Goal: Task Accomplishment & Management: Use online tool/utility

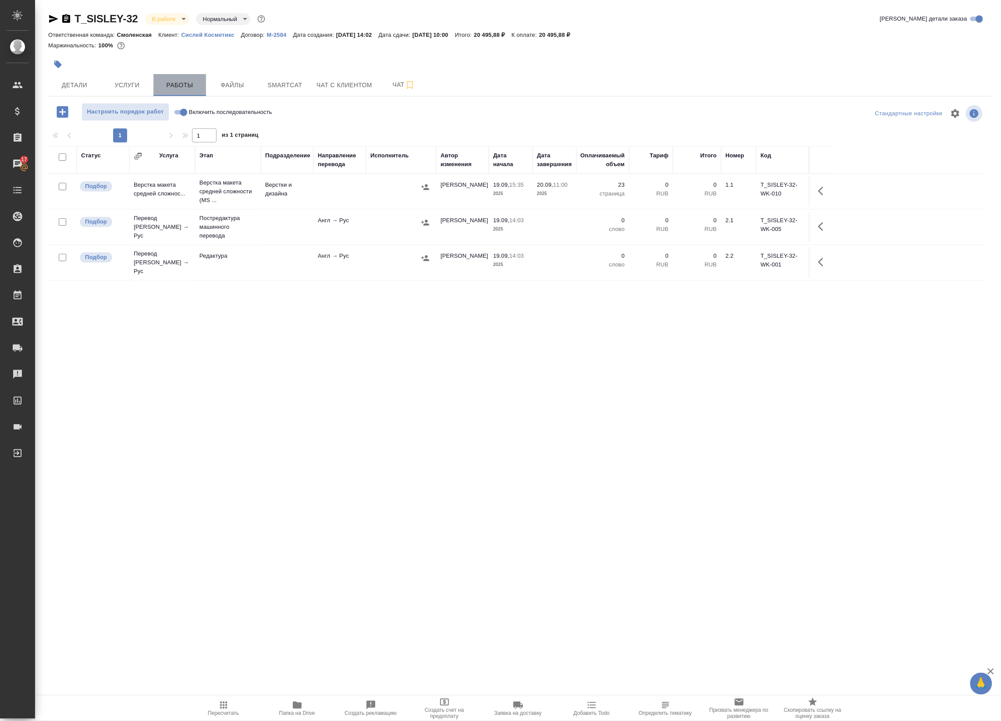
click at [191, 78] on button "Работы" at bounding box center [179, 85] width 53 height 22
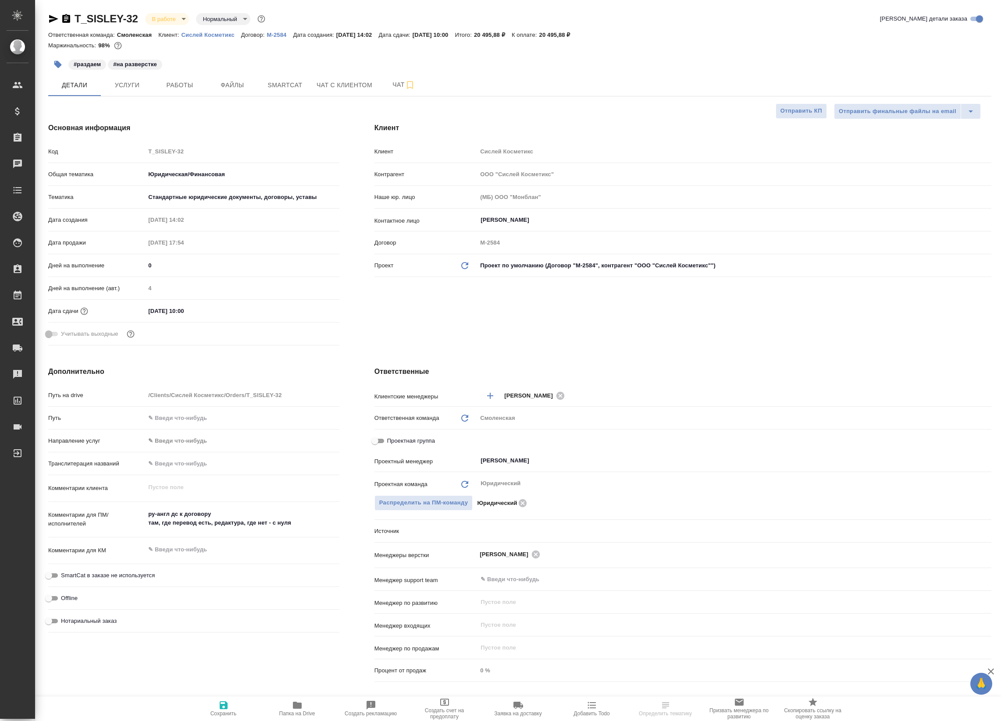
select select "RU"
click at [189, 82] on span "Работы" at bounding box center [180, 85] width 42 height 11
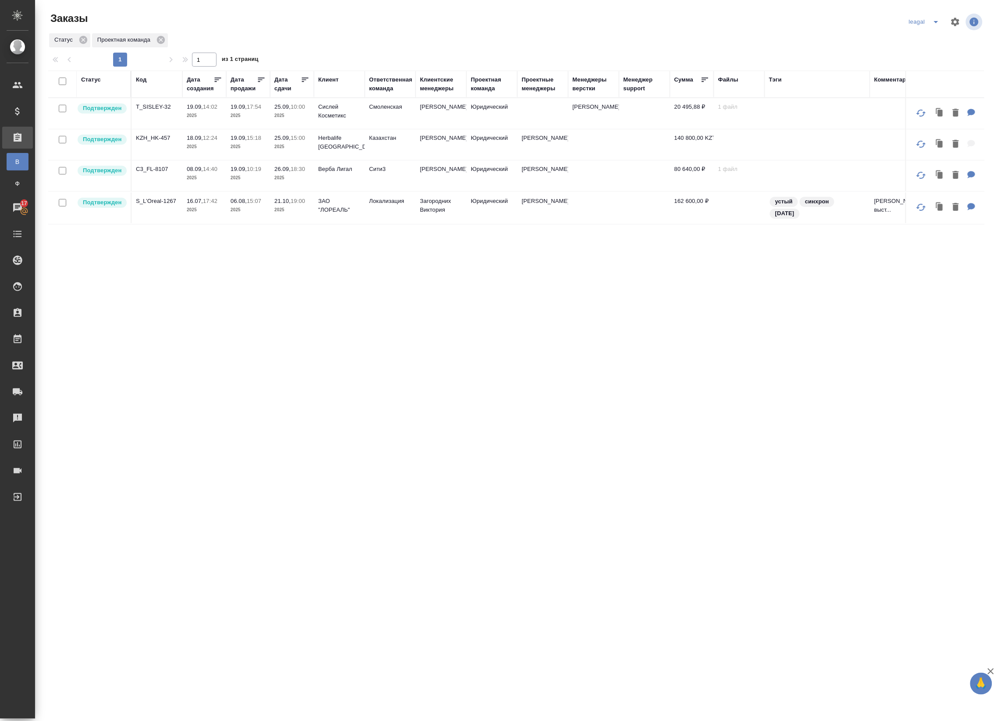
click at [529, 115] on td at bounding box center [542, 113] width 51 height 31
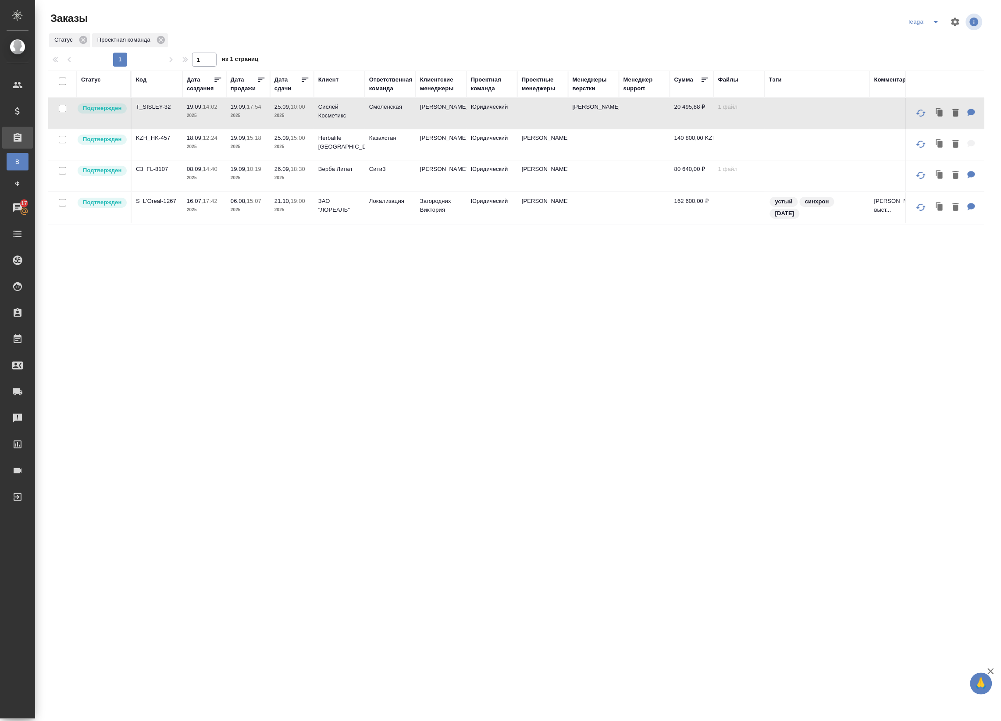
click at [529, 115] on td at bounding box center [542, 113] width 51 height 31
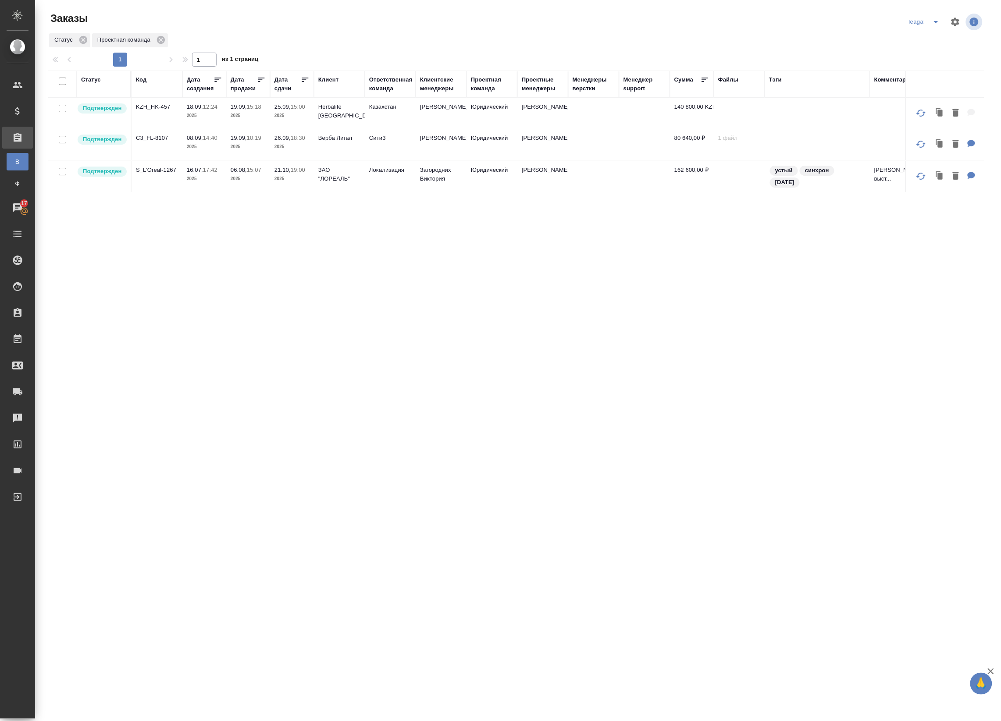
click at [926, 21] on div "leagal" at bounding box center [926, 22] width 38 height 14
click at [937, 21] on icon "split button" at bounding box center [936, 22] width 11 height 11
click at [919, 46] on li "Артак" at bounding box center [926, 39] width 38 height 14
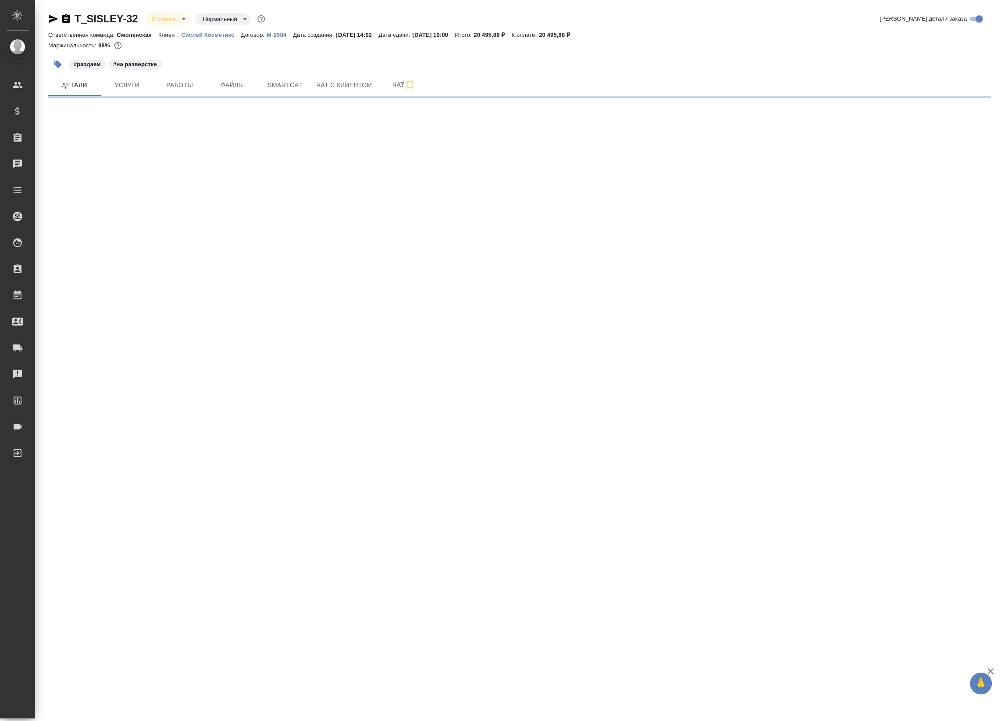
select select "RU"
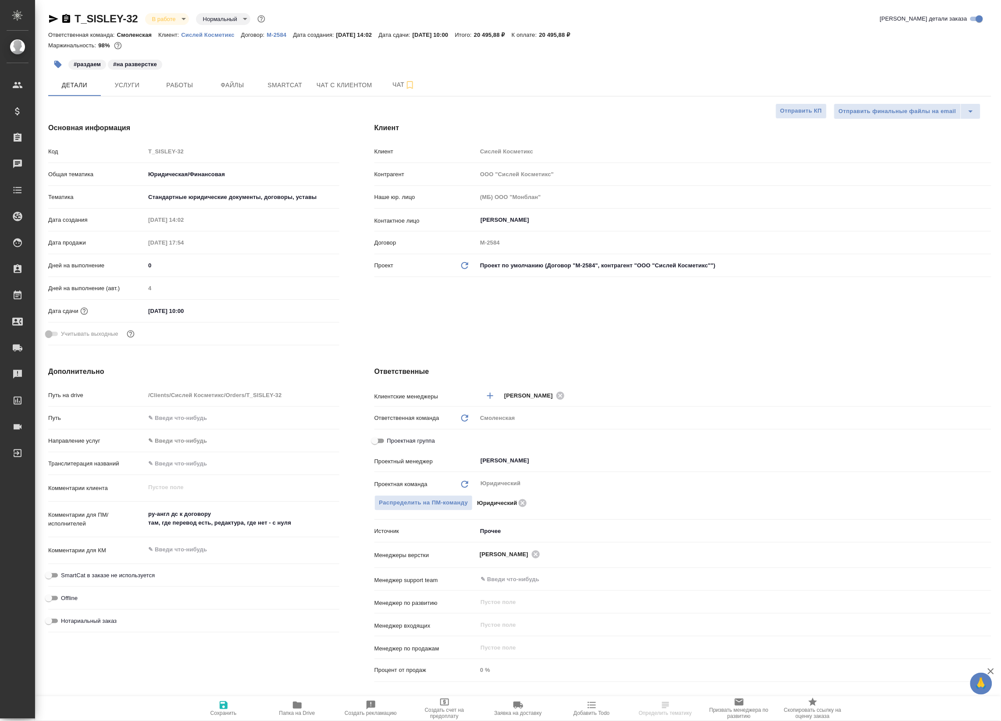
type textarea "x"
click at [193, 95] on button "Работы" at bounding box center [179, 85] width 53 height 22
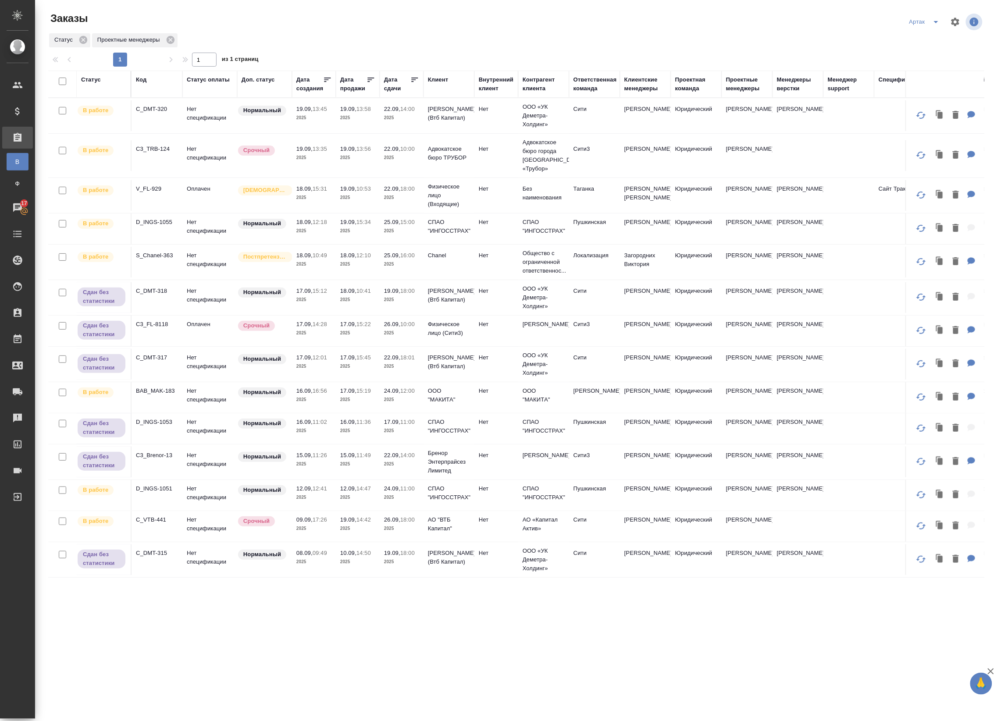
click at [213, 118] on td "Нет спецификации" at bounding box center [209, 115] width 55 height 31
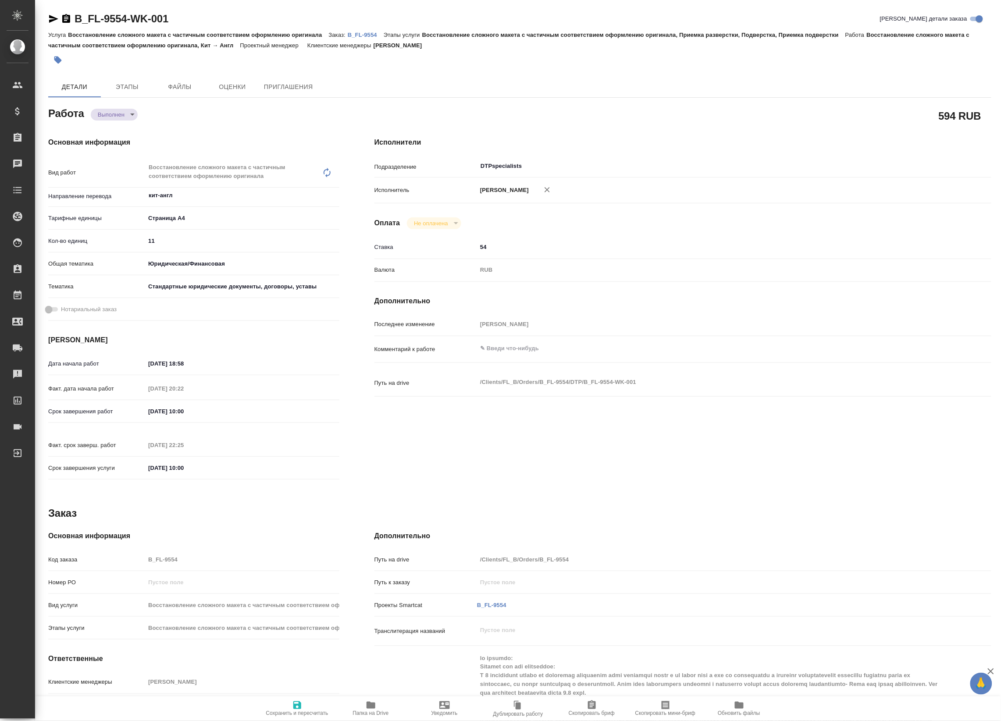
type textarea "x"
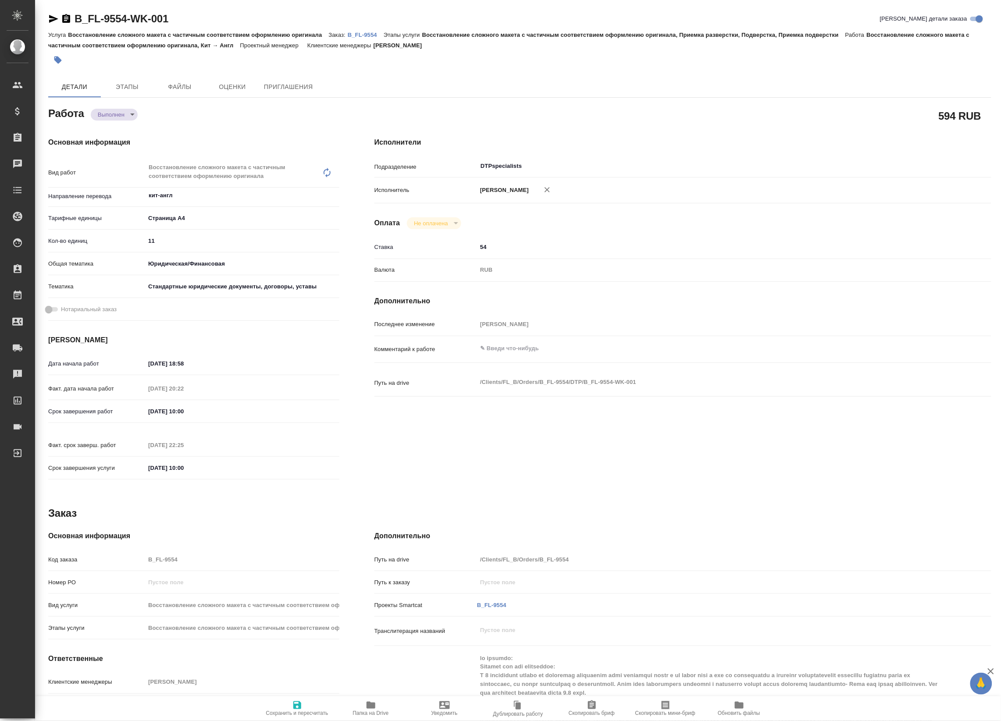
type textarea "x"
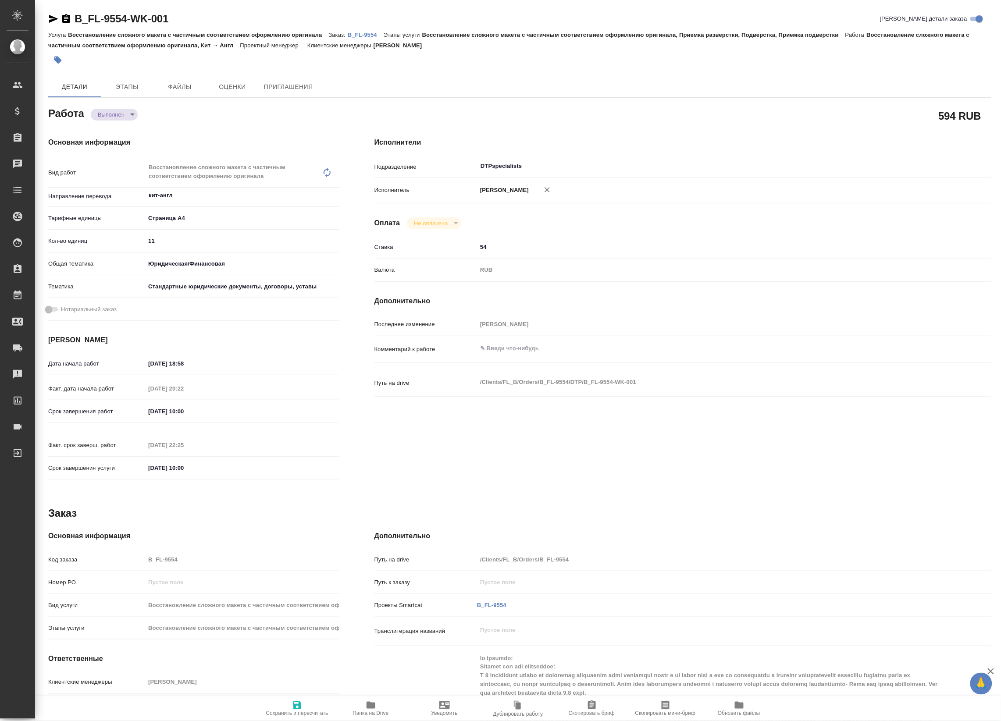
type textarea "x"
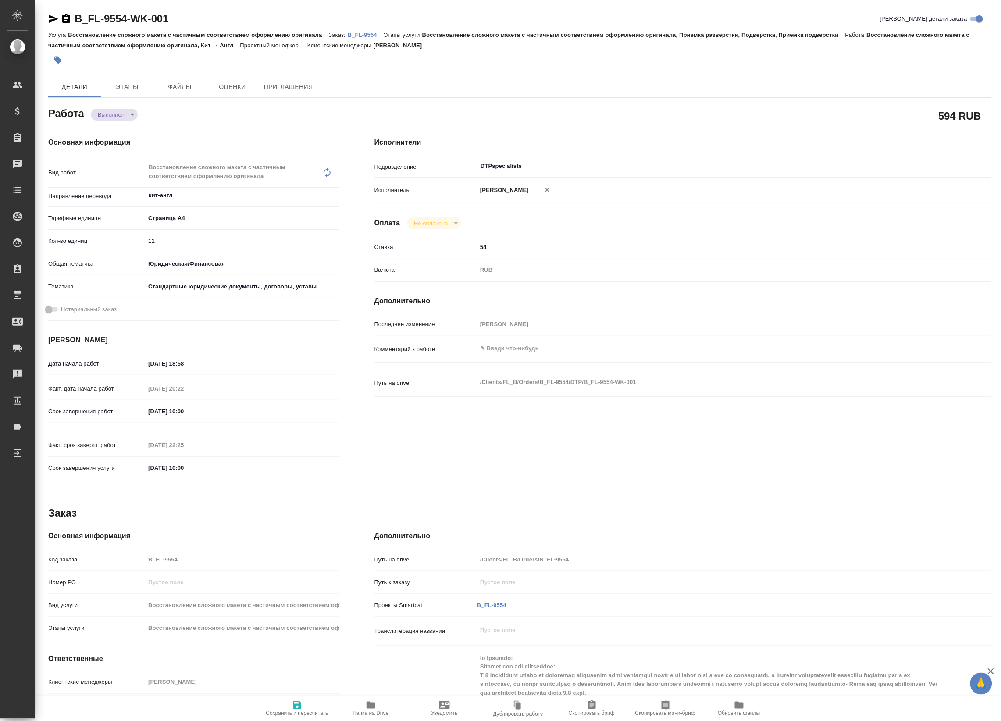
type textarea "x"
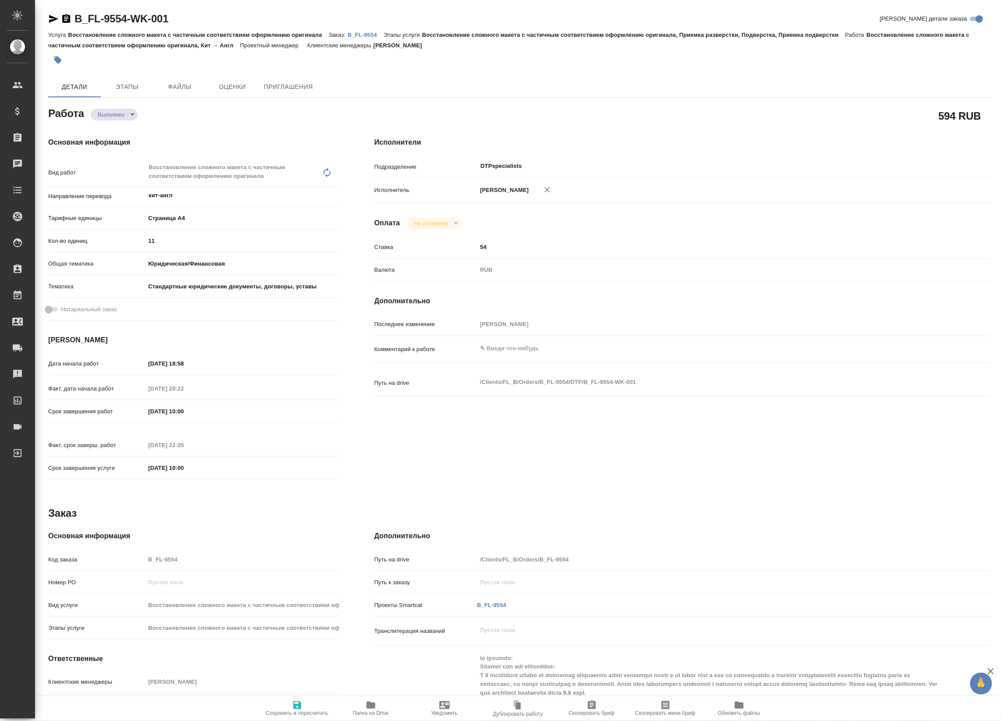
type textarea "x"
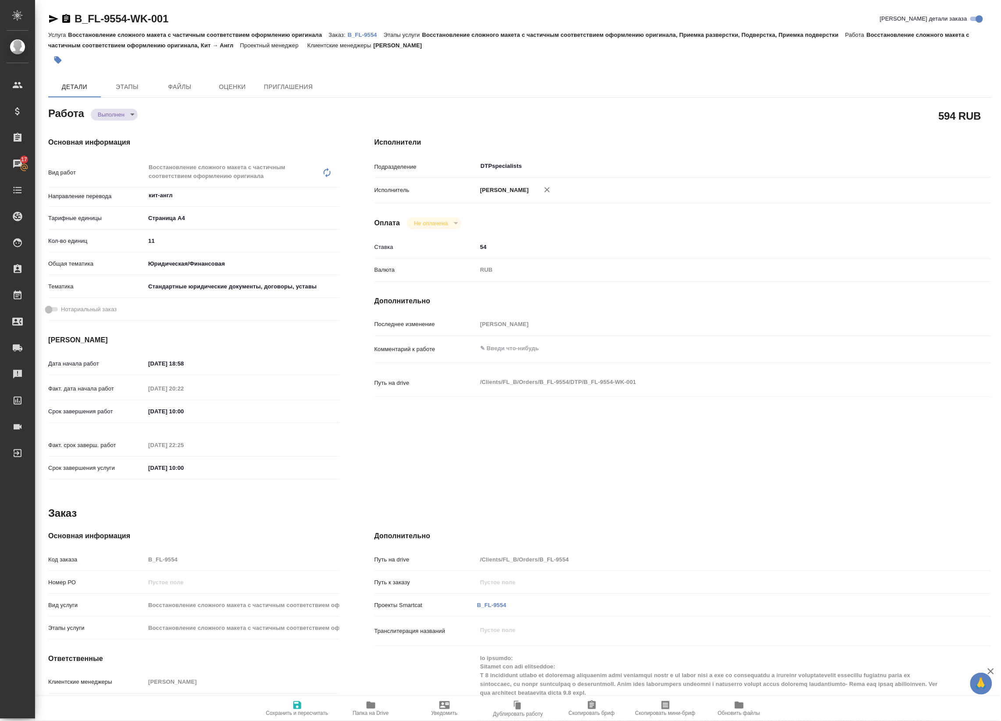
click at [358, 33] on p "B_FL-9554" at bounding box center [366, 35] width 36 height 7
type textarea "x"
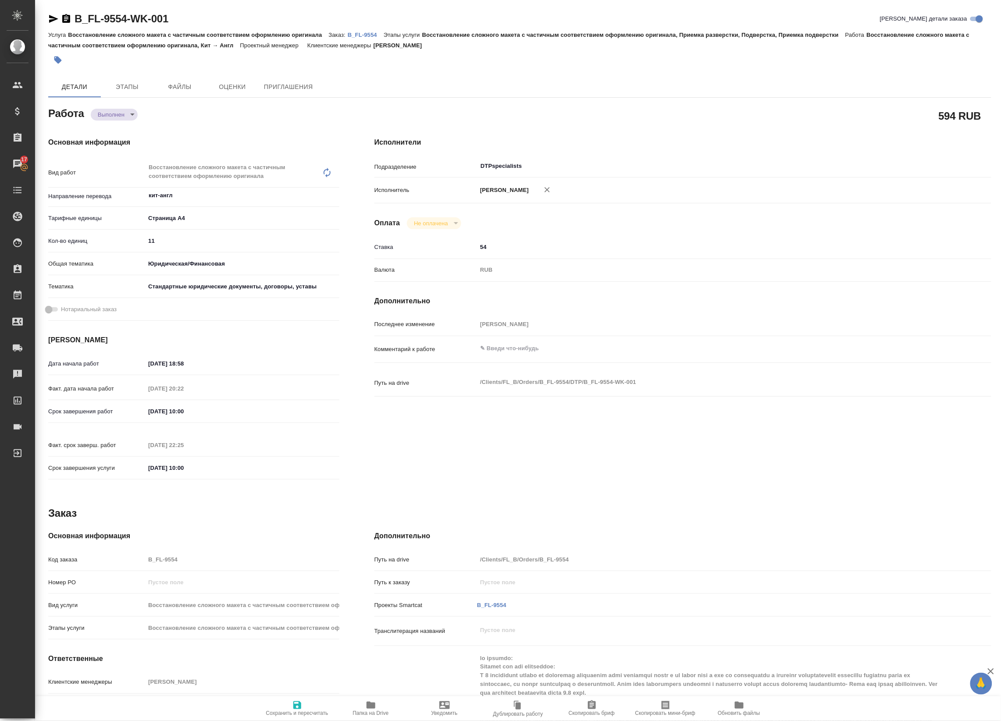
type textarea "x"
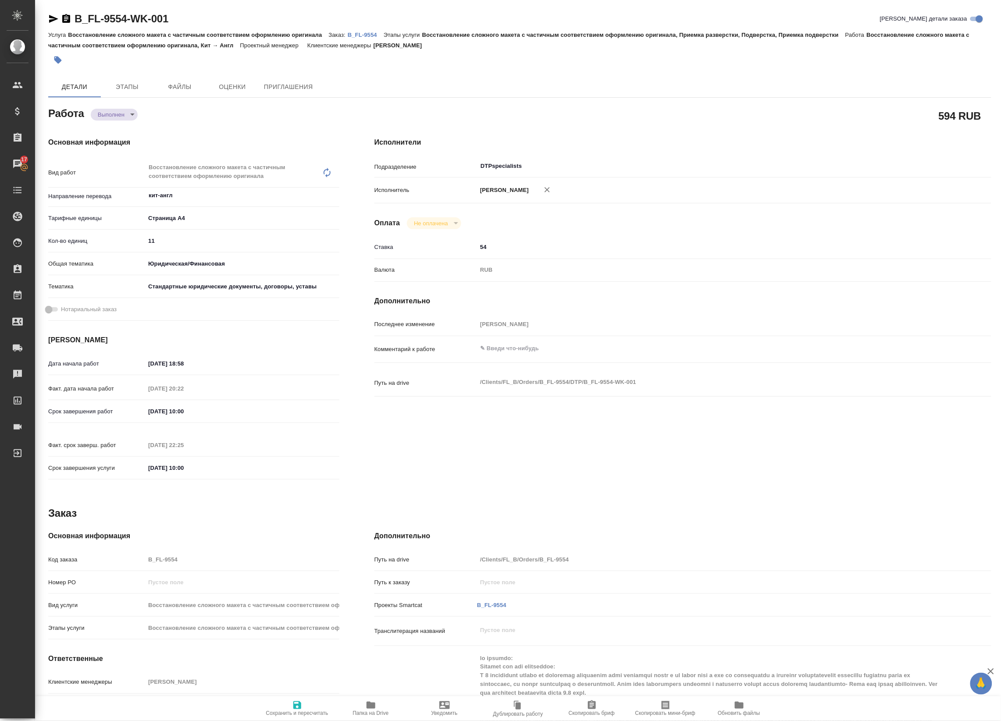
type textarea "x"
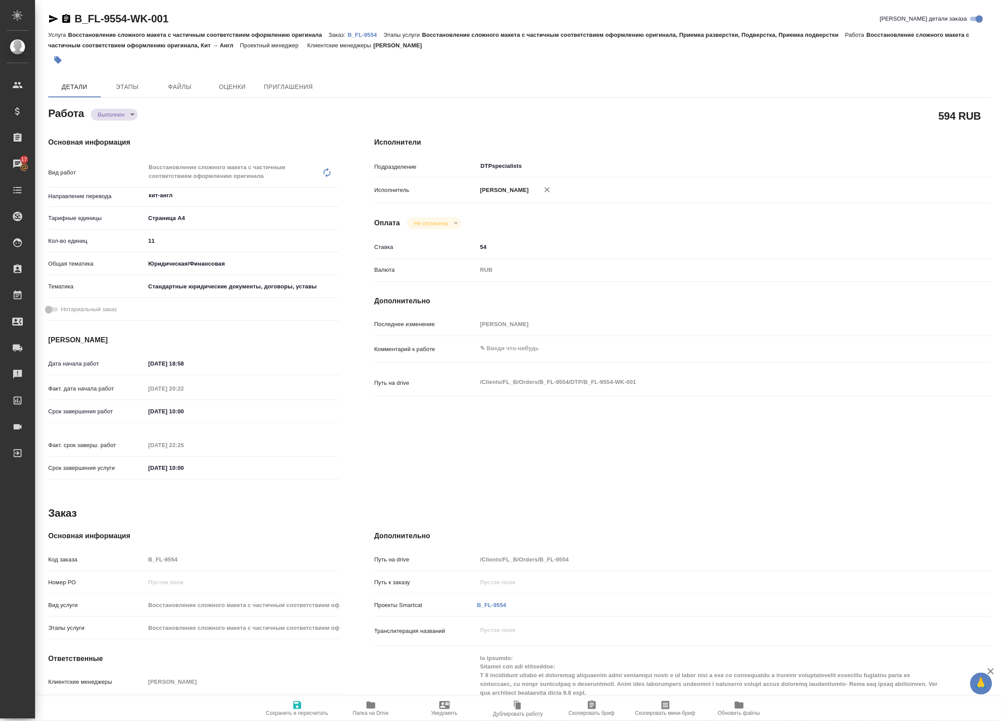
type textarea "x"
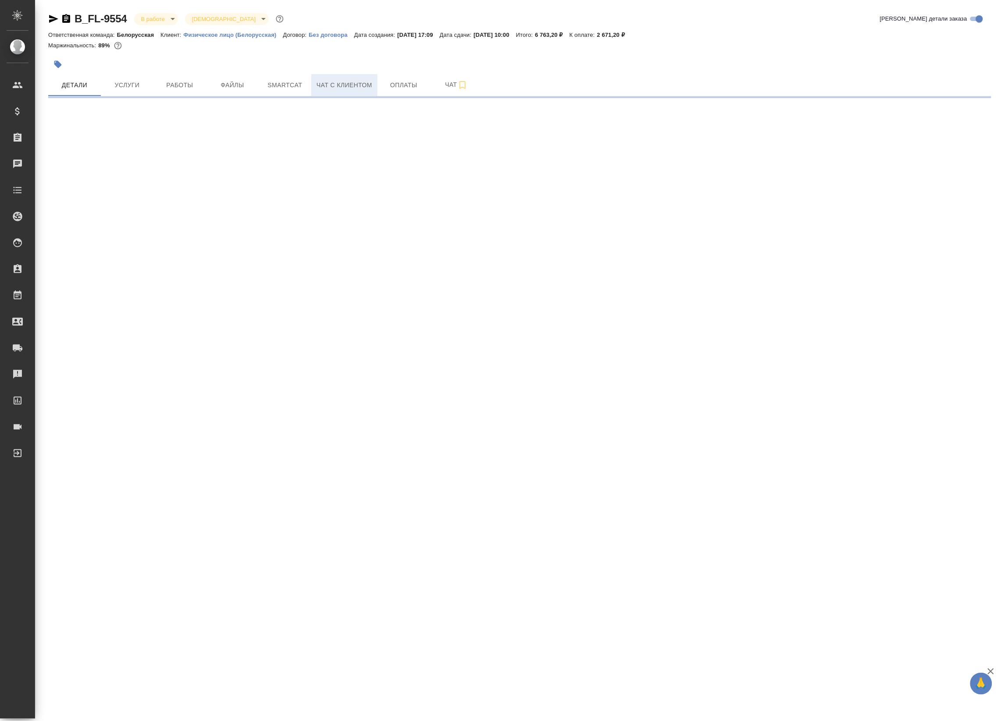
select select "RU"
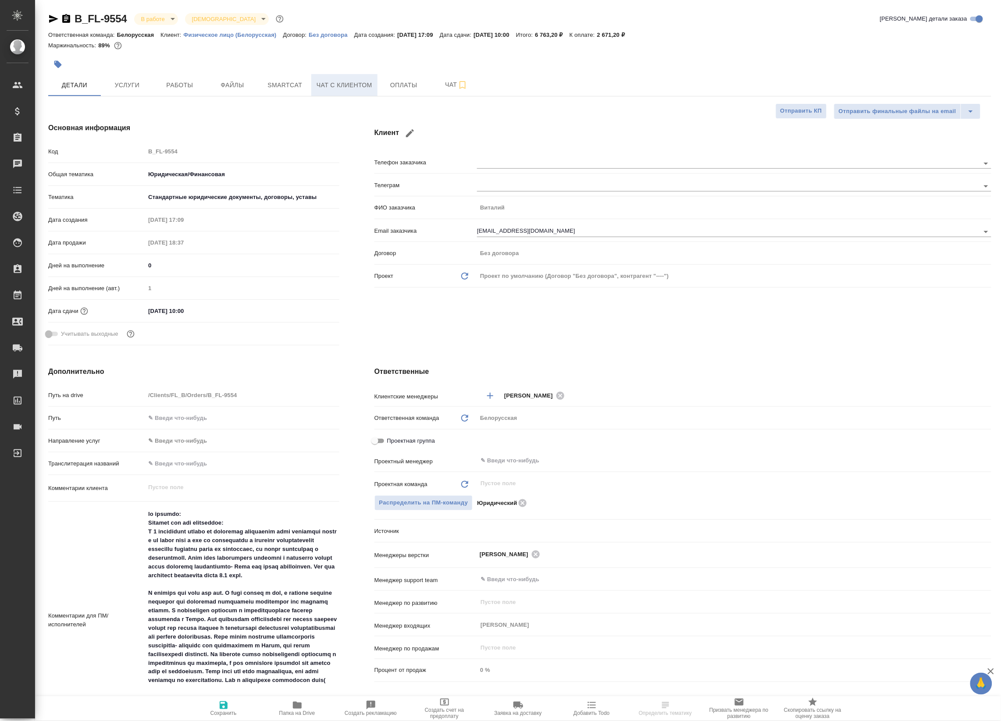
type textarea "x"
click at [296, 711] on span "Папка на Drive" at bounding box center [297, 714] width 36 height 6
type textarea "x"
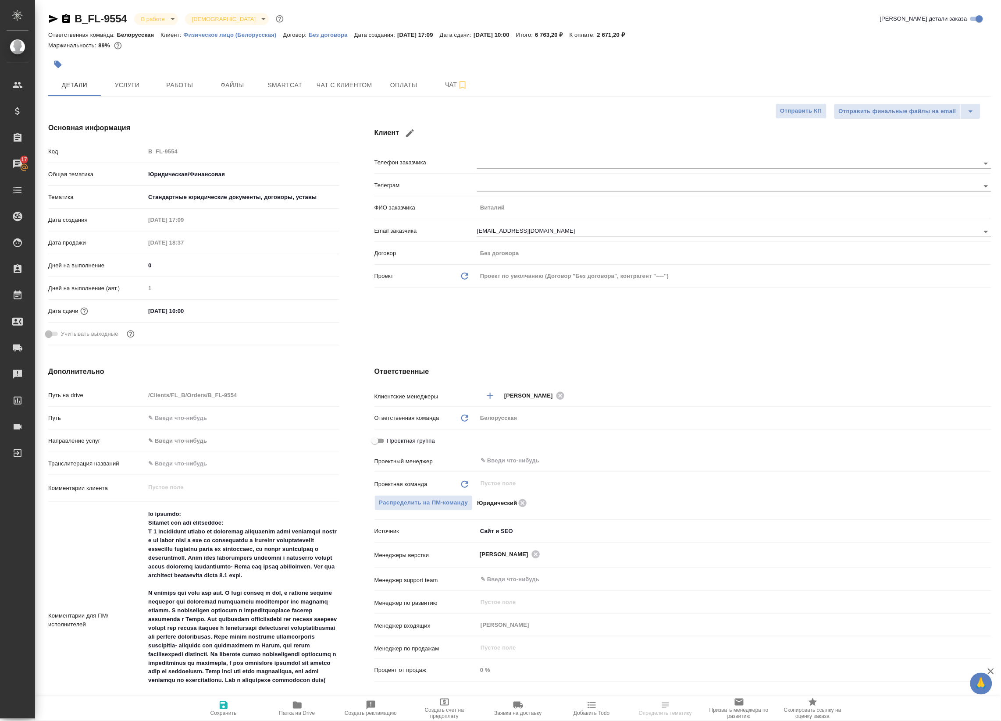
type textarea "x"
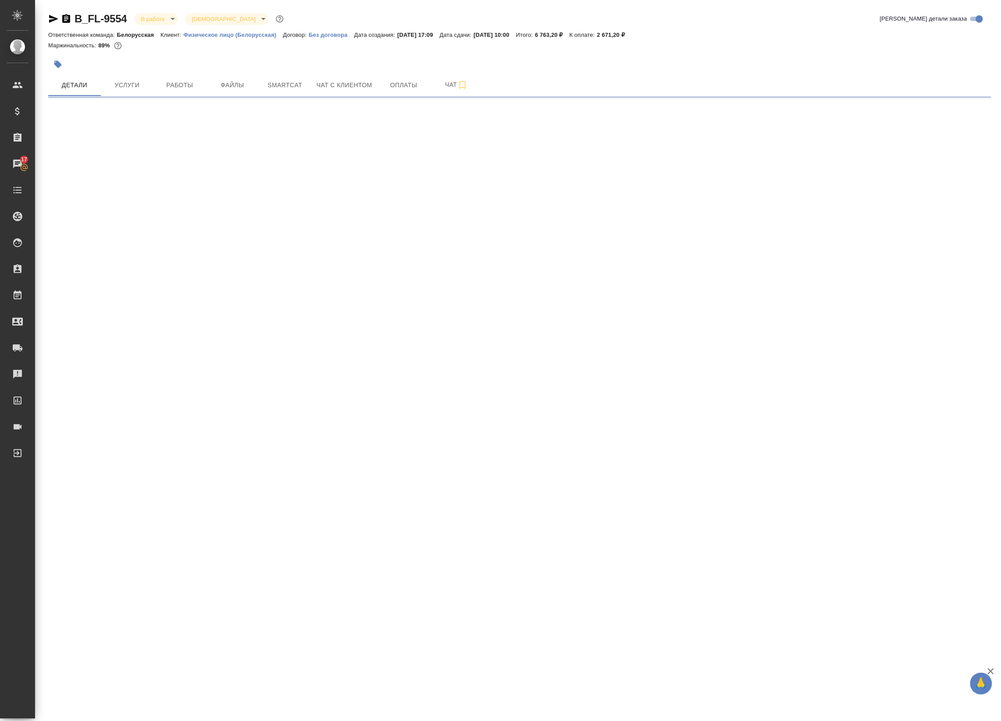
select select "RU"
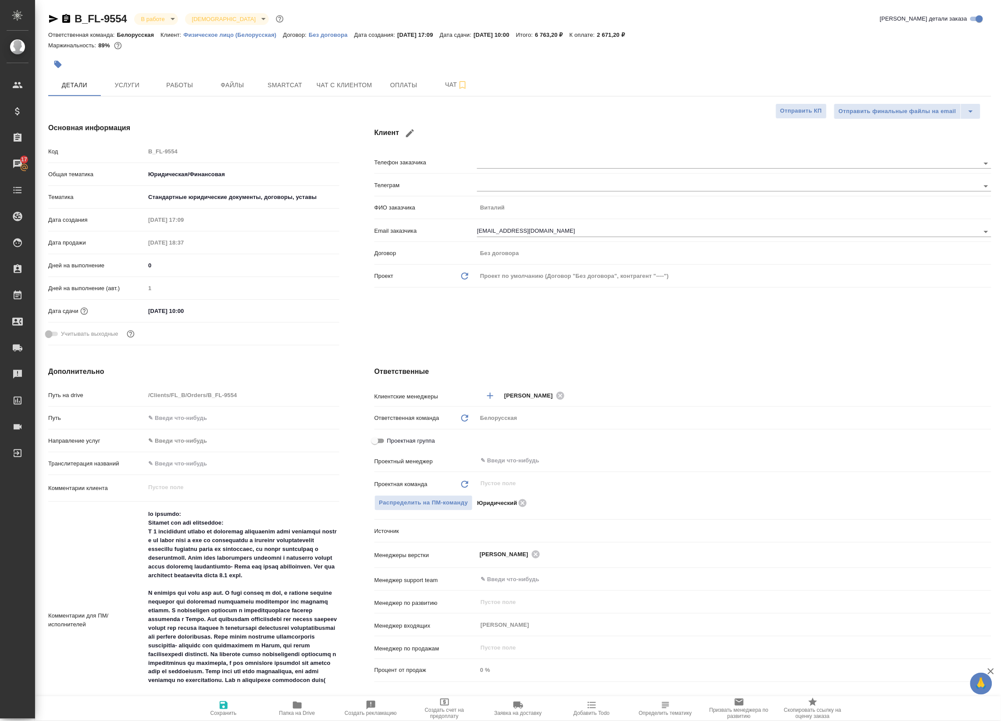
type textarea "x"
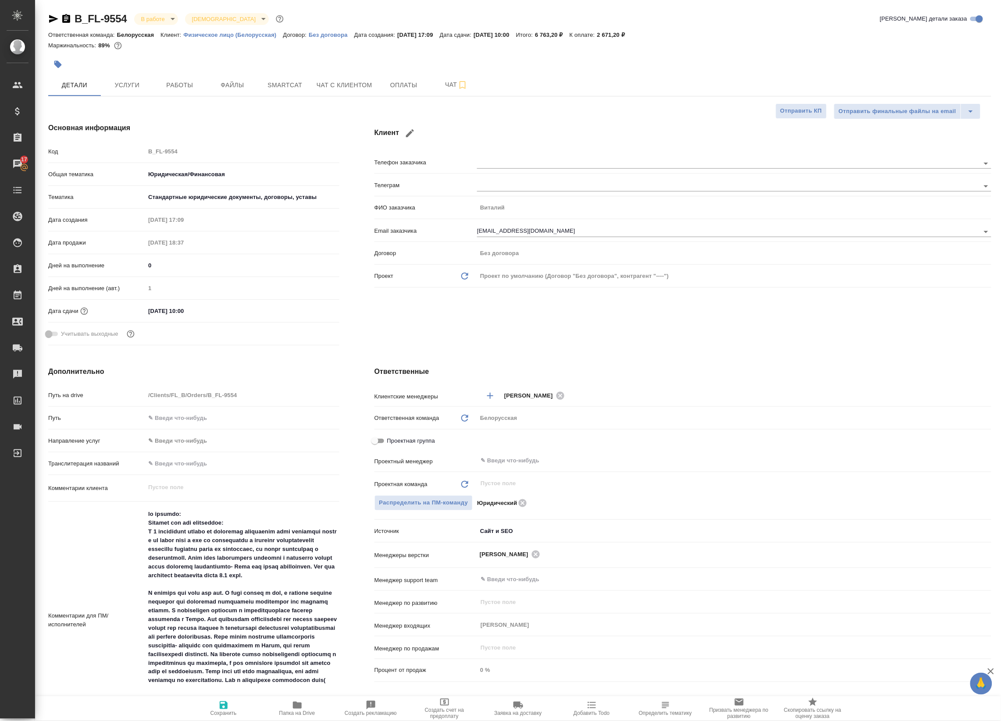
type textarea "x"
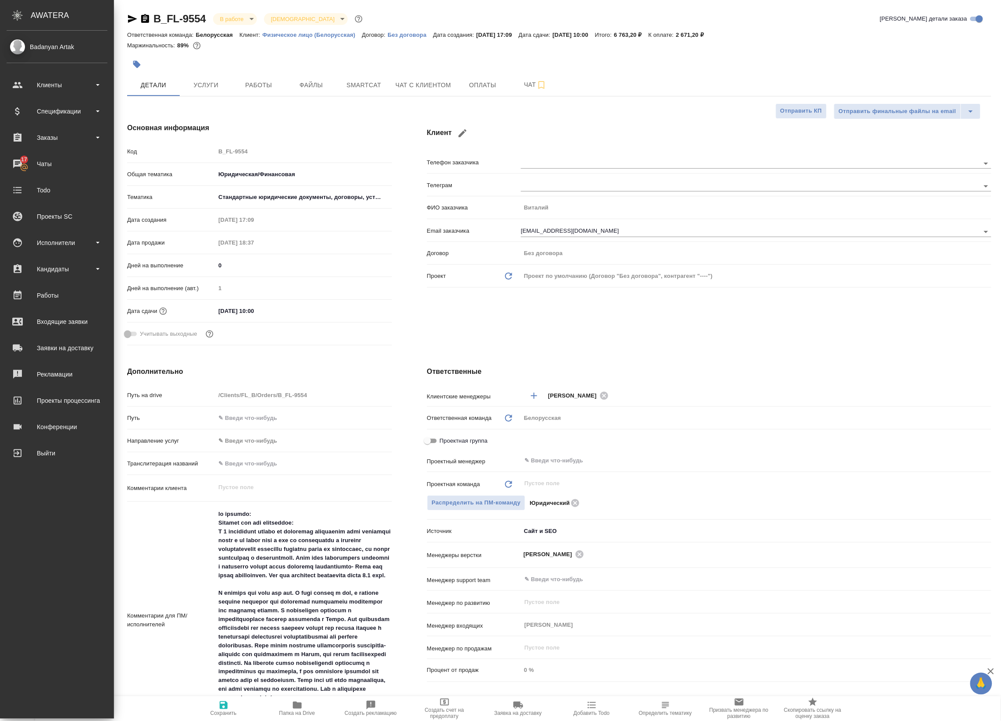
type textarea "x"
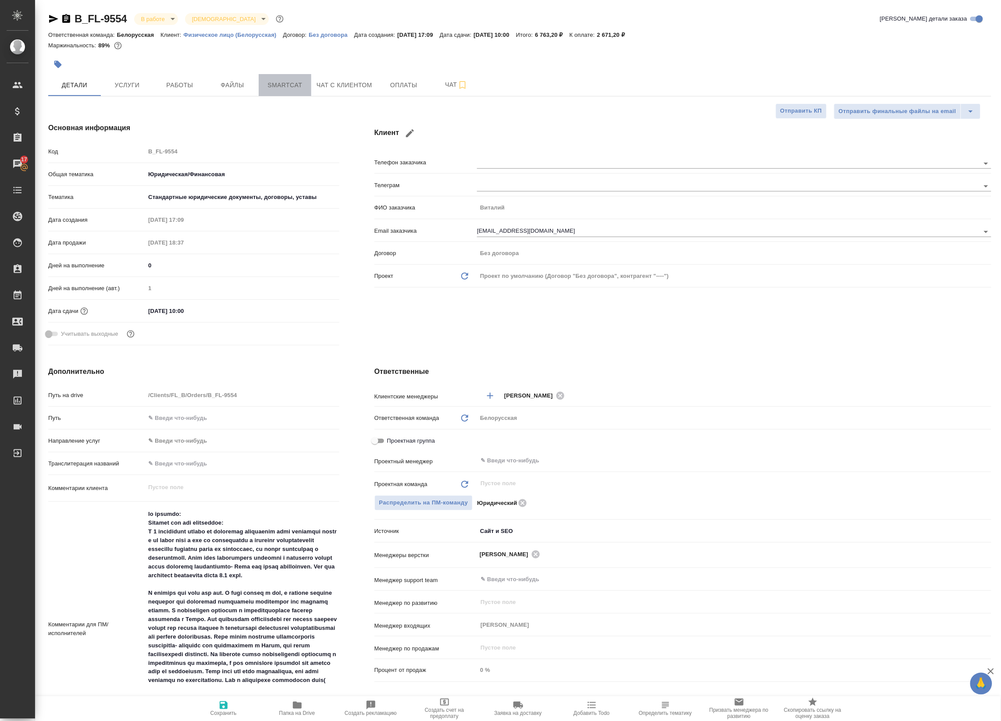
click at [286, 85] on span "Smartcat" at bounding box center [285, 85] width 42 height 11
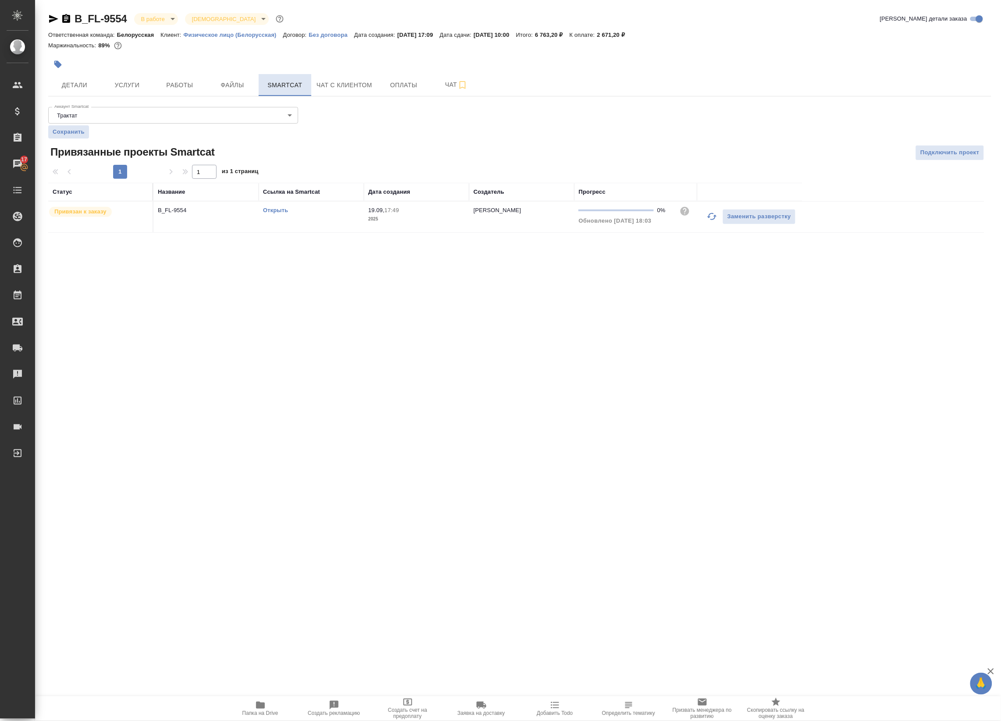
click at [286, 85] on span "Smartcat" at bounding box center [285, 85] width 42 height 11
click at [200, 82] on span "Работы" at bounding box center [180, 85] width 42 height 11
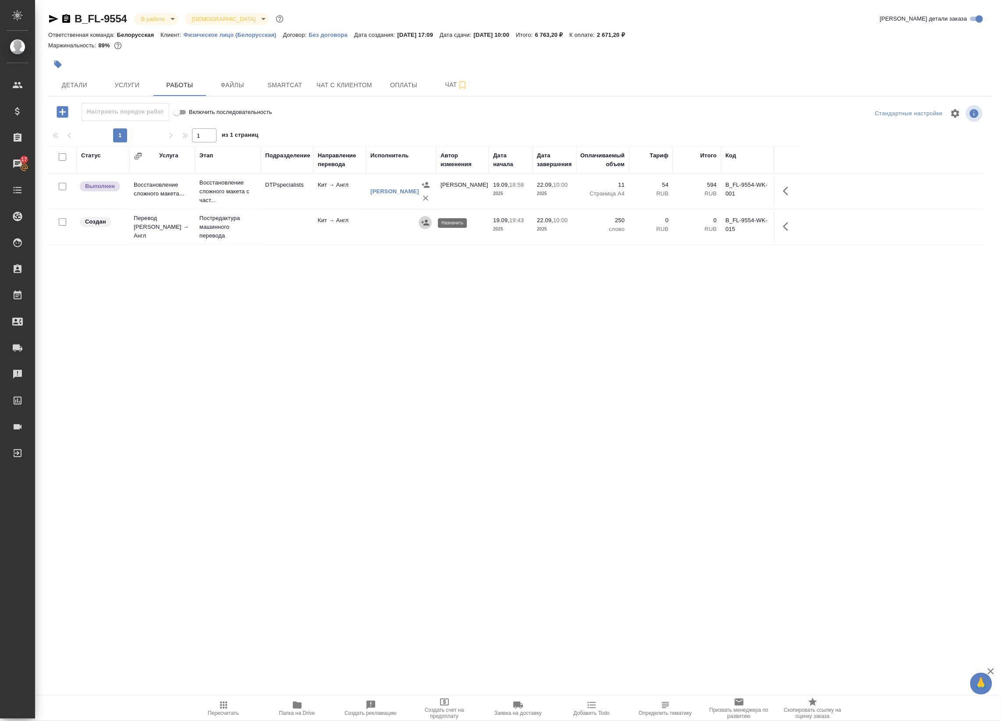
click at [431, 226] on button "button" at bounding box center [425, 222] width 13 height 13
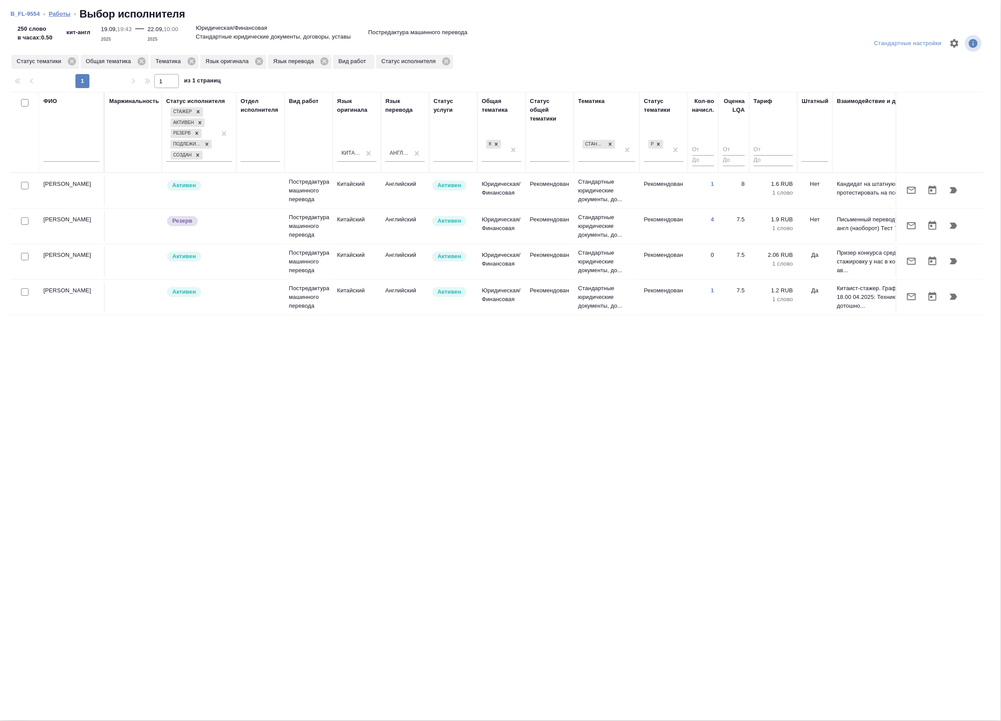
click at [62, 14] on link "Работы" at bounding box center [60, 14] width 22 height 7
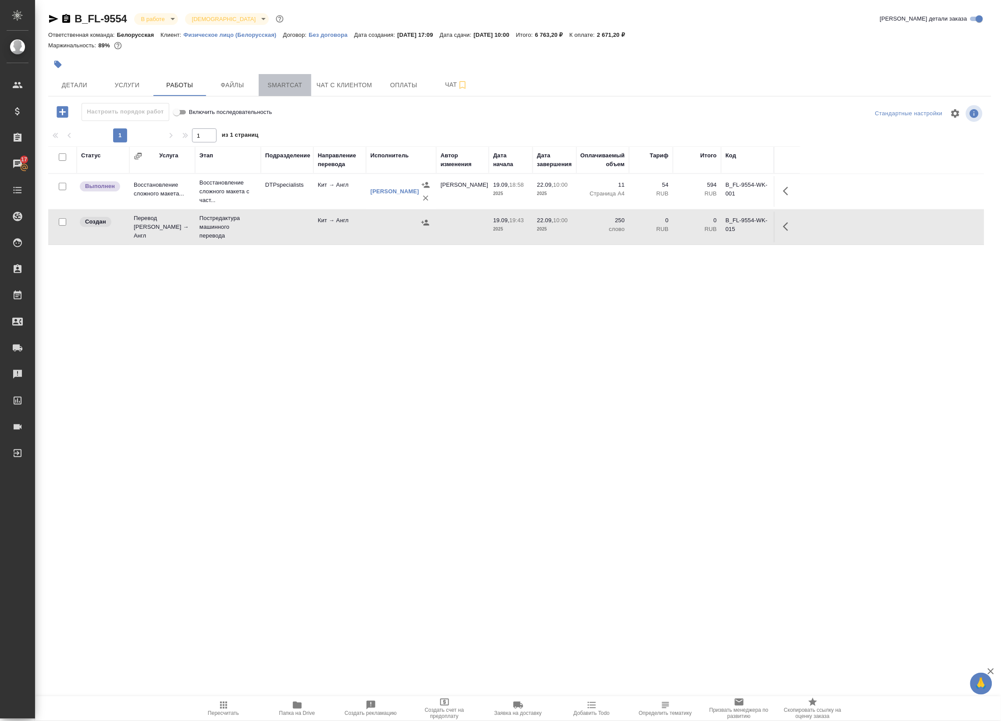
click at [268, 91] on button "Smartcat" at bounding box center [285, 85] width 53 height 22
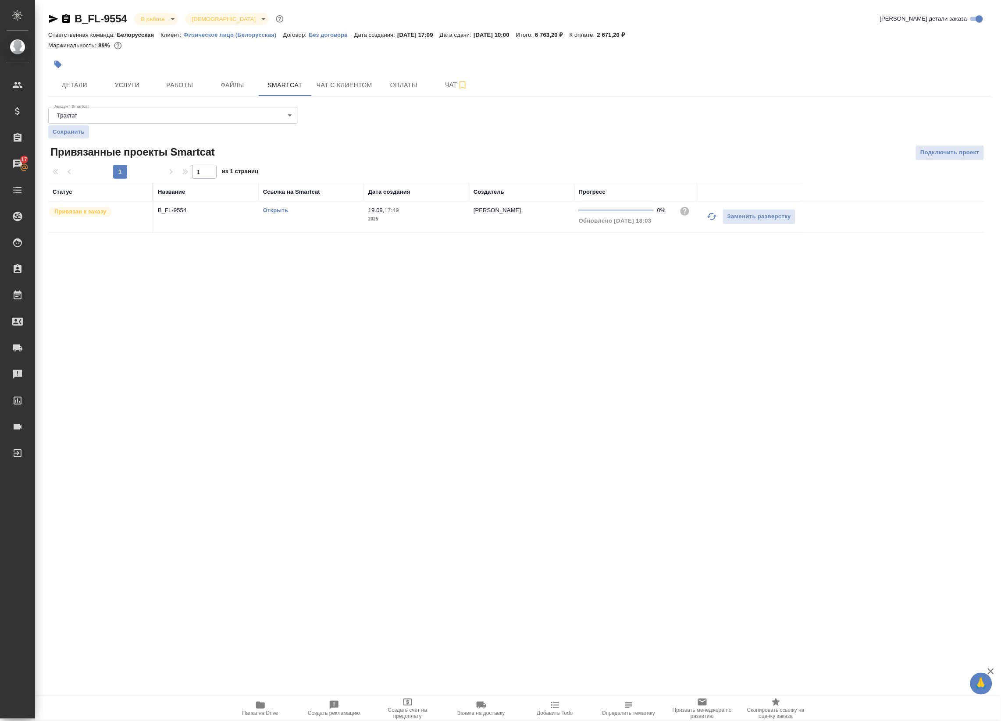
click at [272, 211] on link "Открыть" at bounding box center [275, 210] width 25 height 7
click at [119, 88] on span "Услуги" at bounding box center [127, 85] width 42 height 11
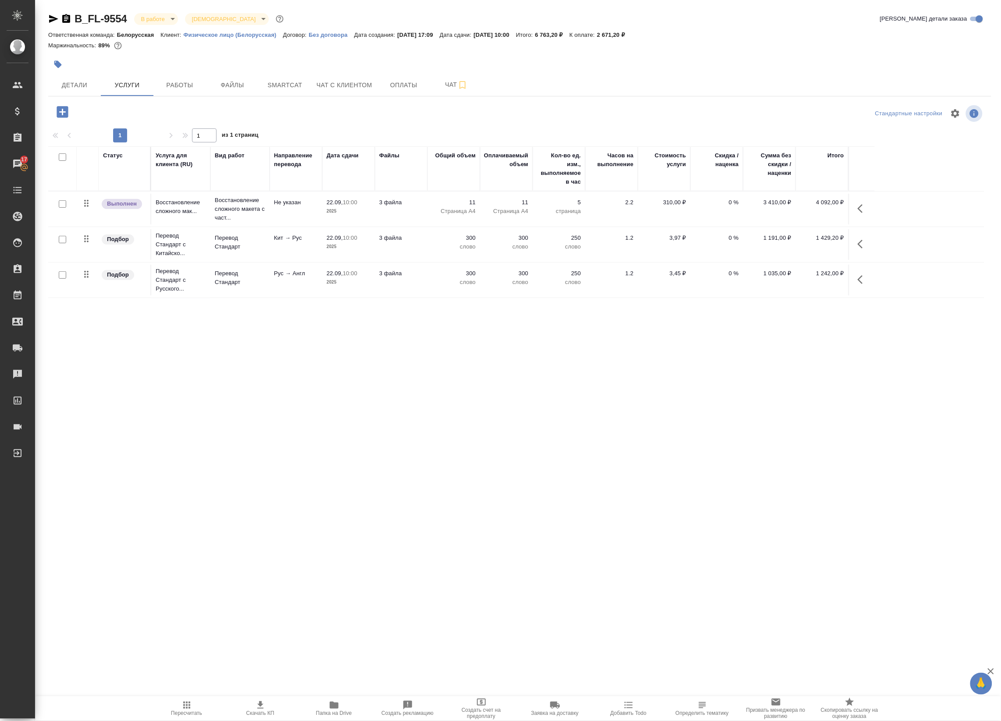
click at [860, 248] on icon "button" at bounding box center [863, 244] width 11 height 11
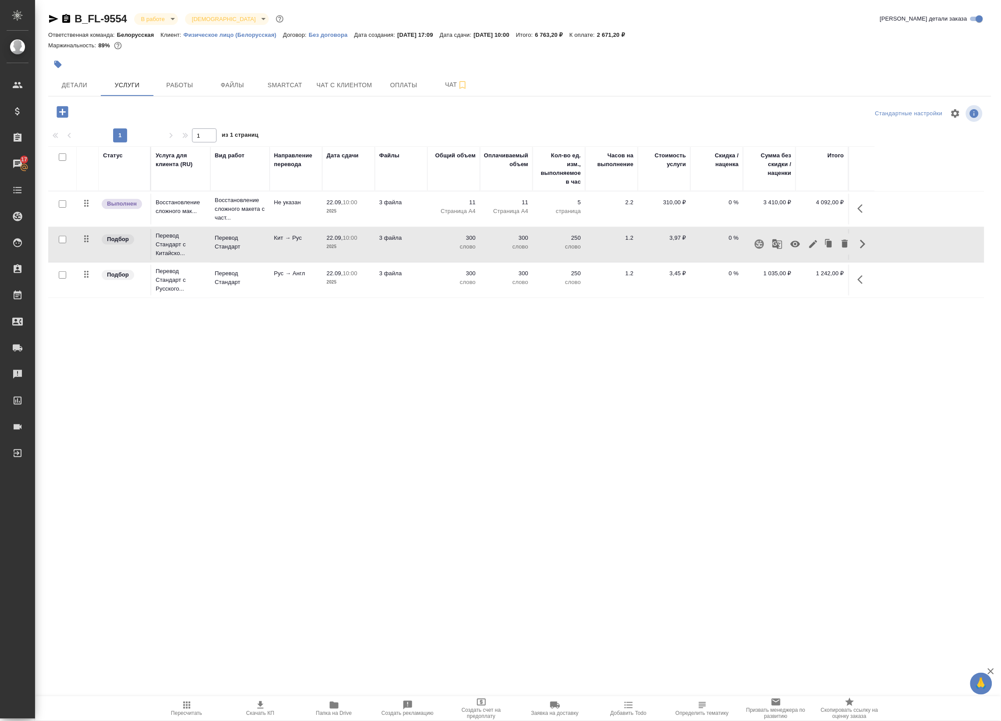
click at [812, 244] on icon "button" at bounding box center [813, 244] width 8 height 8
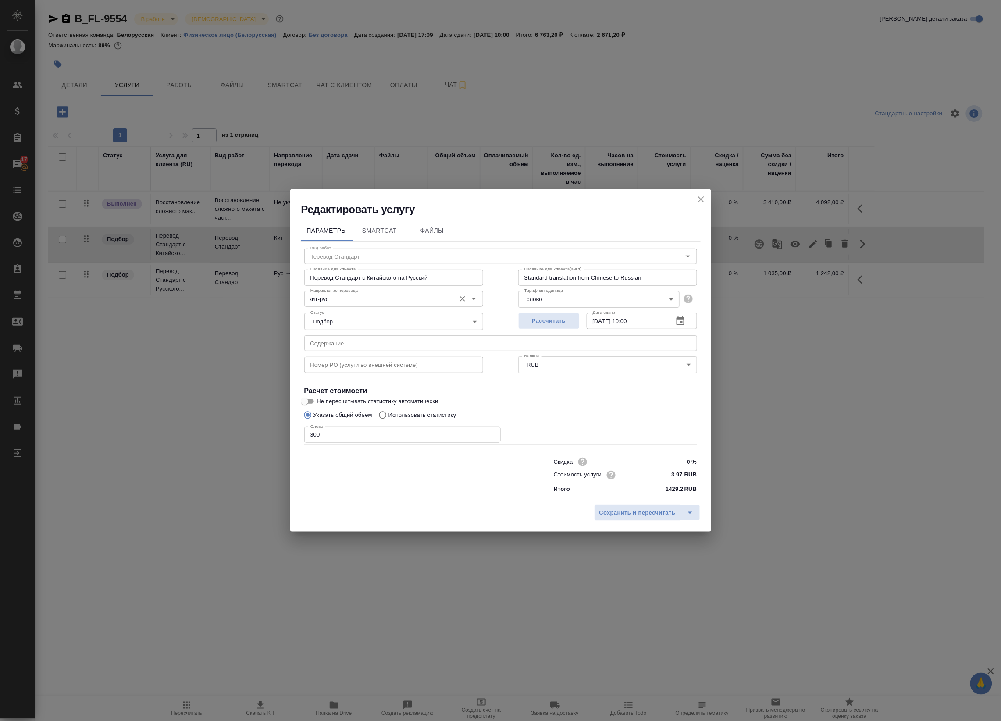
click at [350, 299] on input "кит-рус" at bounding box center [379, 299] width 144 height 11
click at [325, 317] on p "кит-англ" at bounding box center [322, 318] width 22 height 9
type input "кит-англ"
click at [614, 516] on span "Сохранить и пересчитать" at bounding box center [637, 513] width 76 height 10
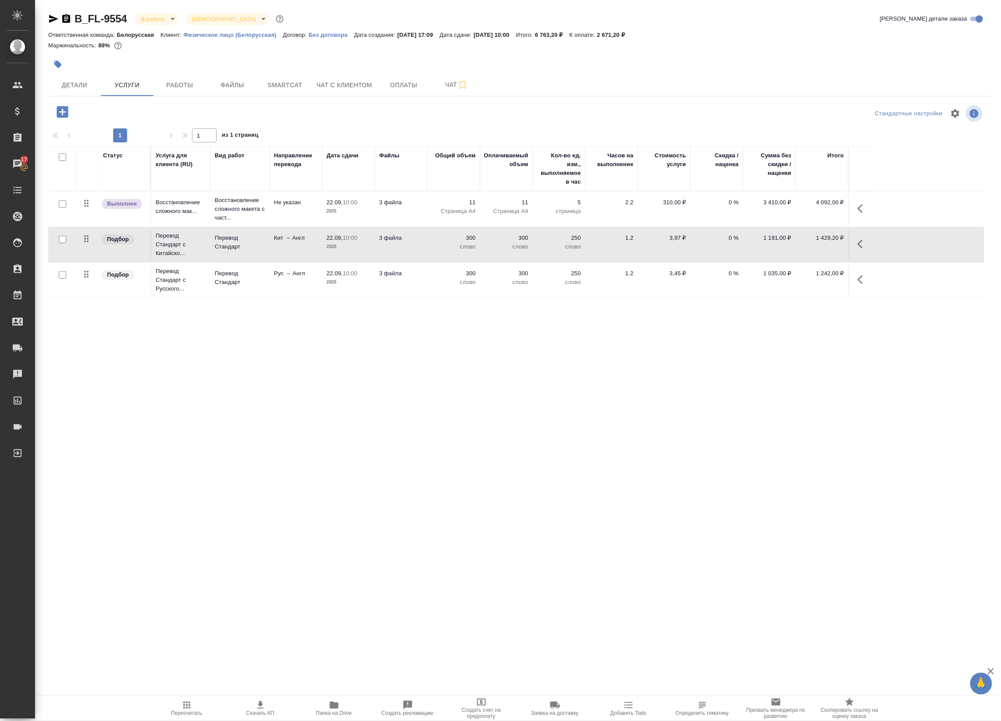
click at [862, 246] on icon "button" at bounding box center [863, 244] width 11 height 11
click at [798, 244] on icon "button" at bounding box center [796, 244] width 10 height 7
click at [862, 248] on icon "button" at bounding box center [863, 244] width 11 height 11
click at [860, 245] on icon "button" at bounding box center [863, 244] width 11 height 11
click at [798, 246] on icon "button" at bounding box center [796, 244] width 10 height 8
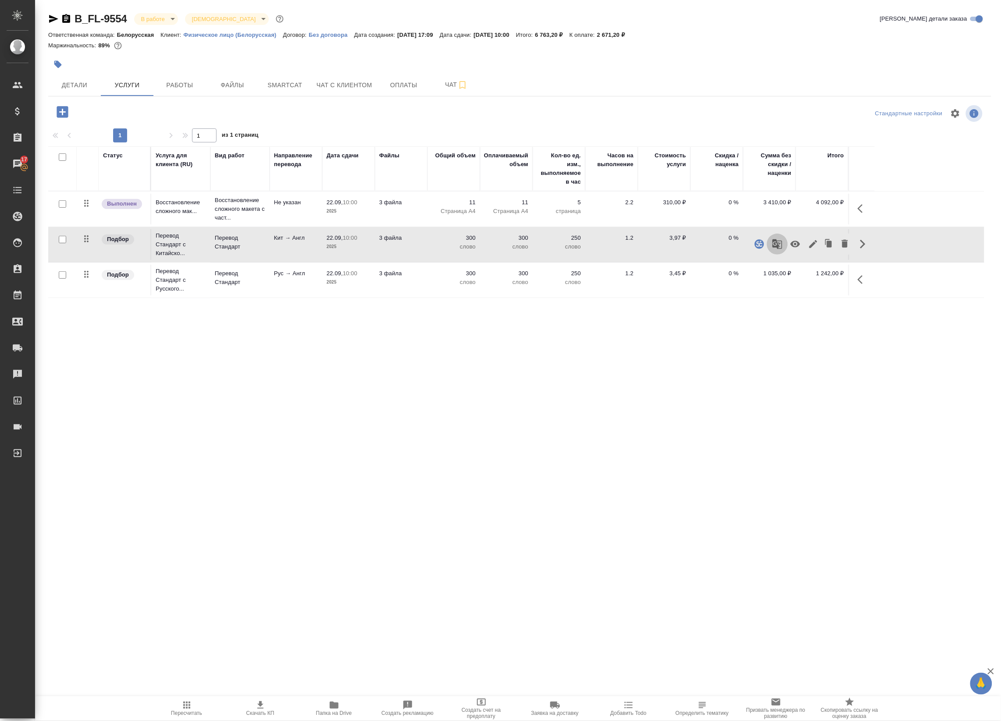
click at [779, 247] on icon "button" at bounding box center [778, 244] width 10 height 10
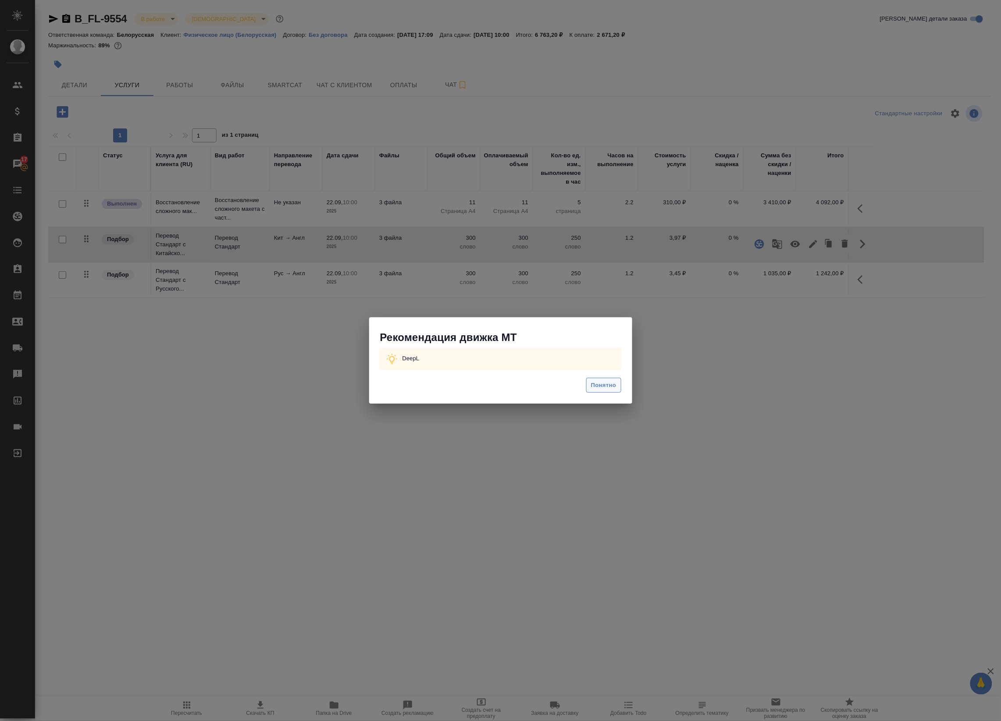
click at [609, 388] on span "Понятно" at bounding box center [603, 386] width 25 height 10
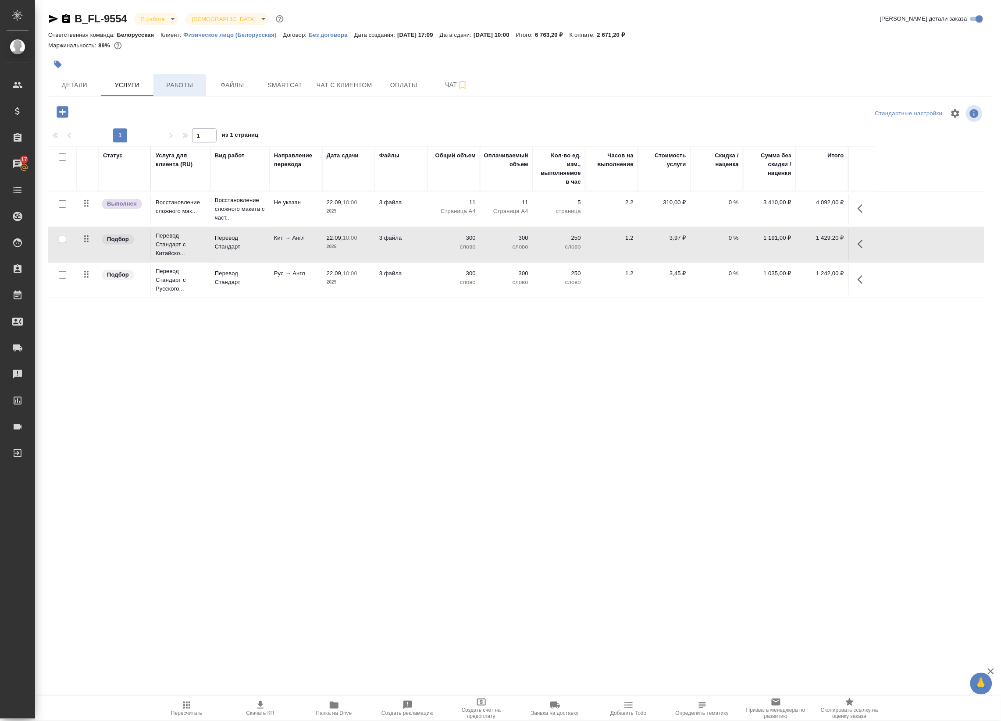
click at [181, 84] on span "Работы" at bounding box center [180, 85] width 42 height 11
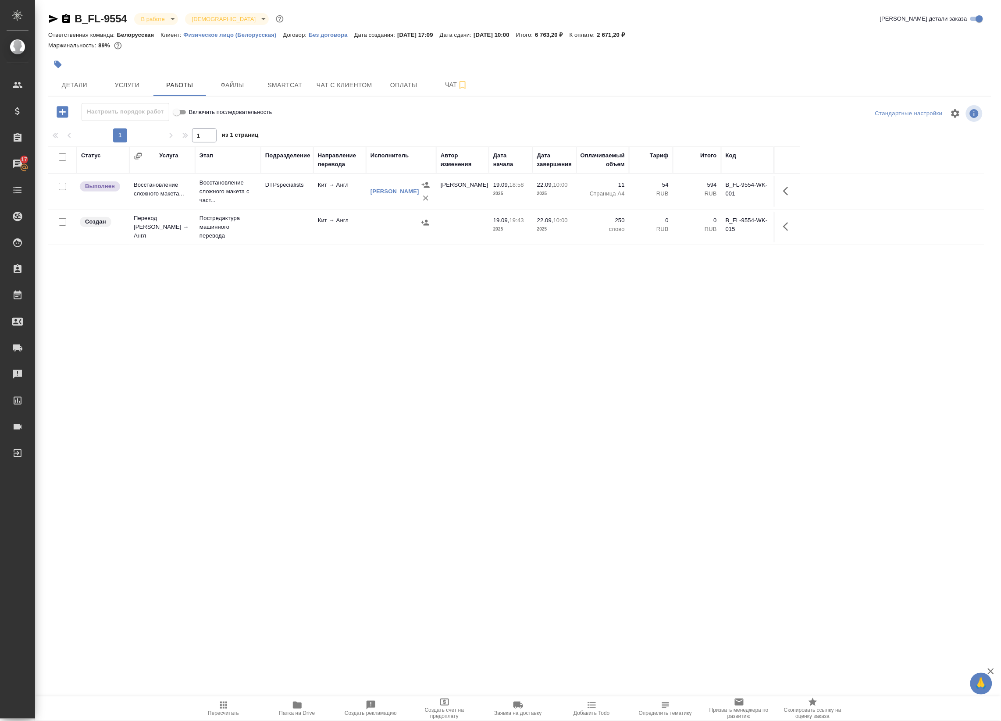
click at [421, 223] on icon "button" at bounding box center [425, 223] width 8 height 6
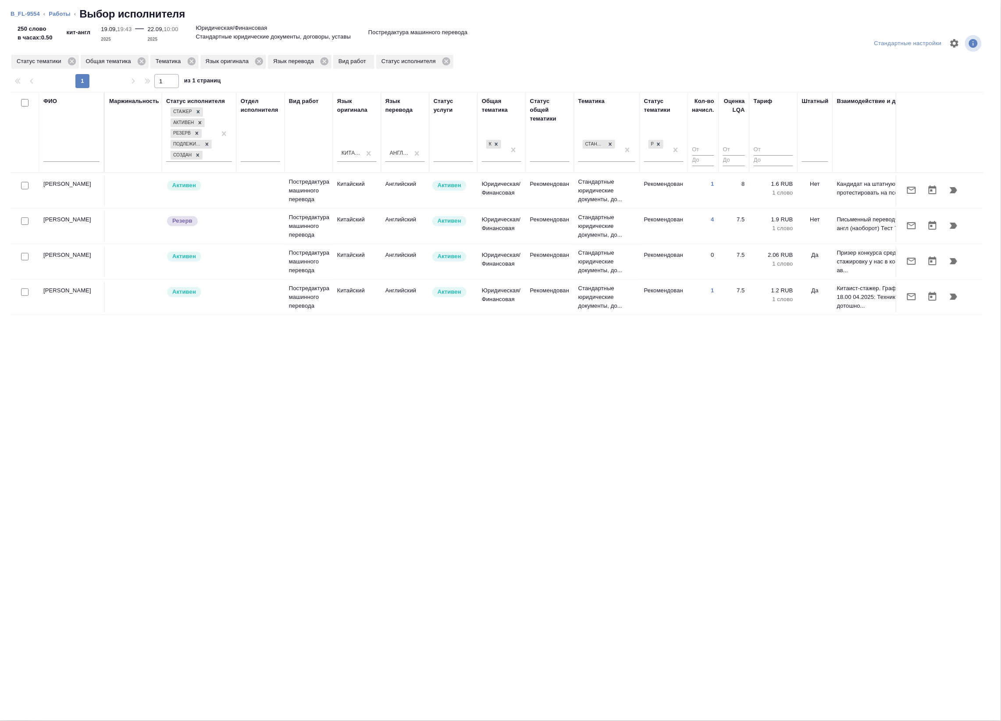
click at [21, 189] on input "checkbox" at bounding box center [24, 185] width 7 height 7
checkbox input "true"
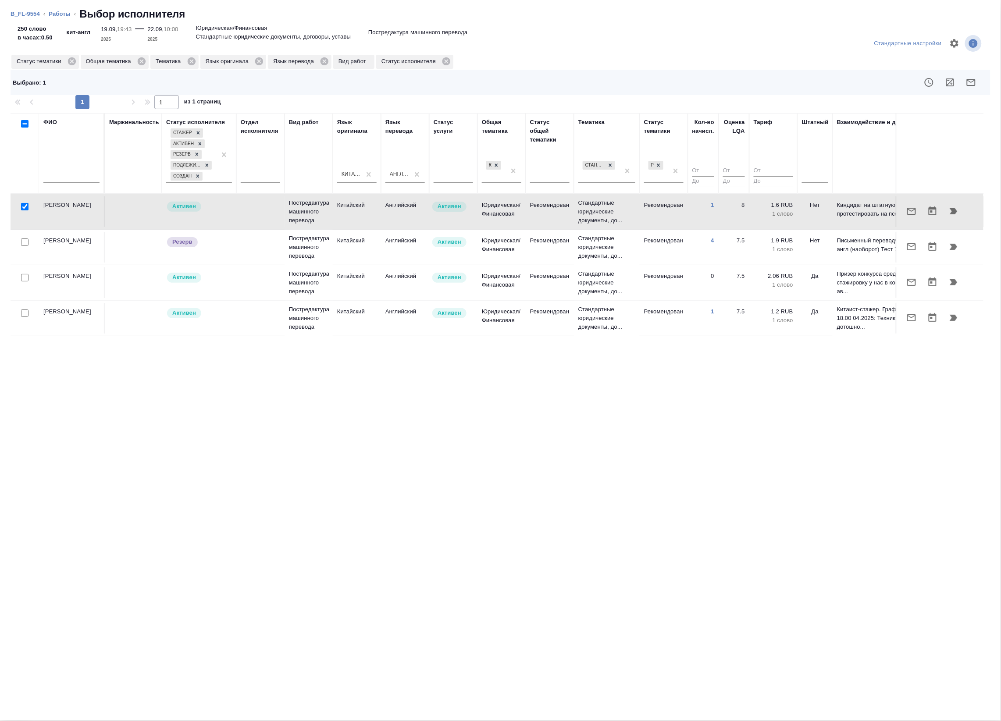
click at [24, 314] on input "checkbox" at bounding box center [24, 313] width 7 height 7
checkbox input "true"
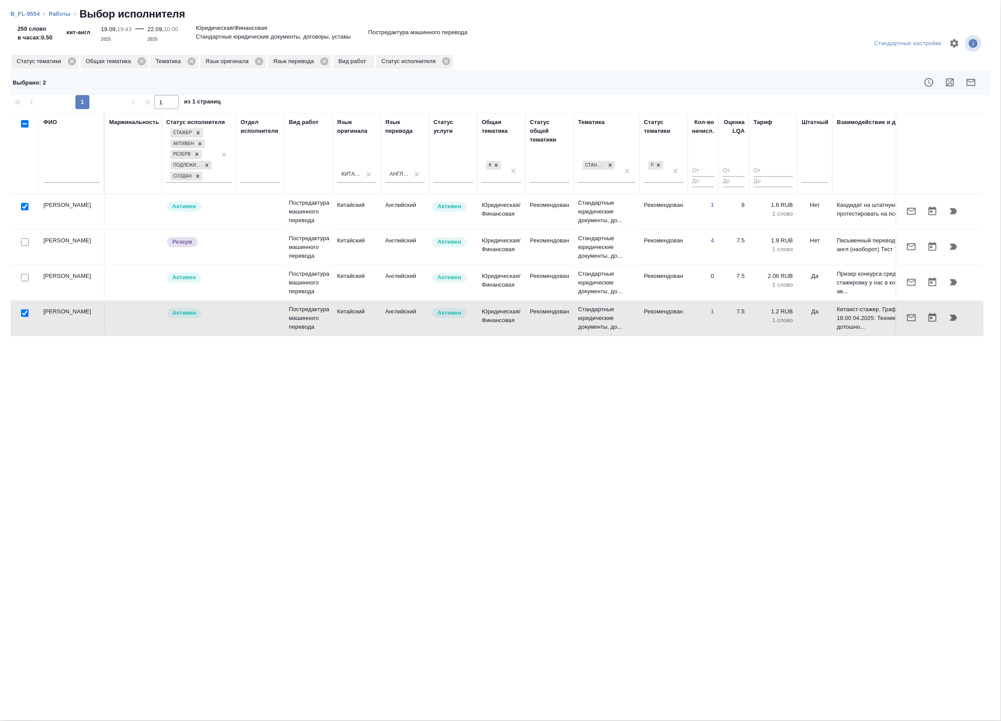
click at [21, 278] on input "checkbox" at bounding box center [24, 277] width 7 height 7
checkbox input "true"
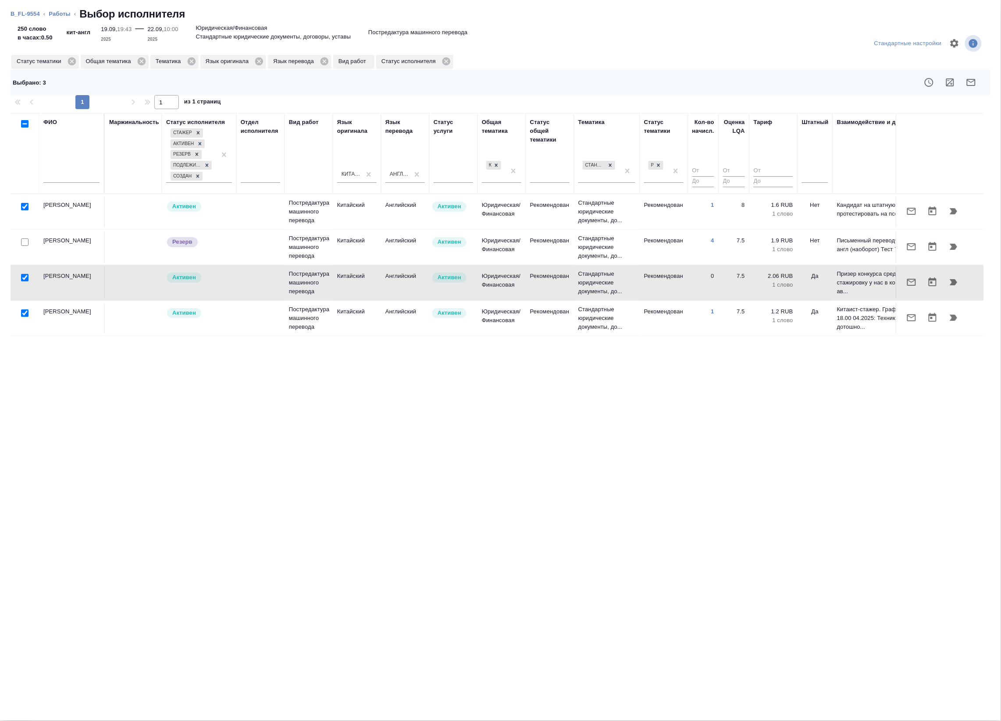
click at [953, 84] on icon "button" at bounding box center [950, 82] width 8 height 8
click at [53, 11] on link "Работы" at bounding box center [60, 14] width 22 height 7
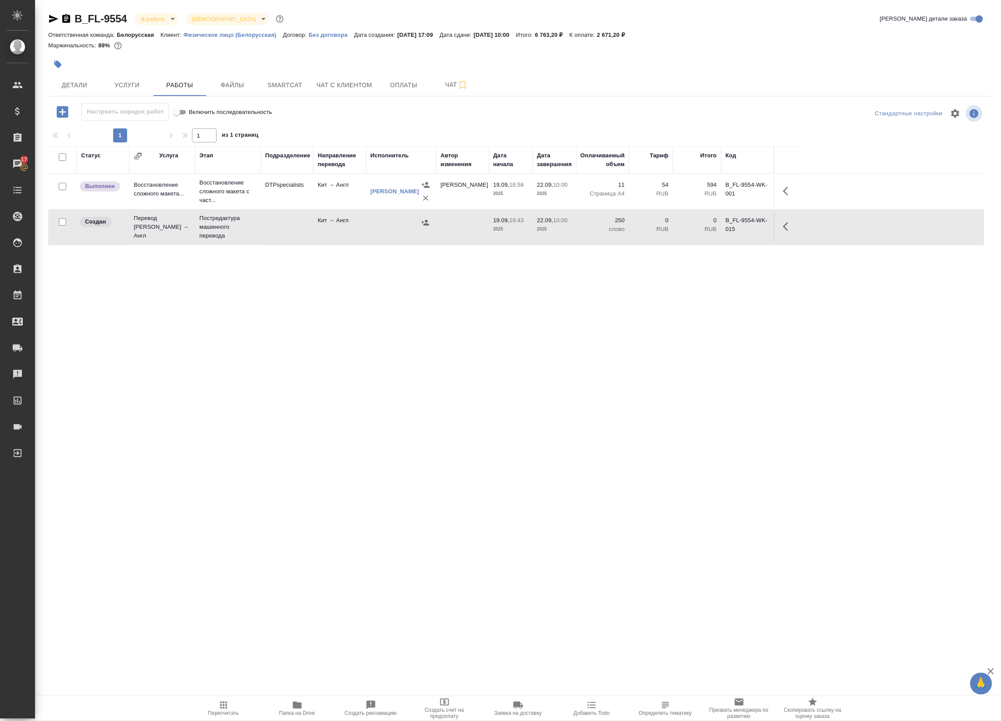
click at [792, 227] on icon "button" at bounding box center [788, 226] width 11 height 11
click at [724, 229] on icon "button" at bounding box center [724, 226] width 11 height 11
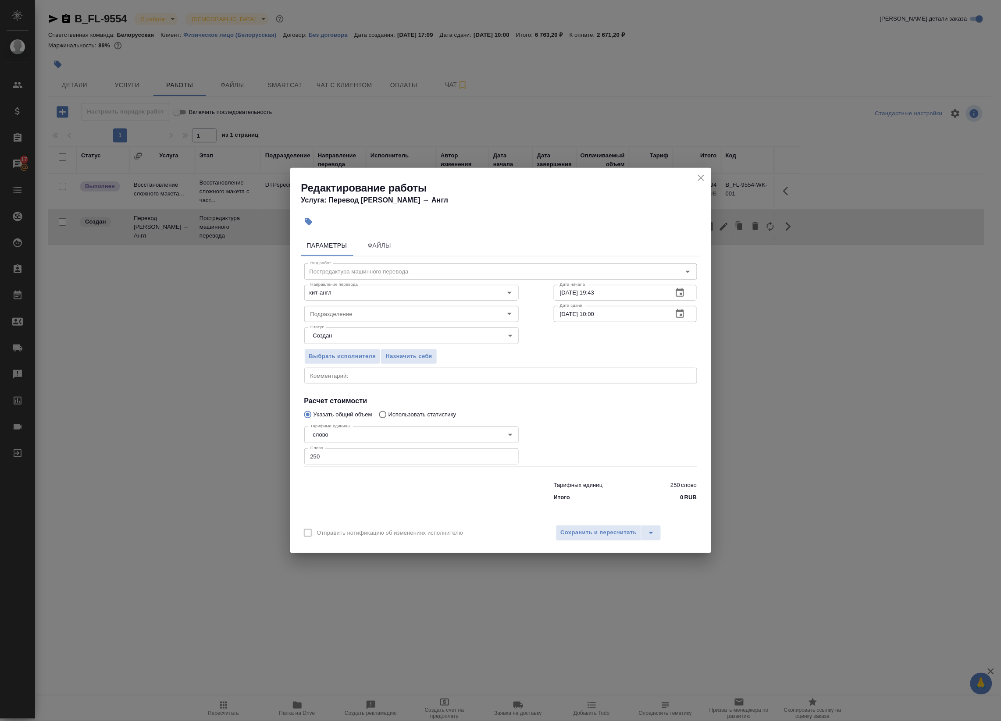
click at [319, 459] on input "250" at bounding box center [411, 457] width 214 height 16
type input "2"
type input "300"
click at [320, 375] on textarea at bounding box center [500, 375] width 381 height 7
click at [317, 376] on textarea "по" at bounding box center [500, 375] width 381 height 7
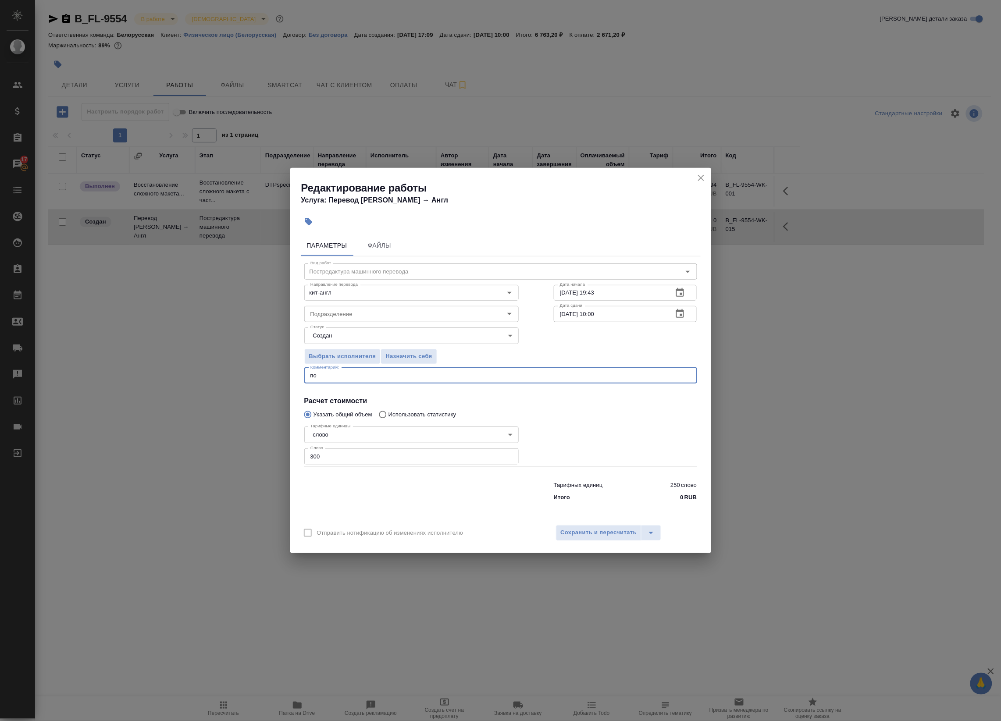
type textarea "п"
click at [573, 536] on span "Сохранить и пересчитать" at bounding box center [599, 533] width 76 height 10
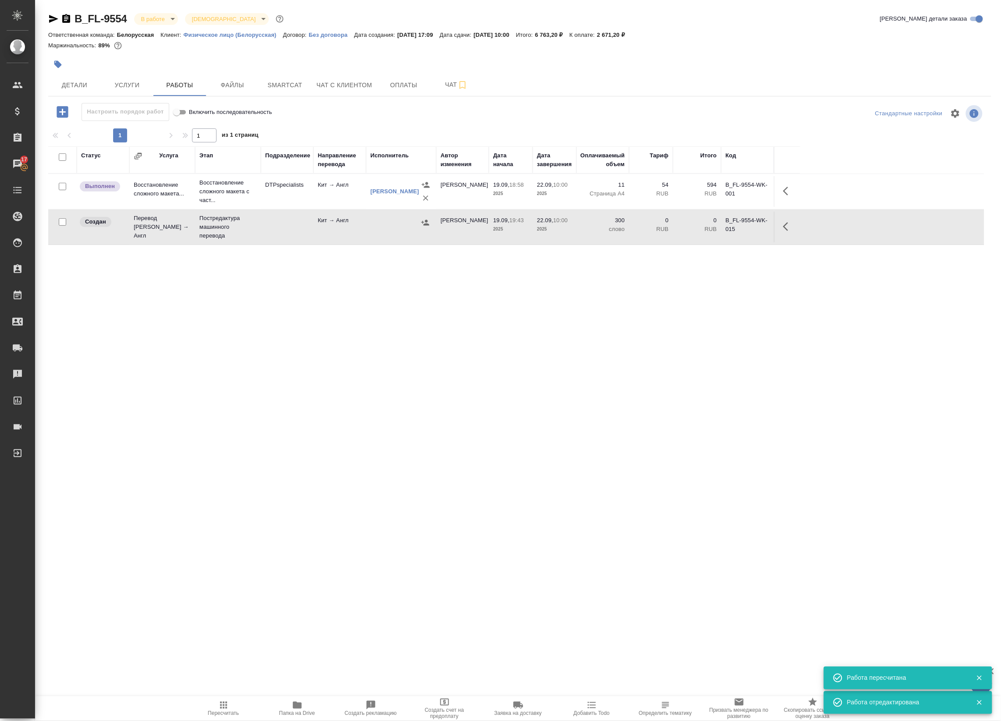
click at [425, 224] on icon "button" at bounding box center [425, 223] width 8 height 6
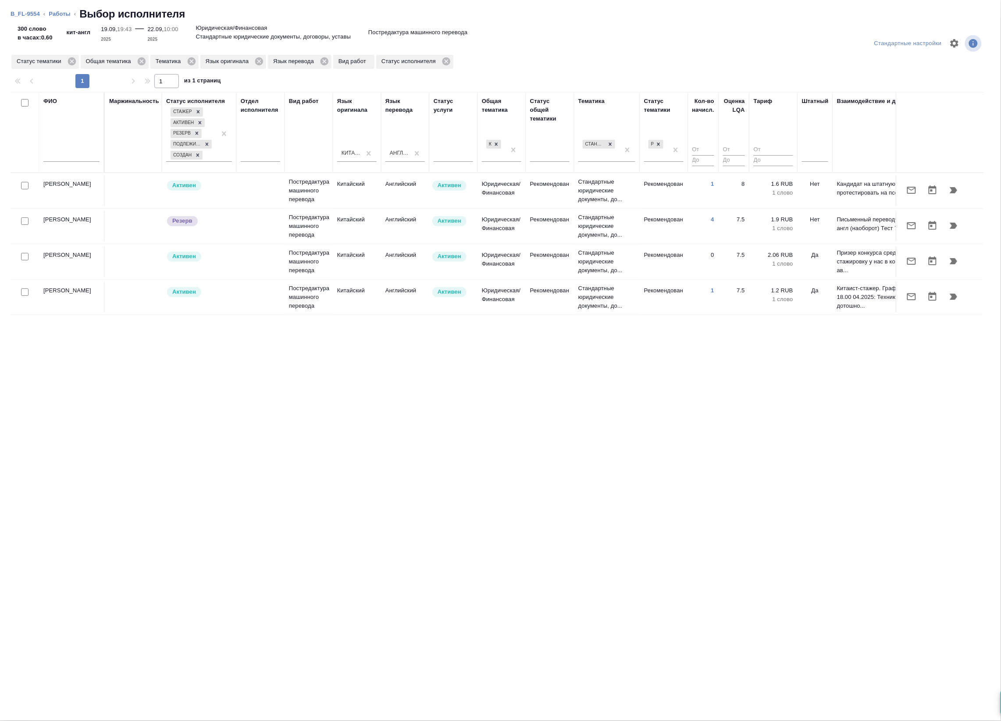
click at [19, 201] on td at bounding box center [25, 190] width 29 height 31
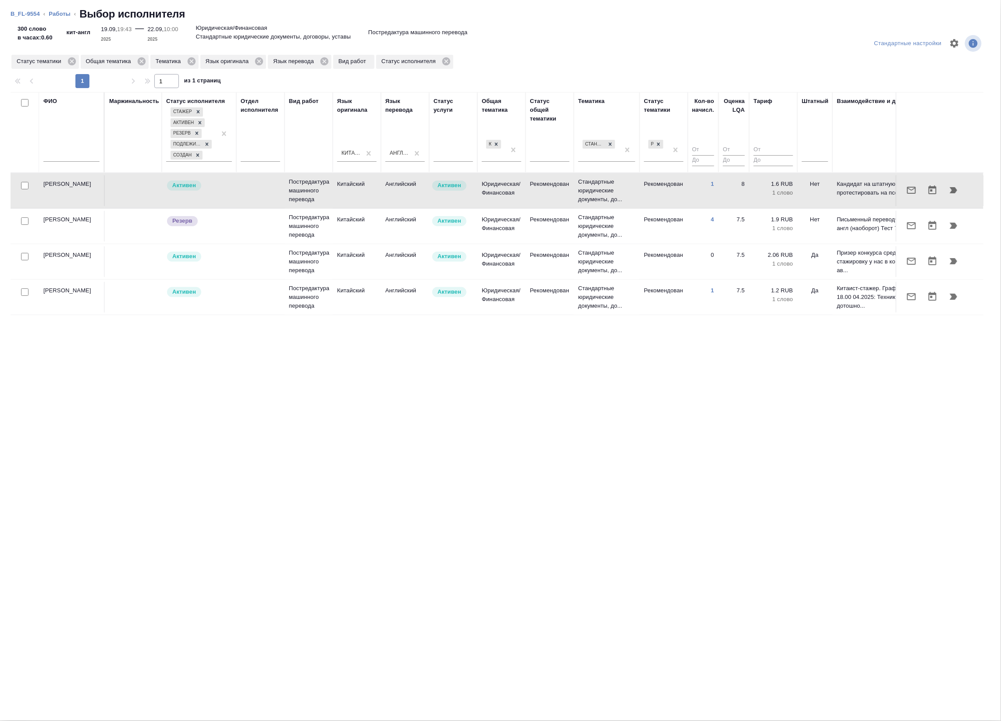
click at [25, 188] on input "checkbox" at bounding box center [24, 185] width 7 height 7
checkbox input "true"
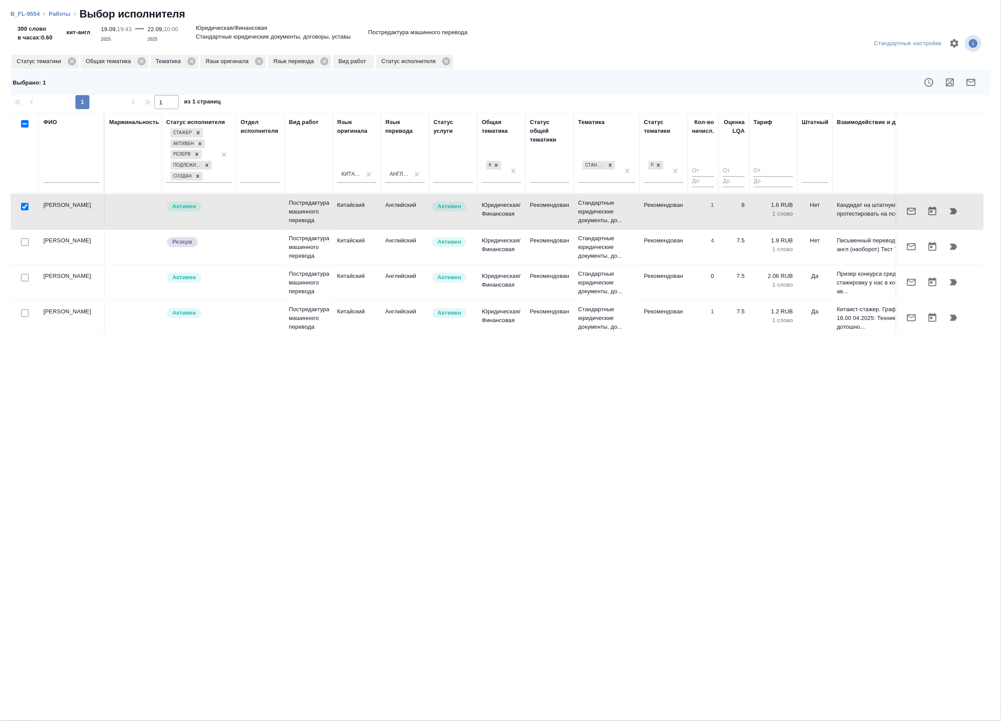
click at [25, 278] on input "checkbox" at bounding box center [24, 277] width 7 height 7
checkbox input "true"
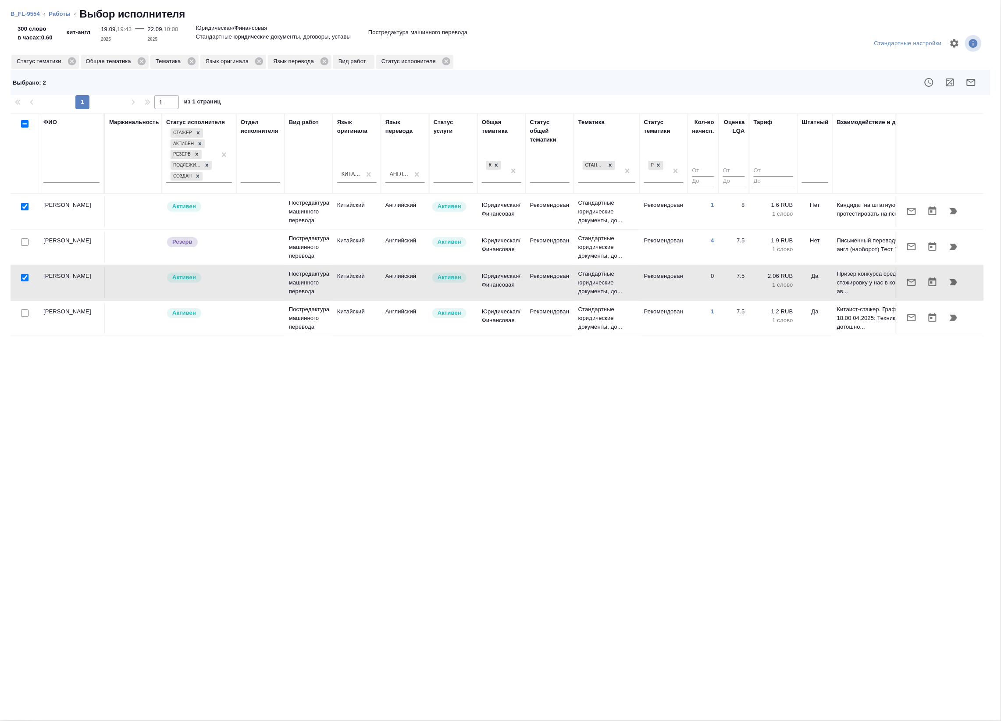
click at [25, 317] on input "checkbox" at bounding box center [24, 313] width 7 height 7
checkbox input "true"
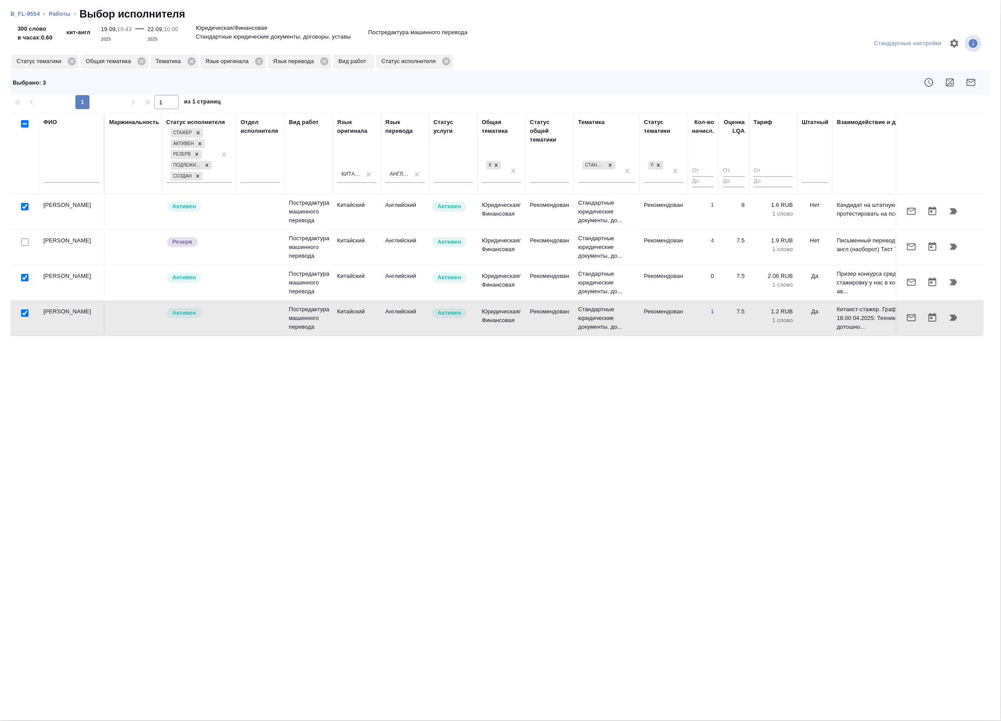
click at [972, 79] on icon "button" at bounding box center [971, 82] width 9 height 7
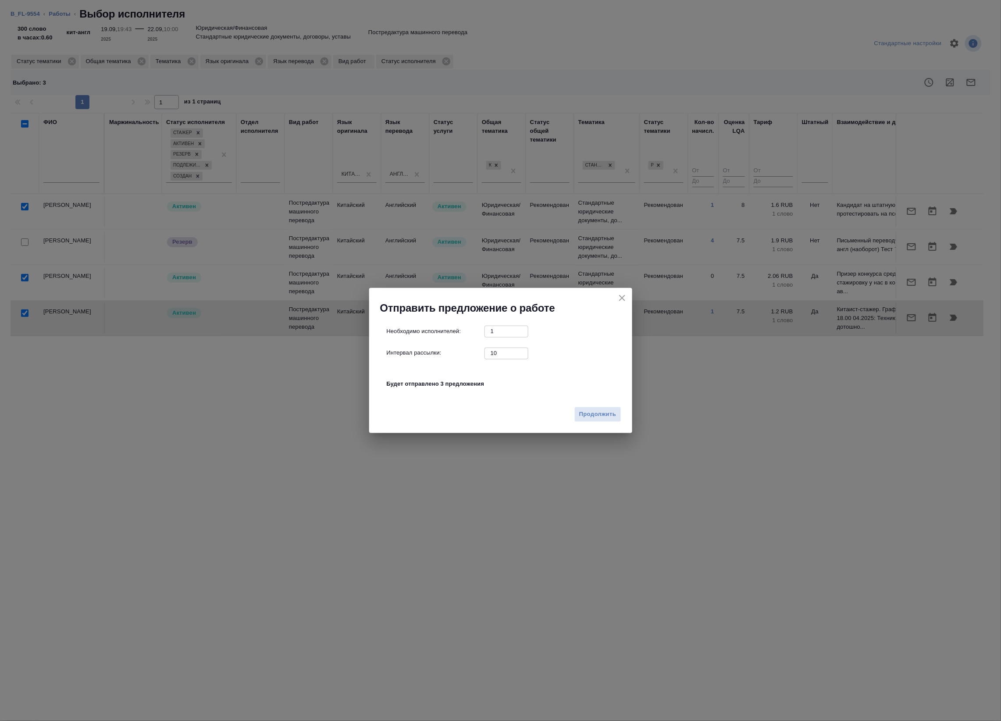
click at [511, 354] on input "10" at bounding box center [507, 353] width 44 height 11
type input "0"
click at [598, 414] on span "Продолжить" at bounding box center [597, 415] width 37 height 10
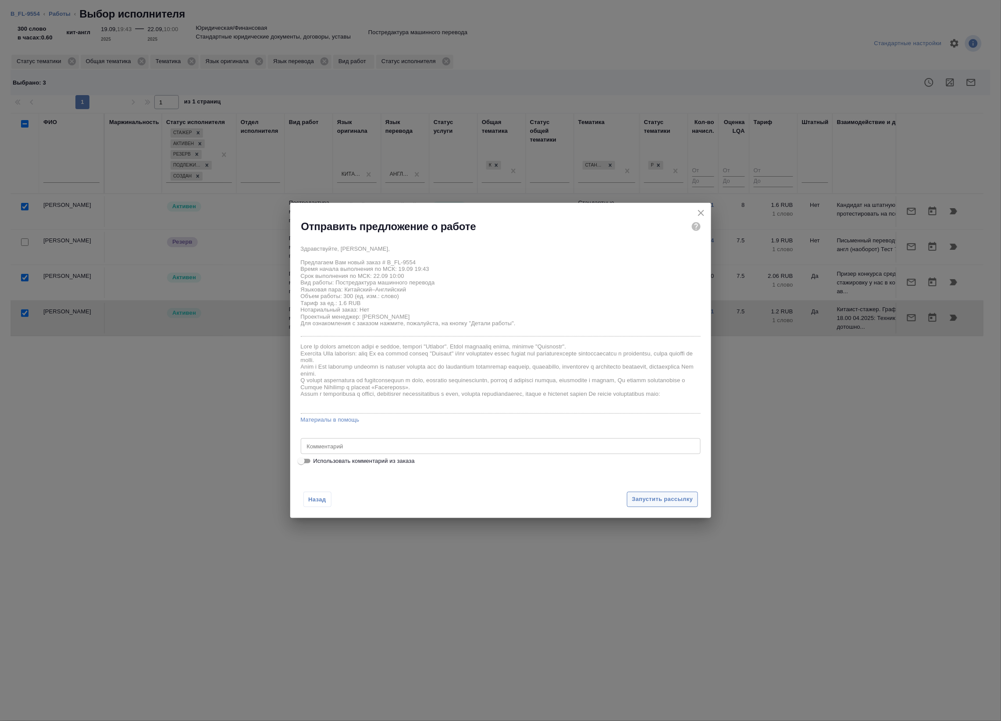
click at [670, 499] on span "Запустить рассылку" at bounding box center [662, 500] width 61 height 10
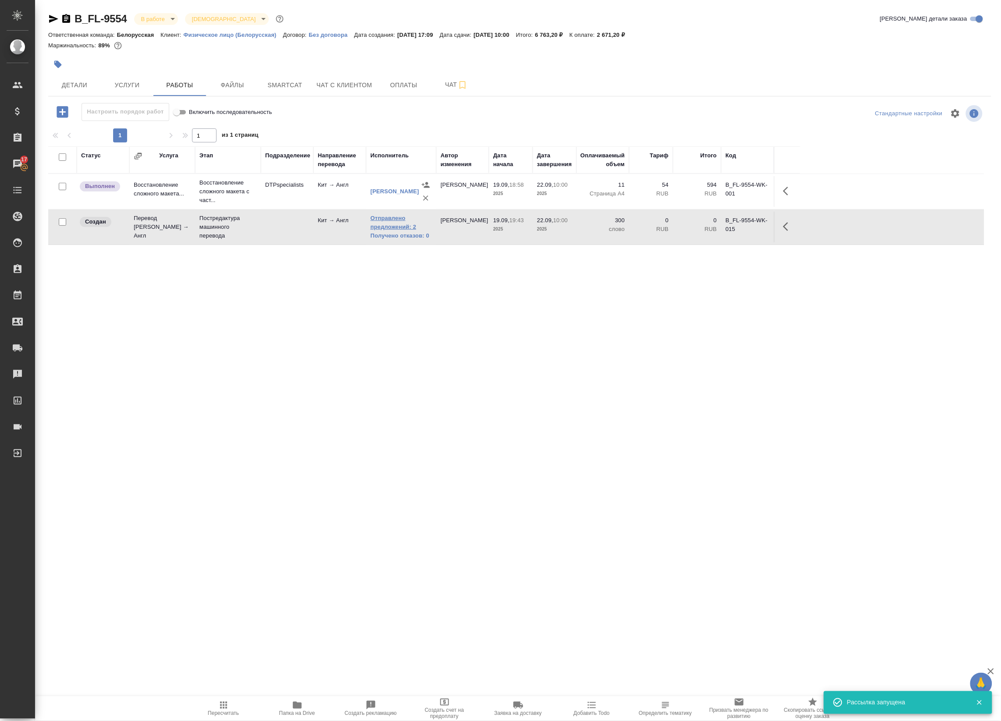
click at [381, 228] on link "Отправлено предложений: 2" at bounding box center [401, 223] width 61 height 18
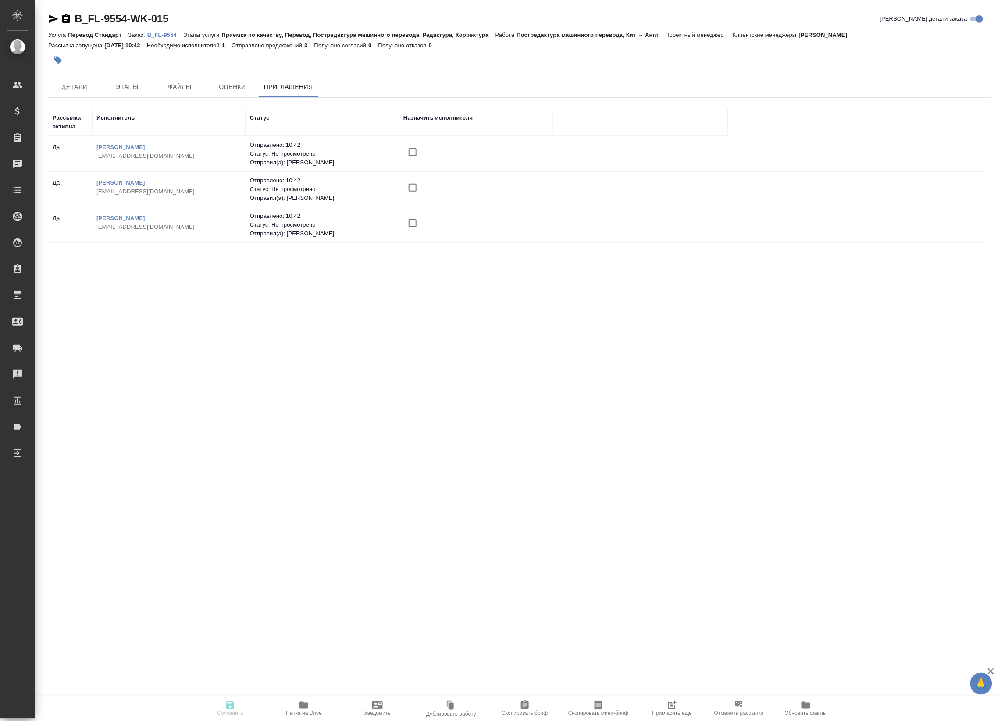
click at [671, 705] on icon "button" at bounding box center [672, 705] width 11 height 11
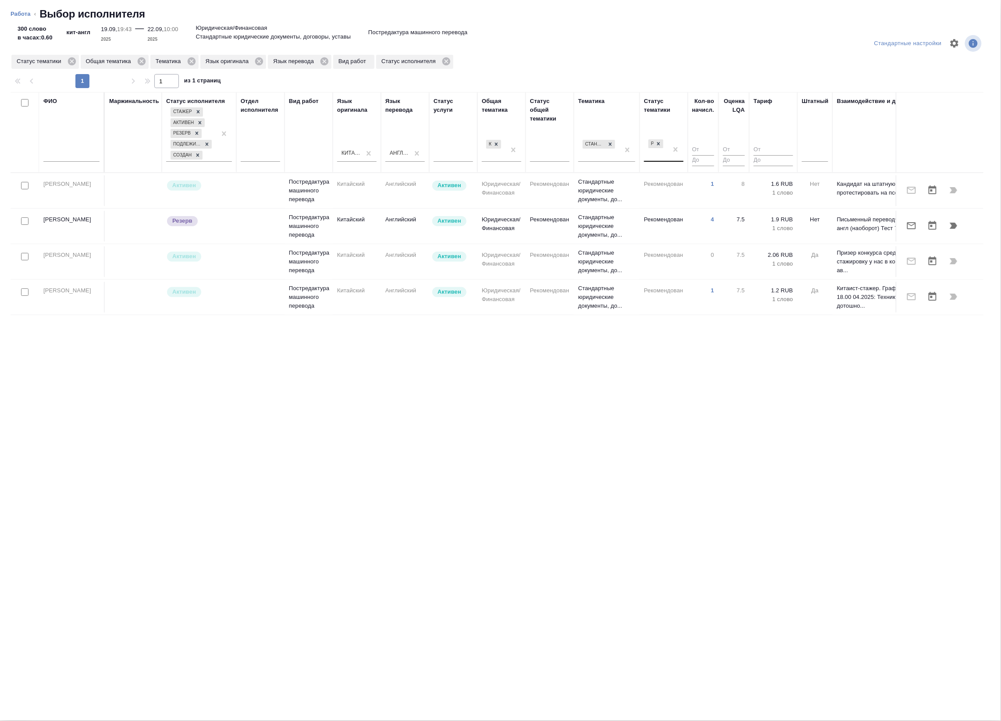
click at [668, 150] on div "Рекомендован" at bounding box center [656, 150] width 24 height 24
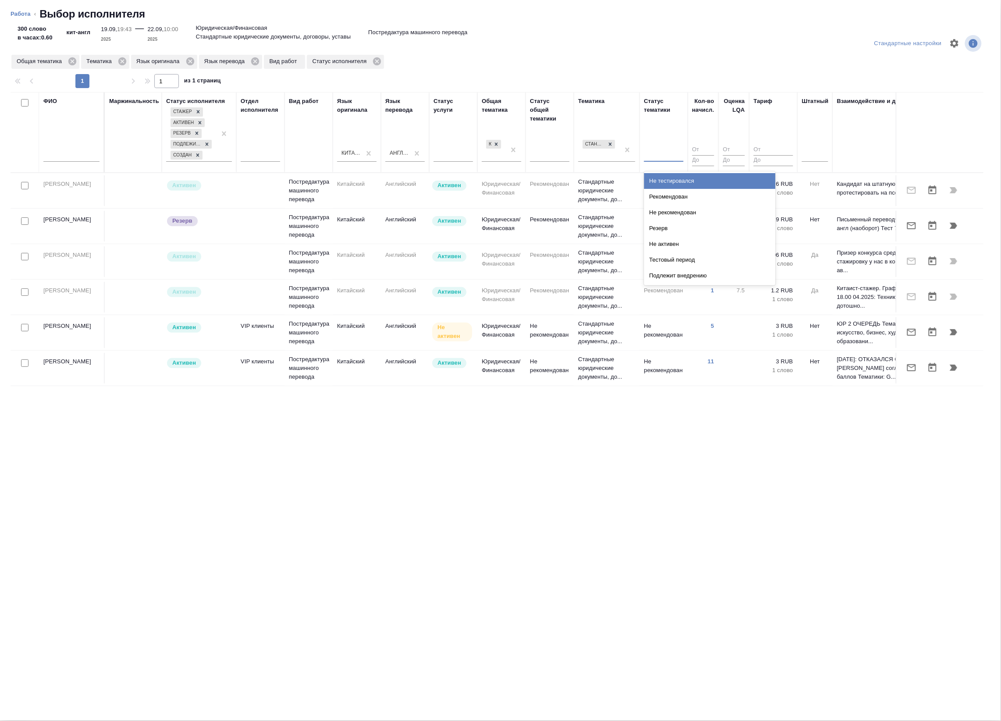
click at [656, 509] on div "ФИО Маржинальность Статус исполнителя Стажер Активен Резерв Подлежит внедрению …" at bounding box center [497, 311] width 973 height 438
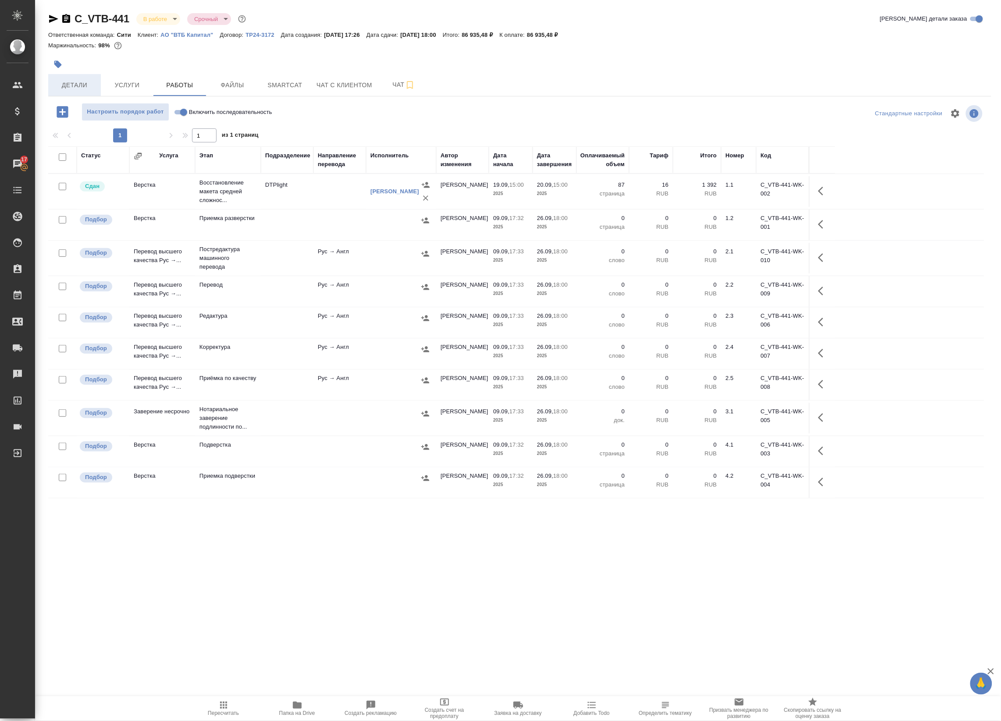
click at [62, 86] on span "Детали" at bounding box center [74, 85] width 42 height 11
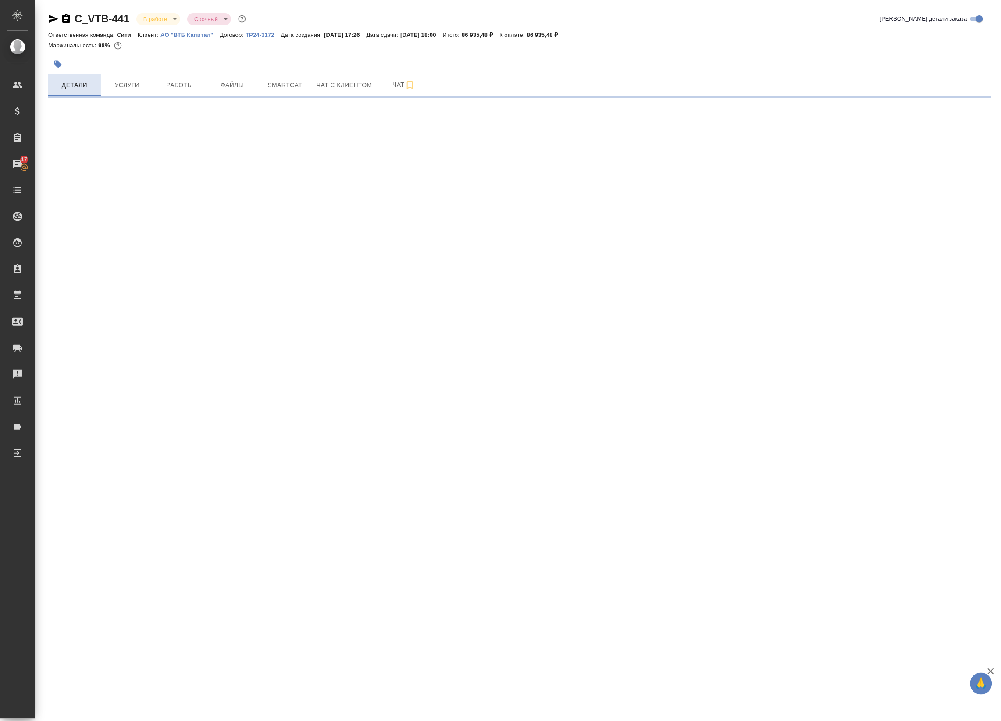
select select "RU"
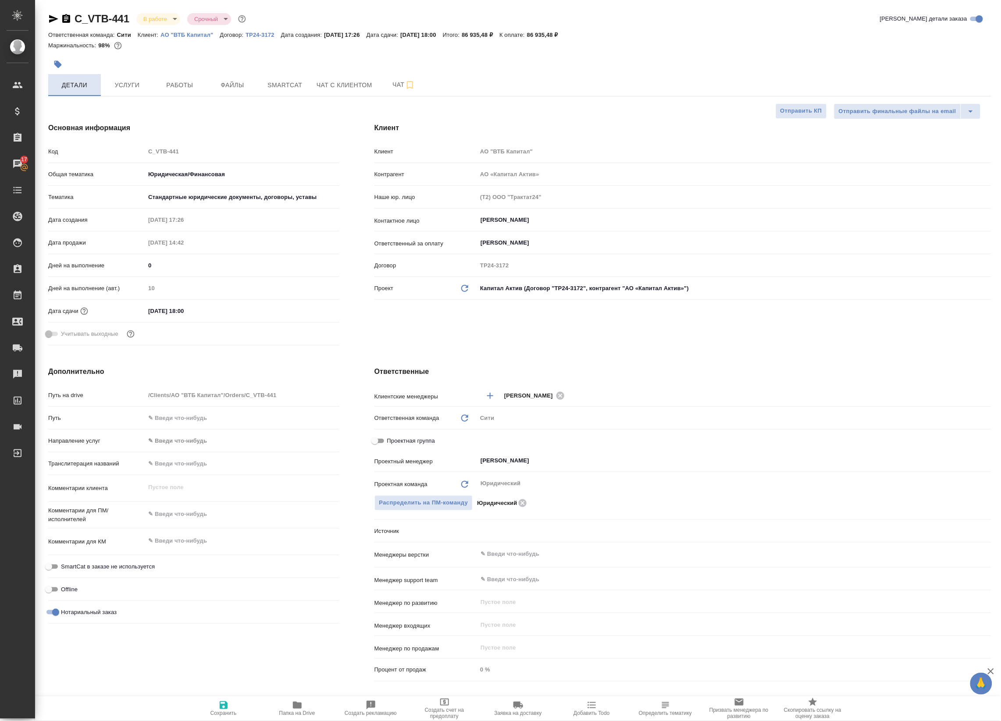
type textarea "x"
click at [406, 85] on icon "button" at bounding box center [410, 85] width 11 height 11
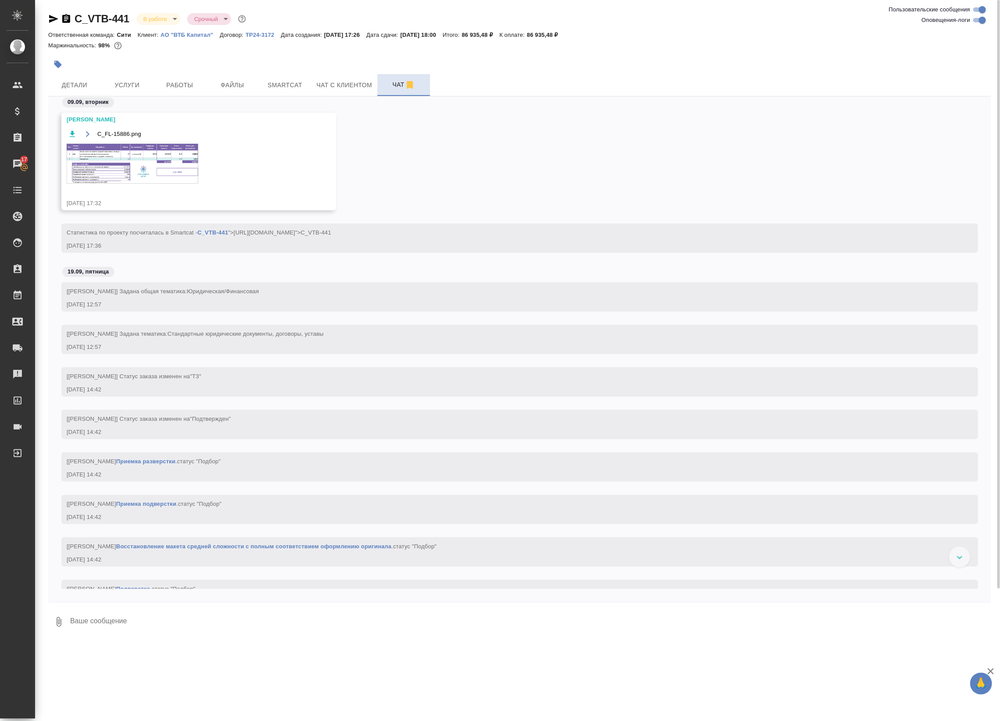
click at [112, 170] on img at bounding box center [133, 164] width 132 height 40
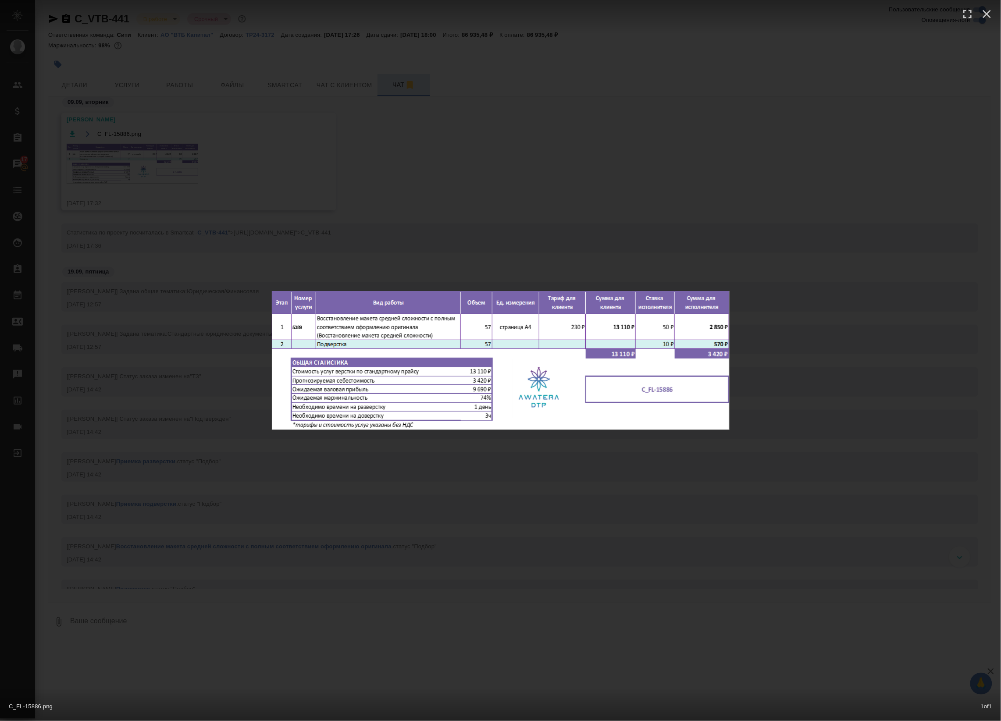
click at [93, 284] on div "C_FL-15886.png 1 of 1" at bounding box center [500, 360] width 1001 height 721
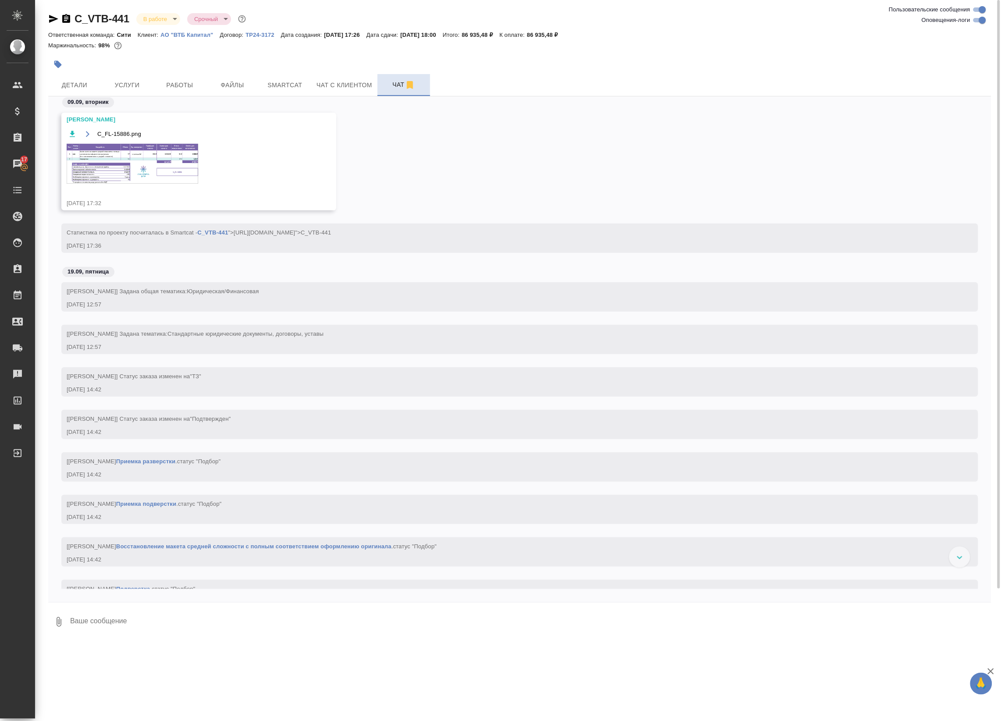
click at [93, 161] on img at bounding box center [133, 164] width 132 height 40
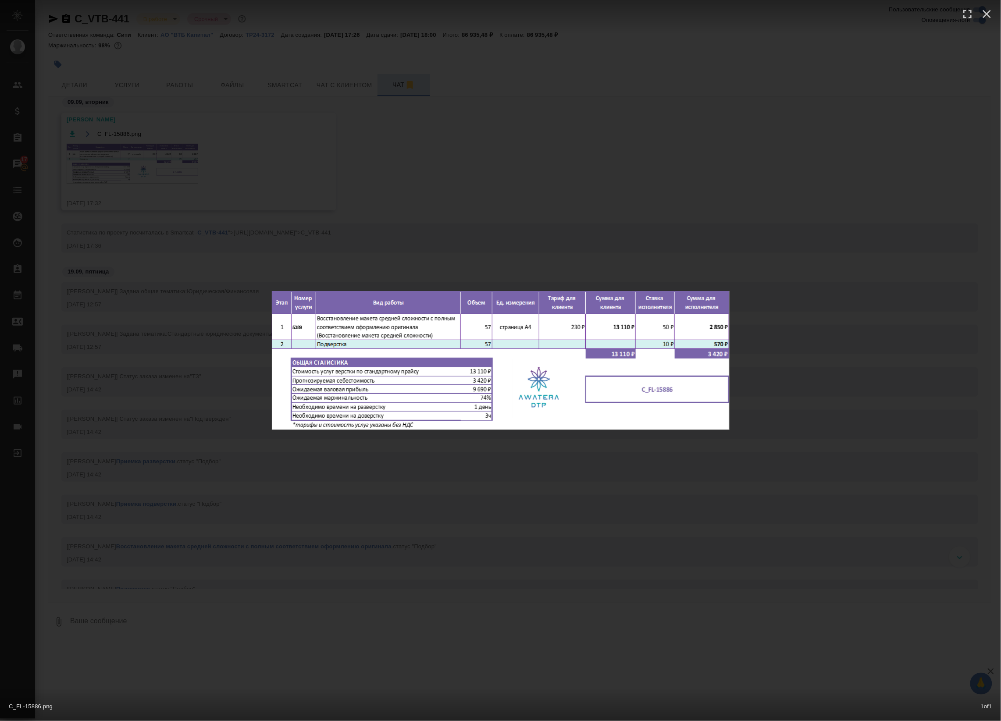
click at [106, 261] on div "C_FL-15886.png 1 of 1" at bounding box center [500, 360] width 1001 height 721
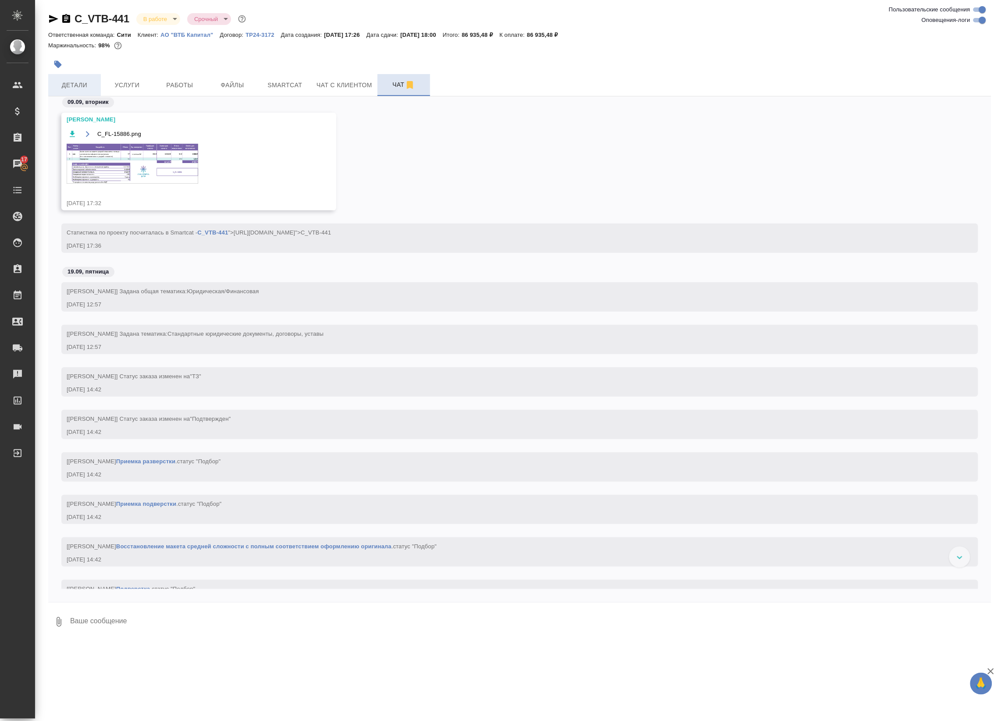
click at [67, 87] on span "Детали" at bounding box center [74, 85] width 42 height 11
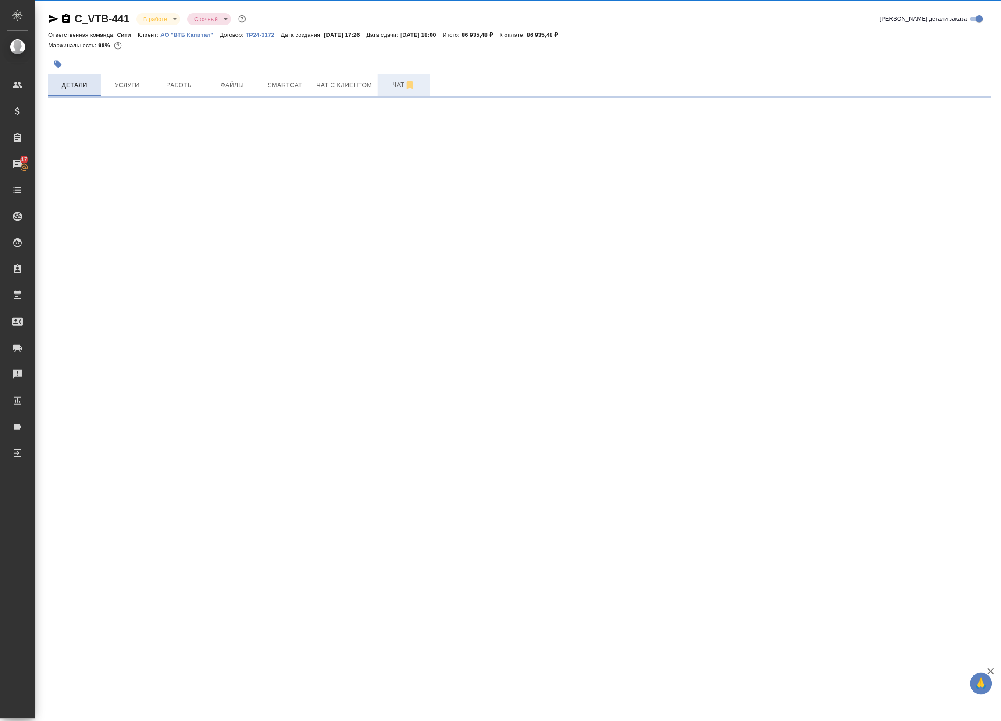
select select "RU"
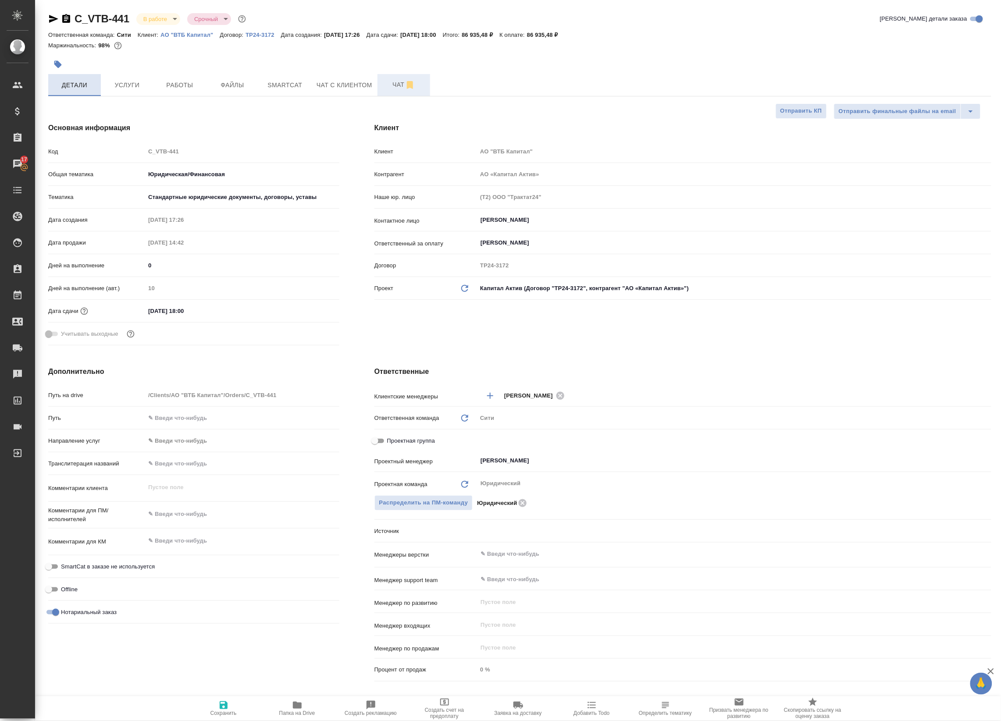
type textarea "x"
click at [165, 80] on span "Работы" at bounding box center [180, 85] width 42 height 11
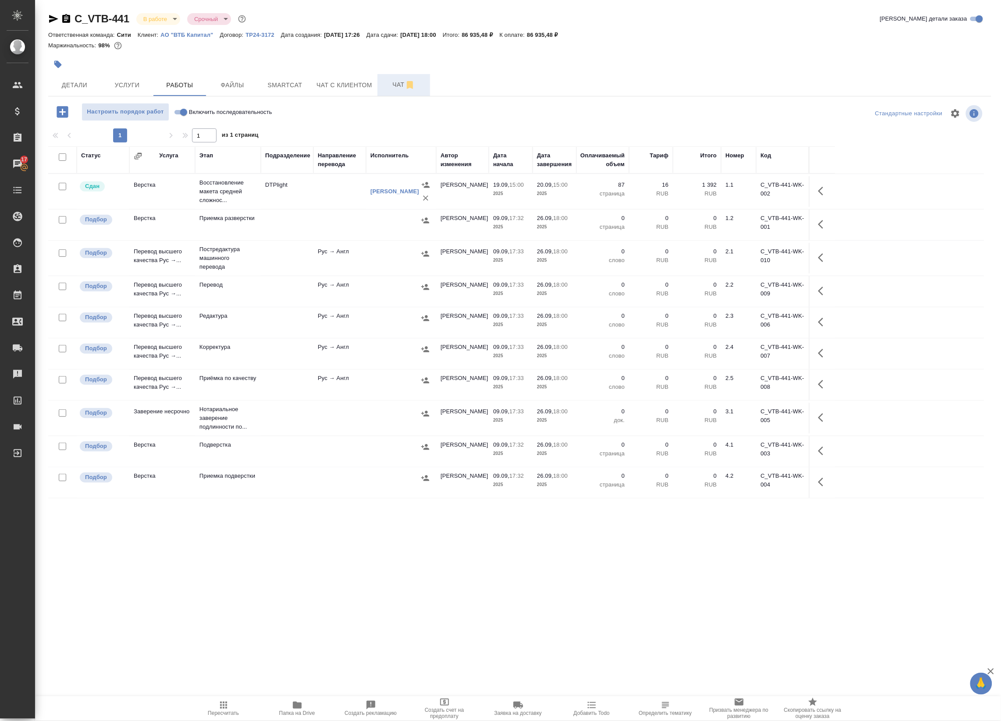
click at [410, 89] on icon "button" at bounding box center [410, 85] width 11 height 11
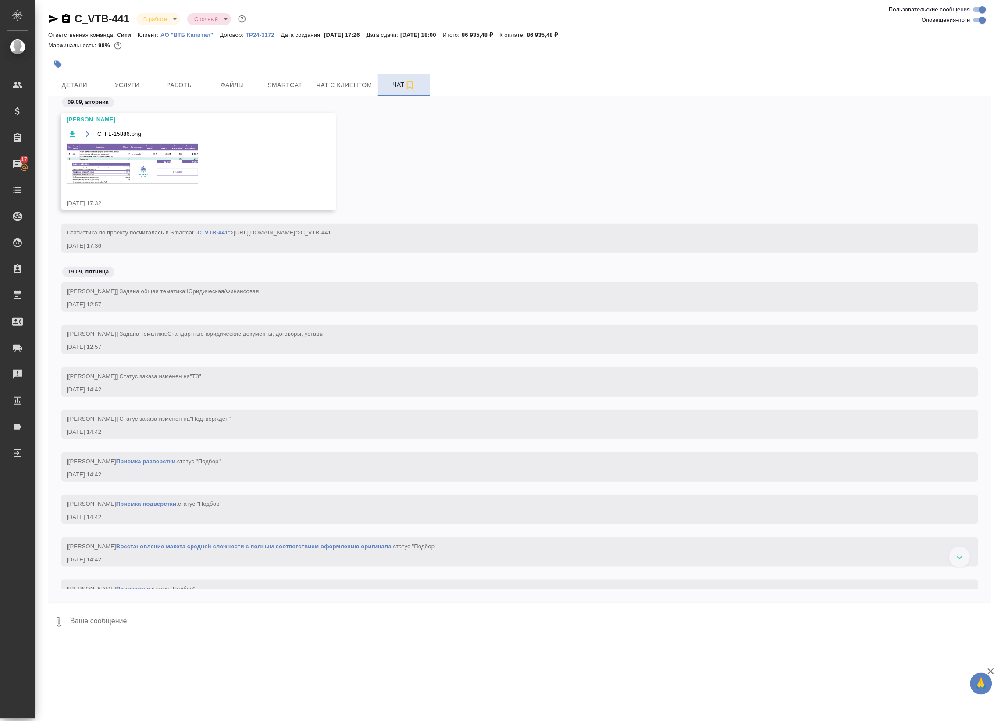
click at [110, 168] on img at bounding box center [133, 164] width 132 height 40
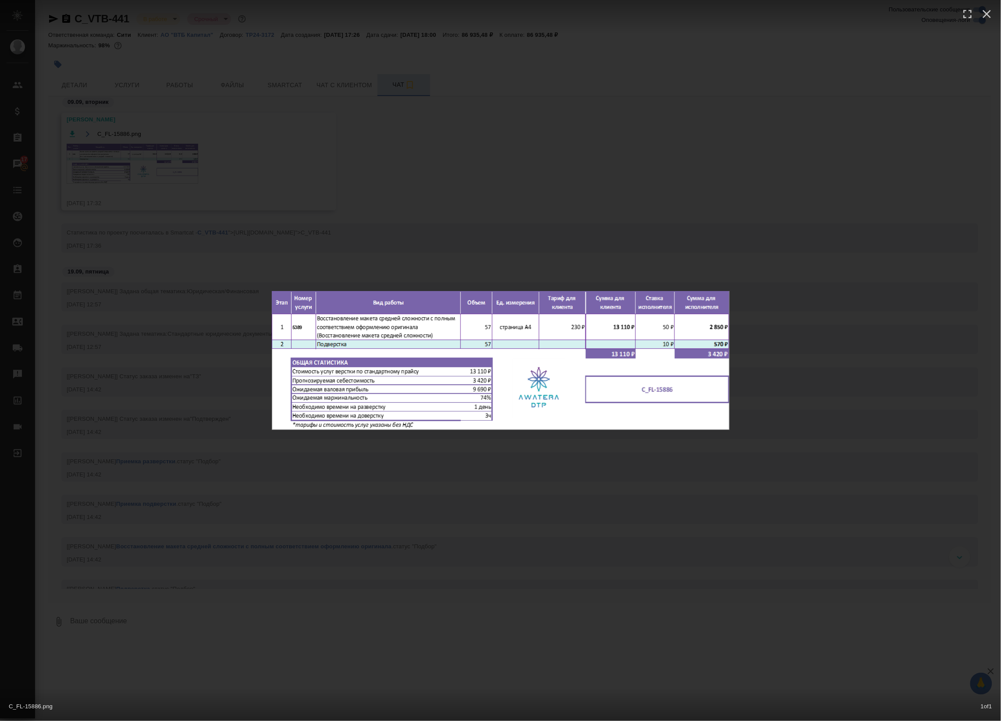
click at [878, 207] on div "C_FL-15886.png 1 of 1" at bounding box center [500, 360] width 1001 height 721
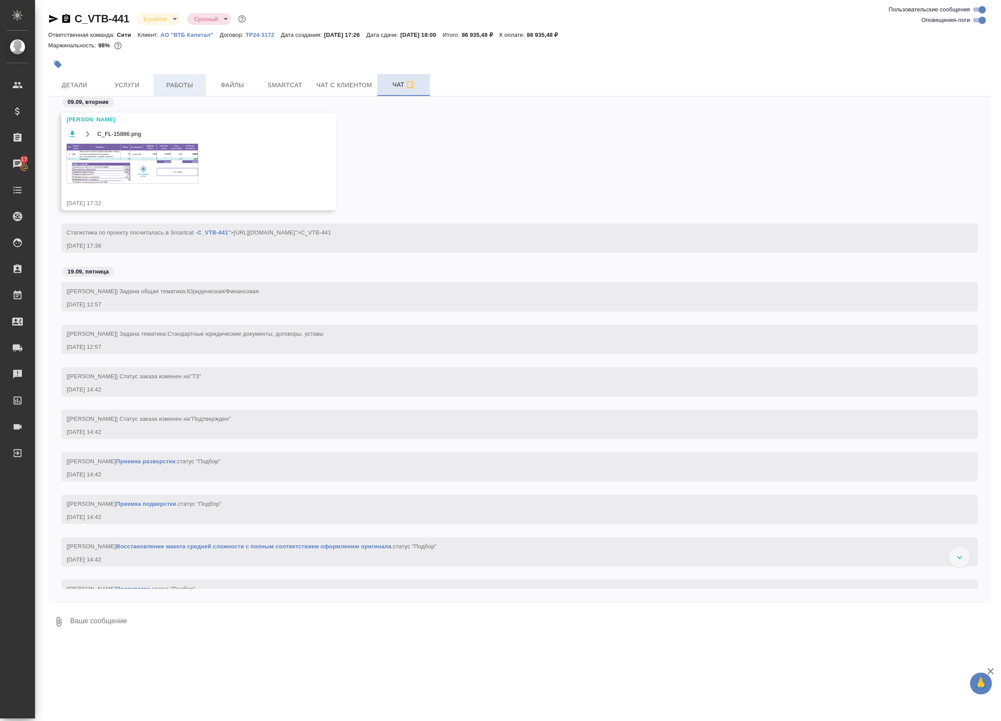
click at [178, 82] on span "Работы" at bounding box center [180, 85] width 42 height 11
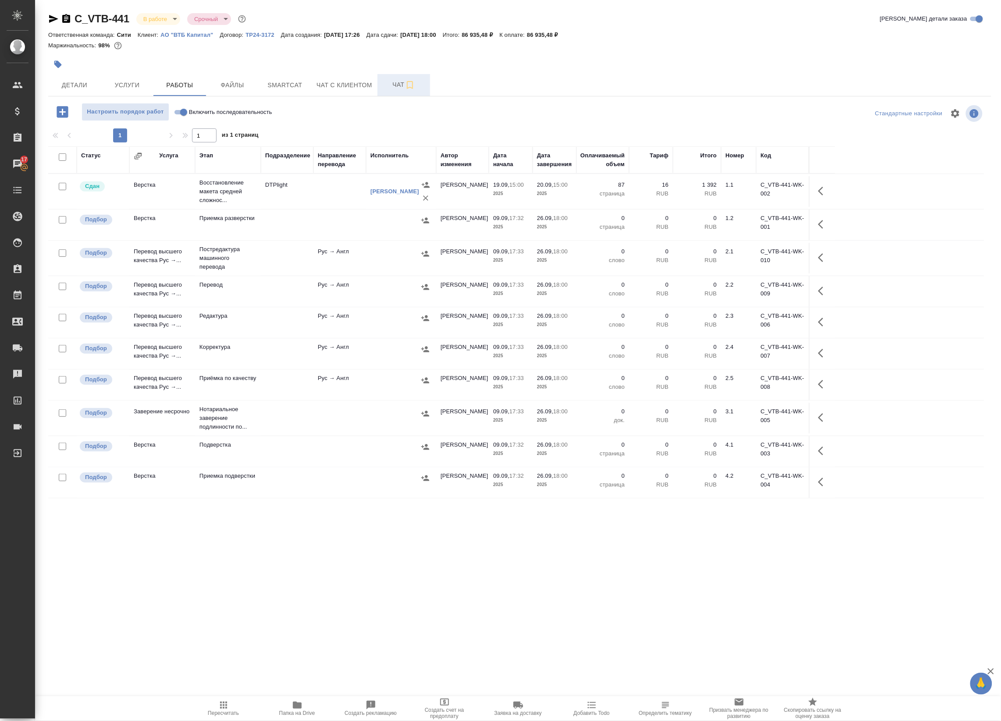
click at [406, 81] on icon "button" at bounding box center [410, 85] width 11 height 11
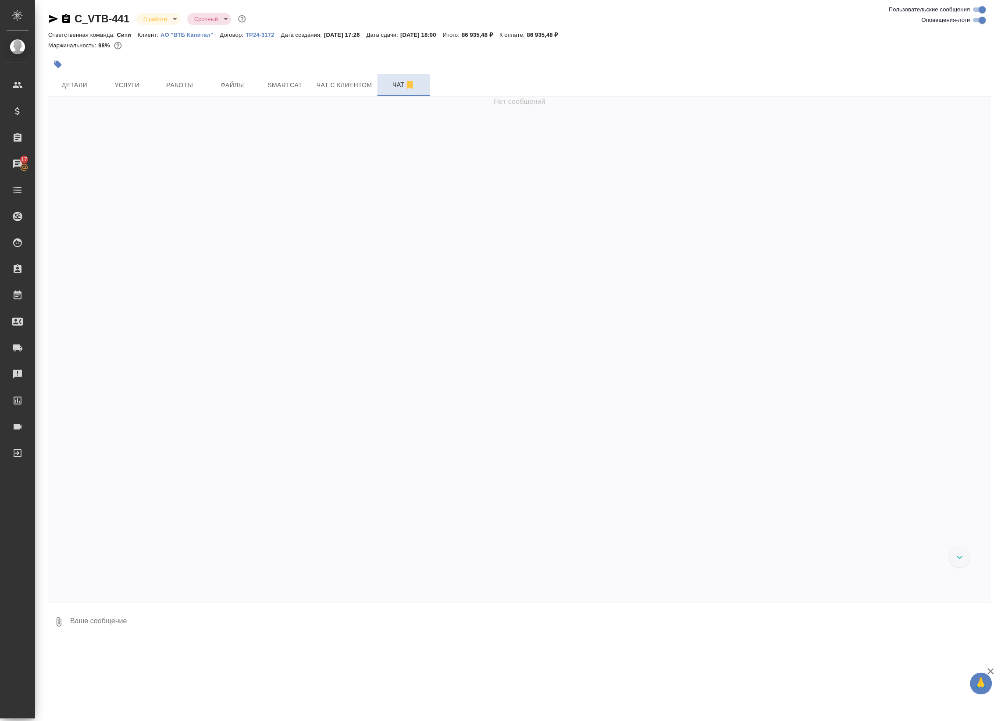
scroll to position [1945, 0]
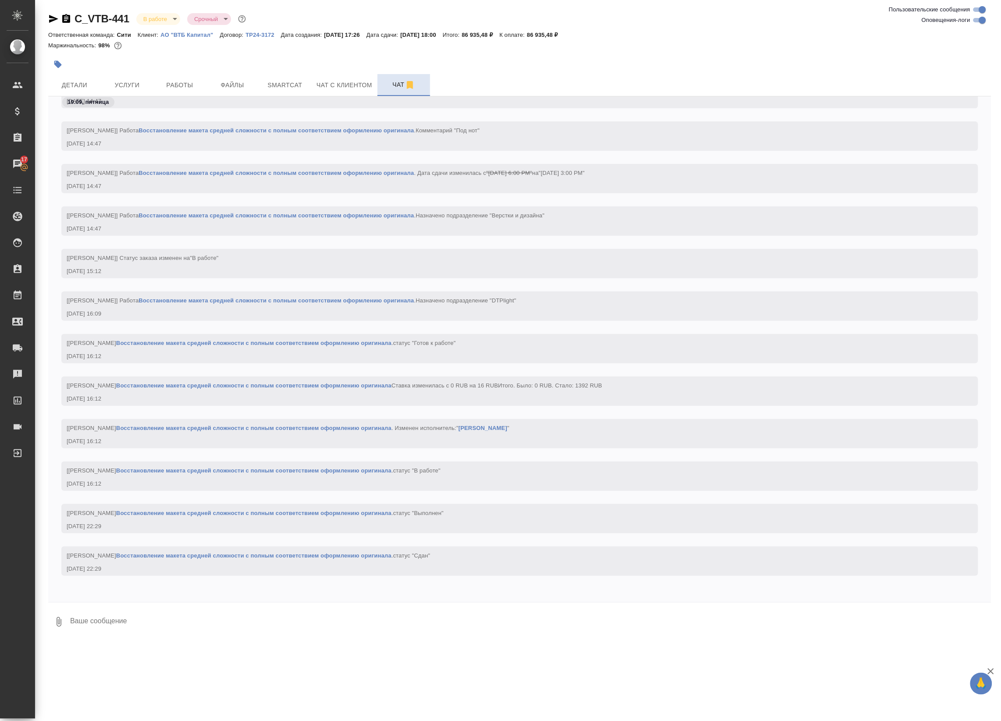
click at [869, 405] on div "[Гусельников Роман] Работа Восстановление макета средней сложности с полным соо…" at bounding box center [519, 391] width 917 height 29
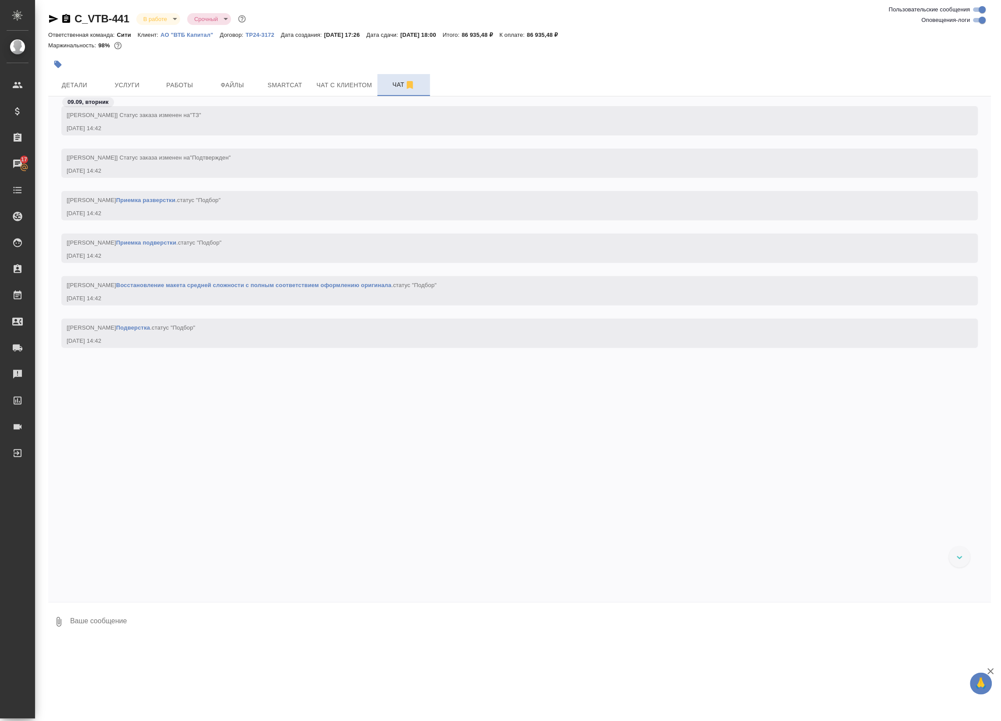
scroll to position [0, 0]
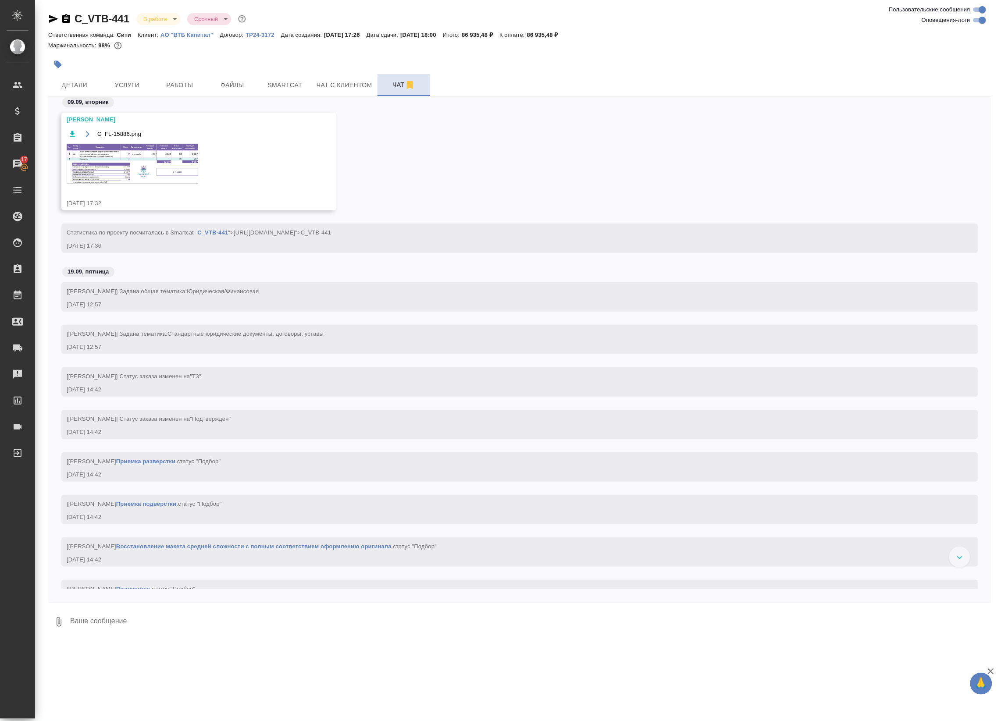
click at [91, 171] on img at bounding box center [133, 164] width 132 height 40
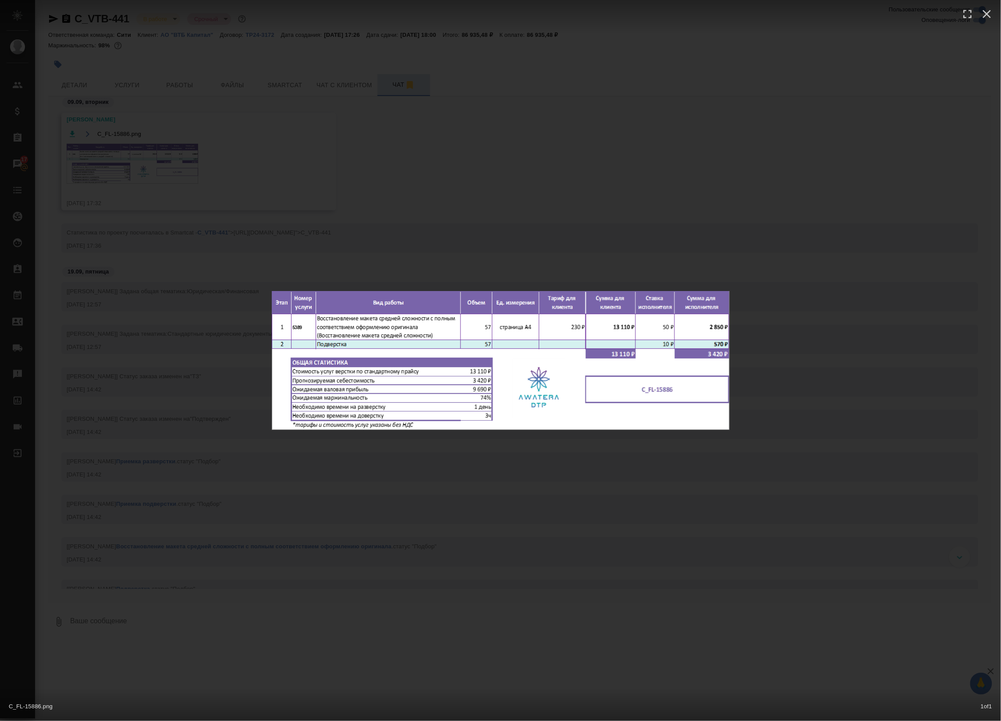
click at [137, 170] on div "C_FL-15886.png 1 of 1" at bounding box center [500, 360] width 1001 height 721
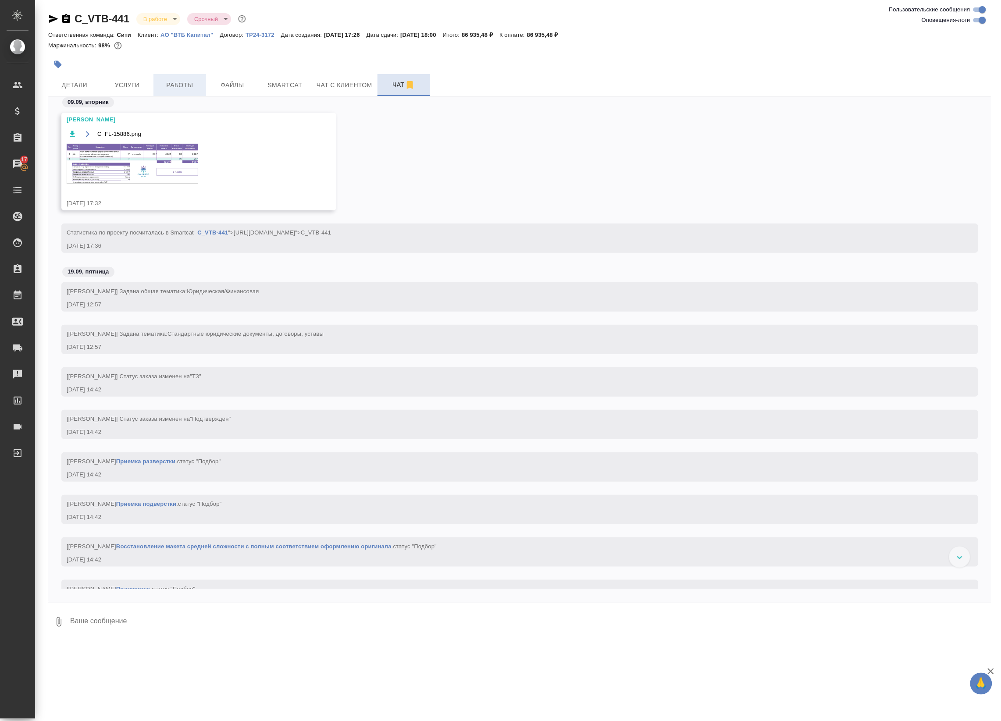
click at [163, 86] on span "Работы" at bounding box center [180, 85] width 42 height 11
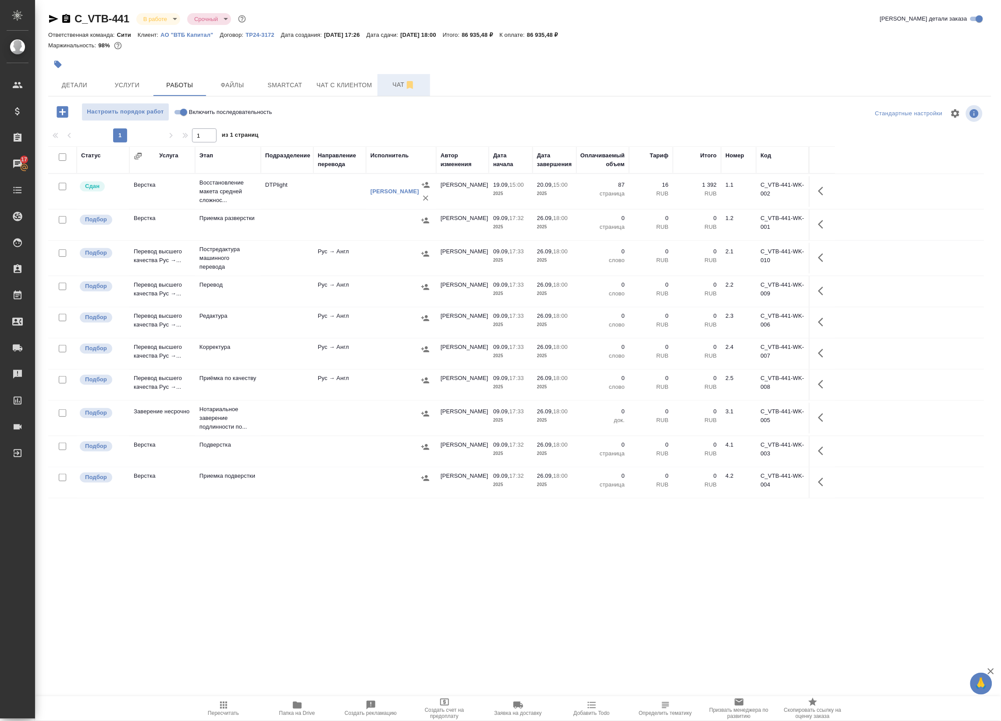
click at [820, 191] on icon "button" at bounding box center [823, 191] width 11 height 11
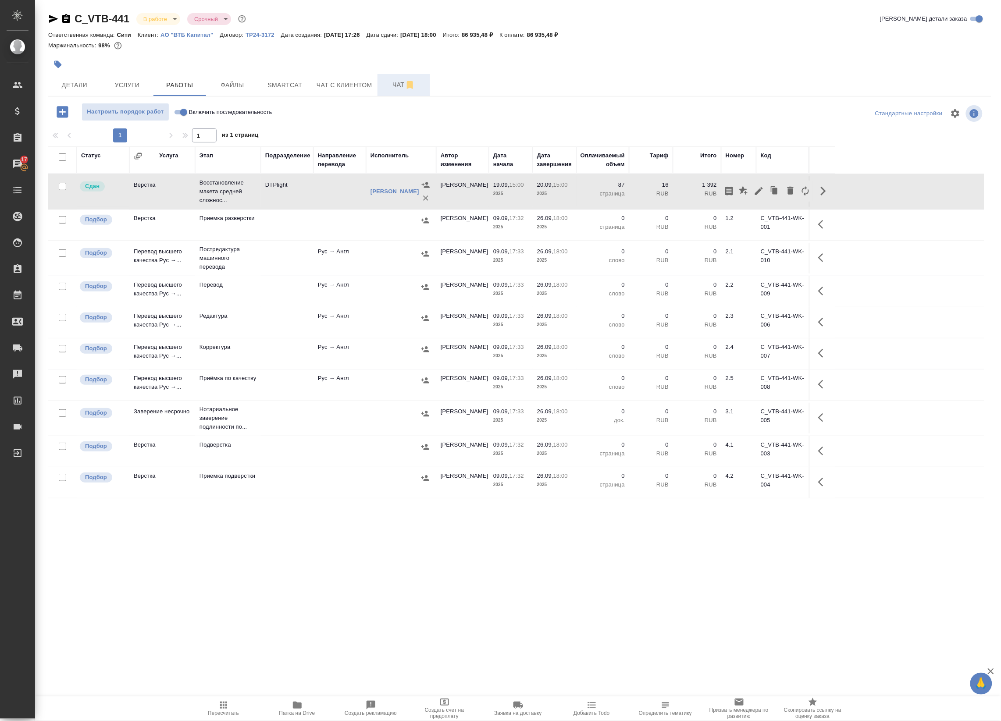
click at [759, 191] on icon "button" at bounding box center [759, 191] width 8 height 8
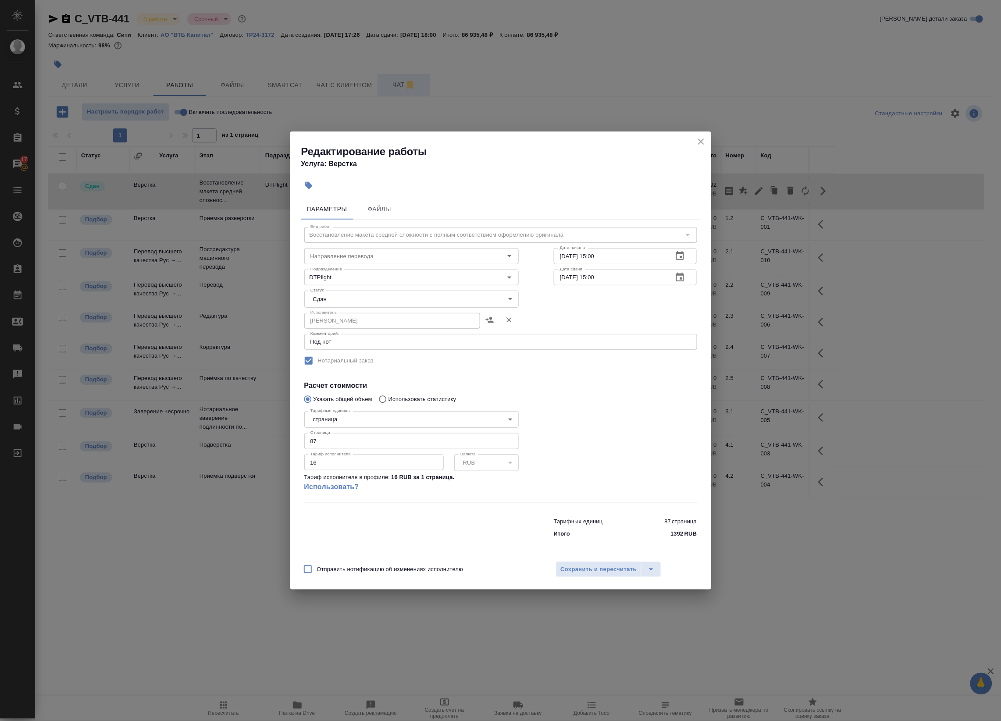
click at [332, 441] on input "87" at bounding box center [411, 441] width 214 height 16
type input "57"
click at [602, 569] on span "Сохранить и пересчитать" at bounding box center [599, 570] width 76 height 10
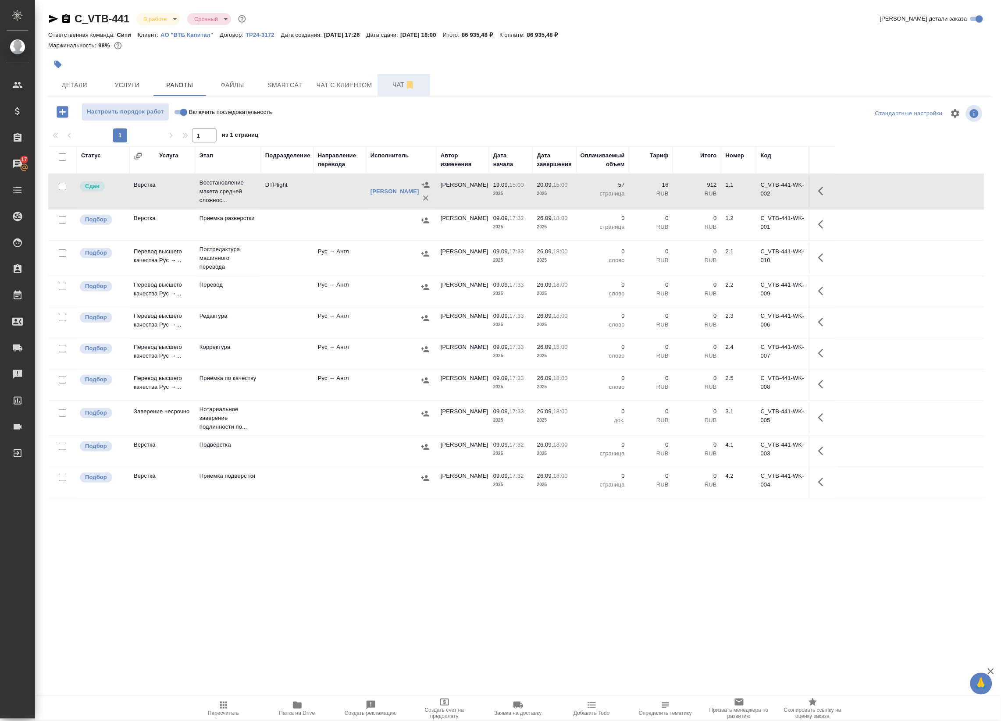
click at [218, 713] on span "Пересчитать" at bounding box center [223, 714] width 31 height 6
click at [292, 713] on span "Папка на Drive" at bounding box center [297, 714] width 36 height 6
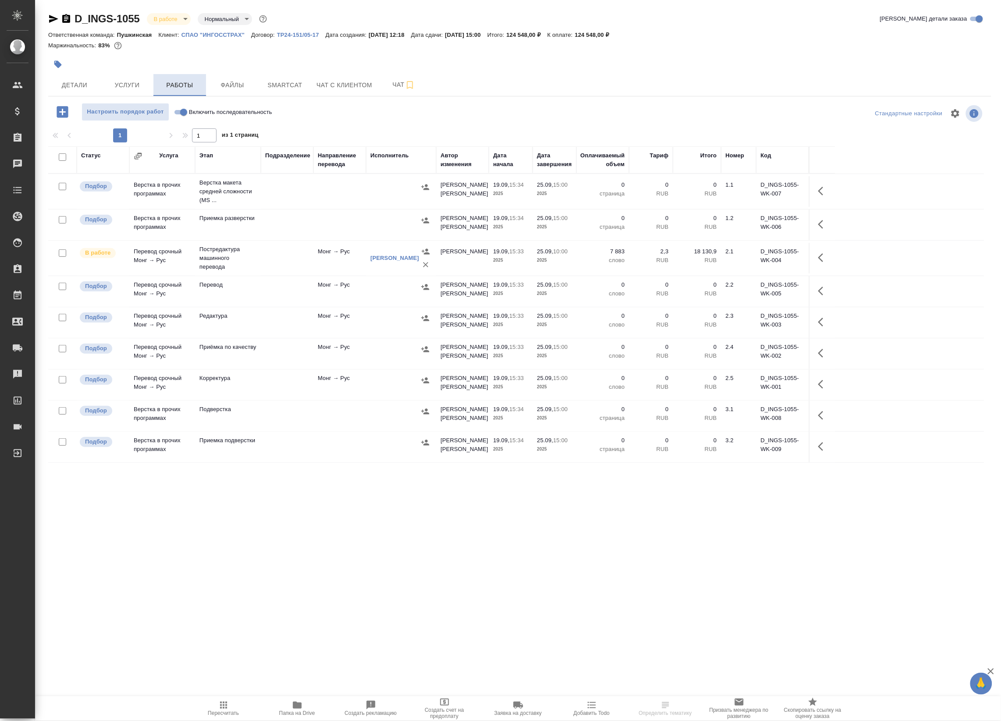
click at [175, 84] on span "Работы" at bounding box center [180, 85] width 42 height 11
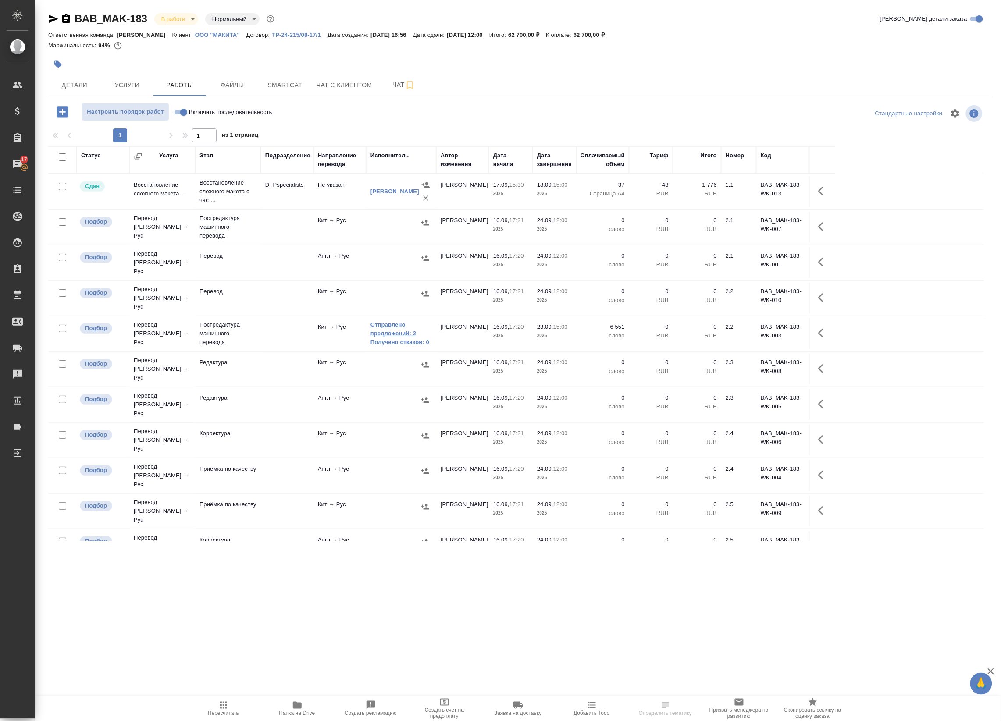
click at [397, 321] on link "Отправлено предложений: 2" at bounding box center [401, 330] width 61 height 18
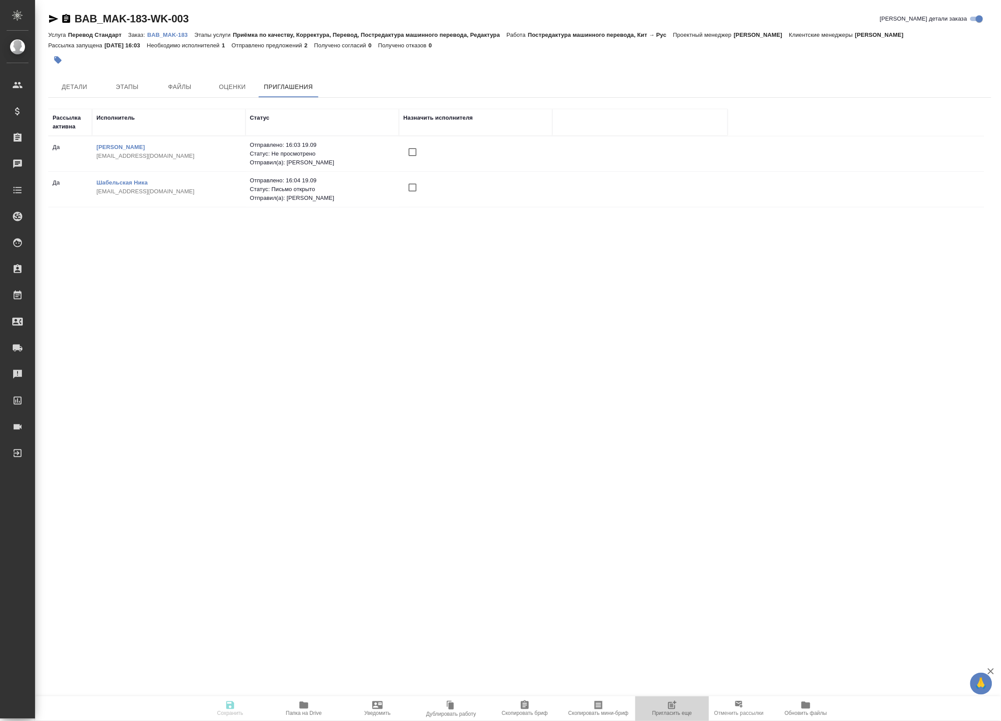
click at [669, 704] on icon "button" at bounding box center [671, 705] width 7 height 7
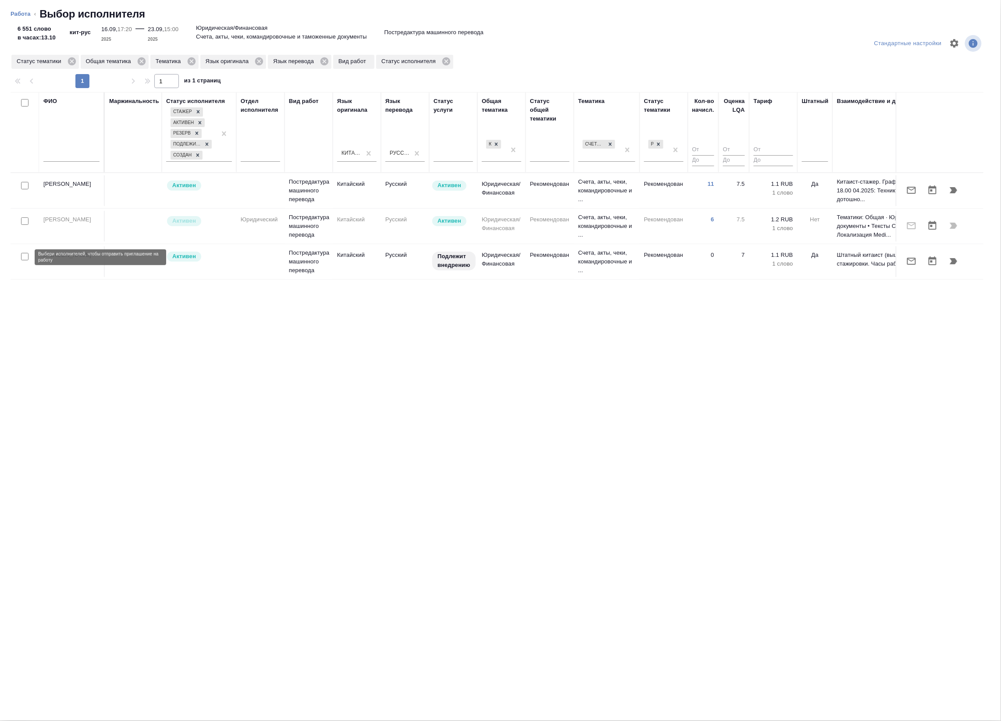
click at [26, 260] on input "checkbox" at bounding box center [24, 256] width 7 height 7
checkbox input "true"
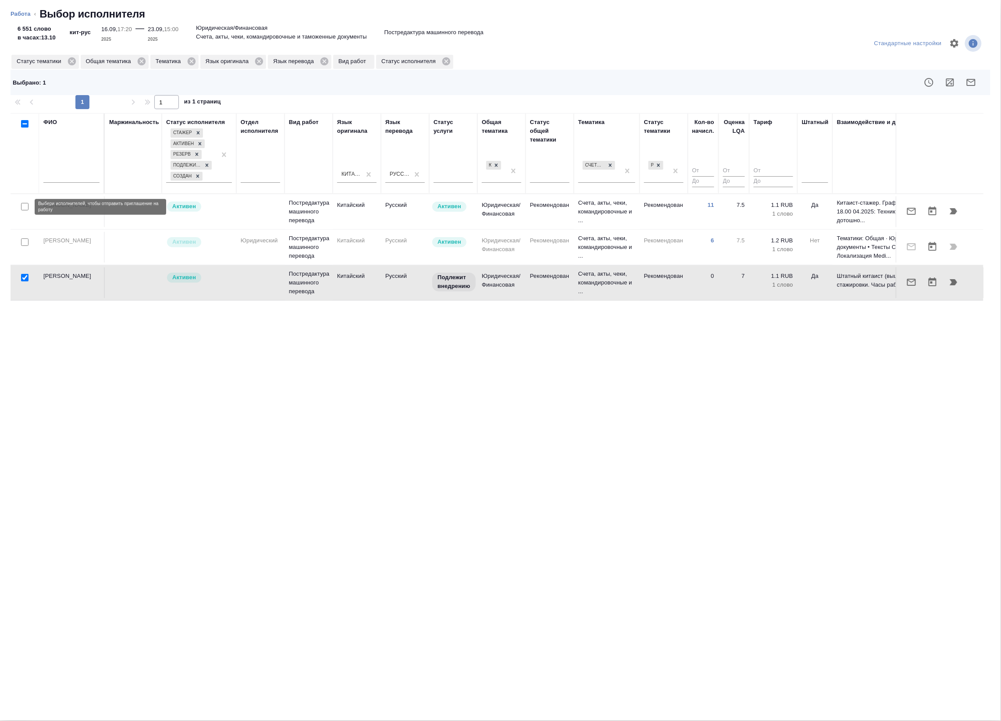
click at [23, 207] on input "checkbox" at bounding box center [24, 206] width 7 height 7
checkbox input "true"
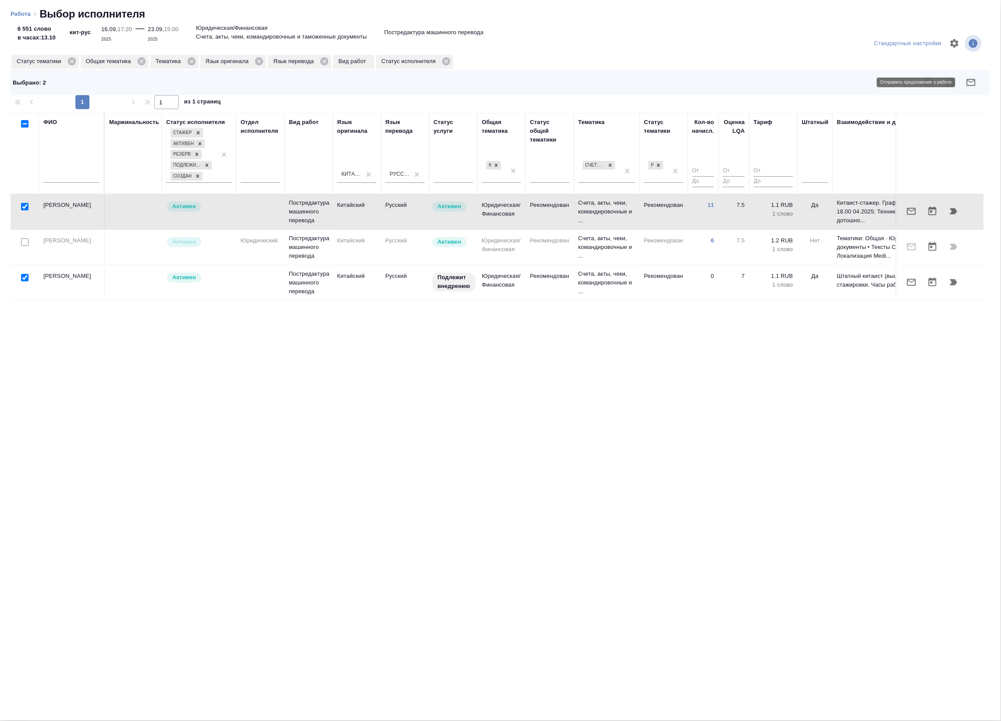
click at [975, 85] on icon "button" at bounding box center [971, 82] width 11 height 11
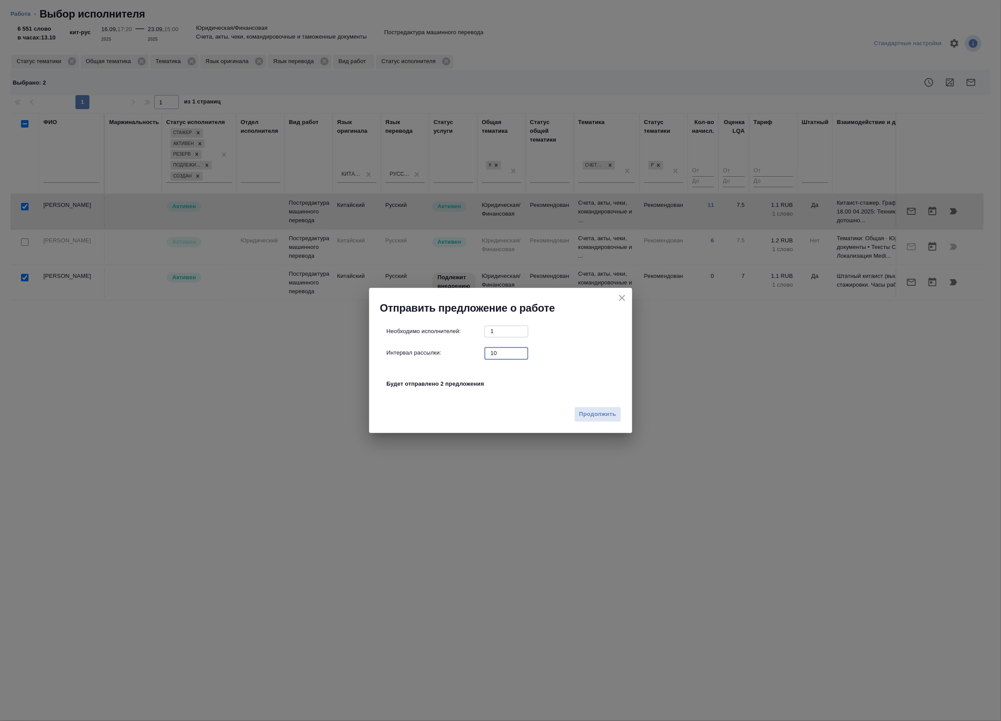
drag, startPoint x: 495, startPoint y: 352, endPoint x: 512, endPoint y: 351, distance: 16.2
click at [512, 351] on input "10" at bounding box center [507, 353] width 44 height 11
type input "0"
click at [592, 411] on span "Продолжить" at bounding box center [597, 415] width 37 height 10
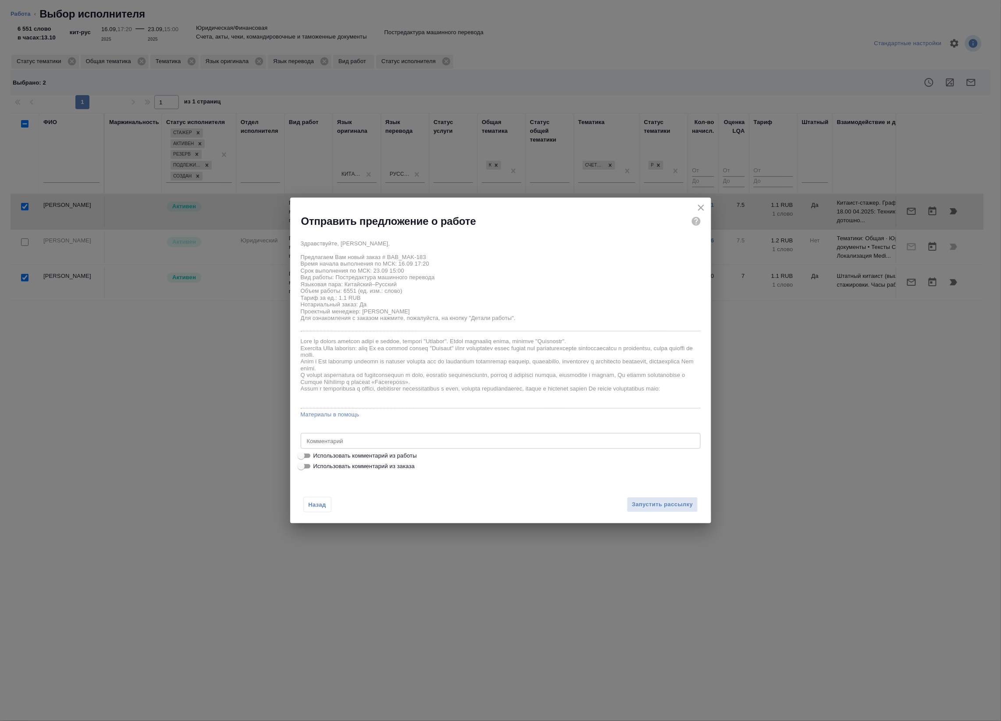
click at [368, 456] on span "Использовать комментарий из работы" at bounding box center [365, 456] width 103 height 9
click at [317, 456] on input "Использовать комментарий из работы" at bounding box center [301, 456] width 32 height 11
checkbox input "true"
type textarea "Под нот оригиналы для сверки:[URL][DOMAIN_NAME]"
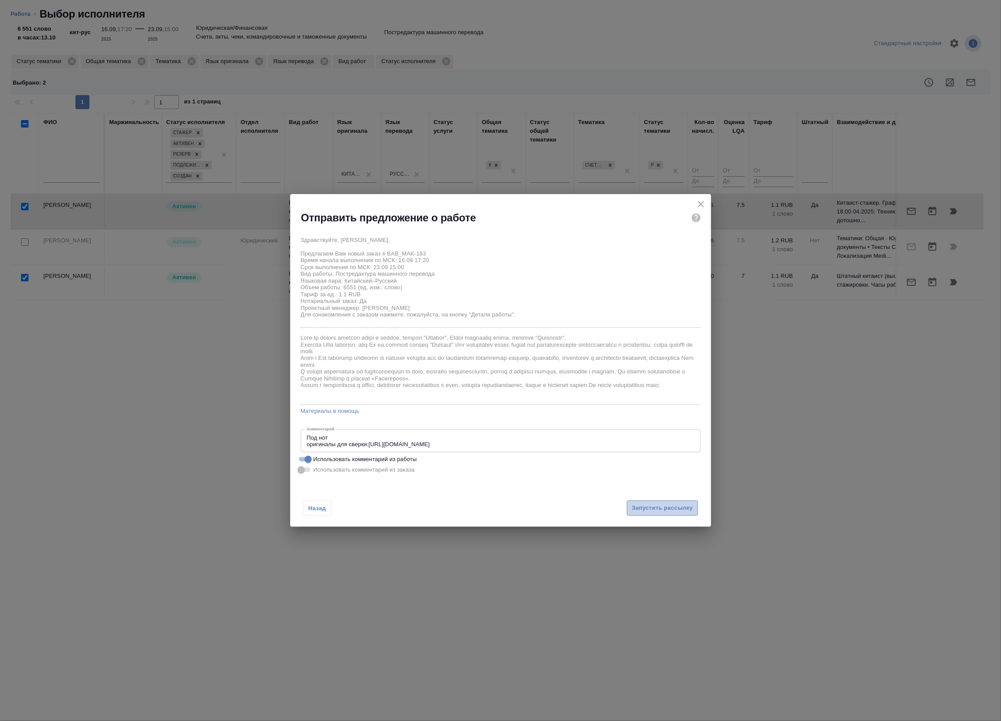
click at [653, 511] on span "Запустить рассылку" at bounding box center [662, 508] width 61 height 10
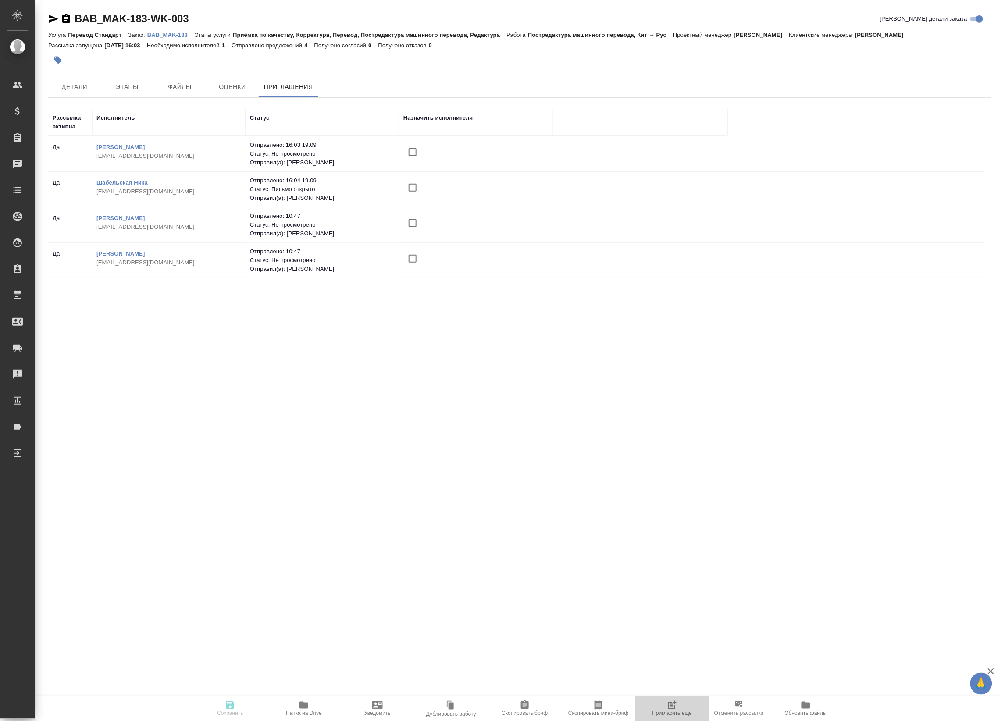
click at [674, 703] on icon "button" at bounding box center [673, 704] width 7 height 7
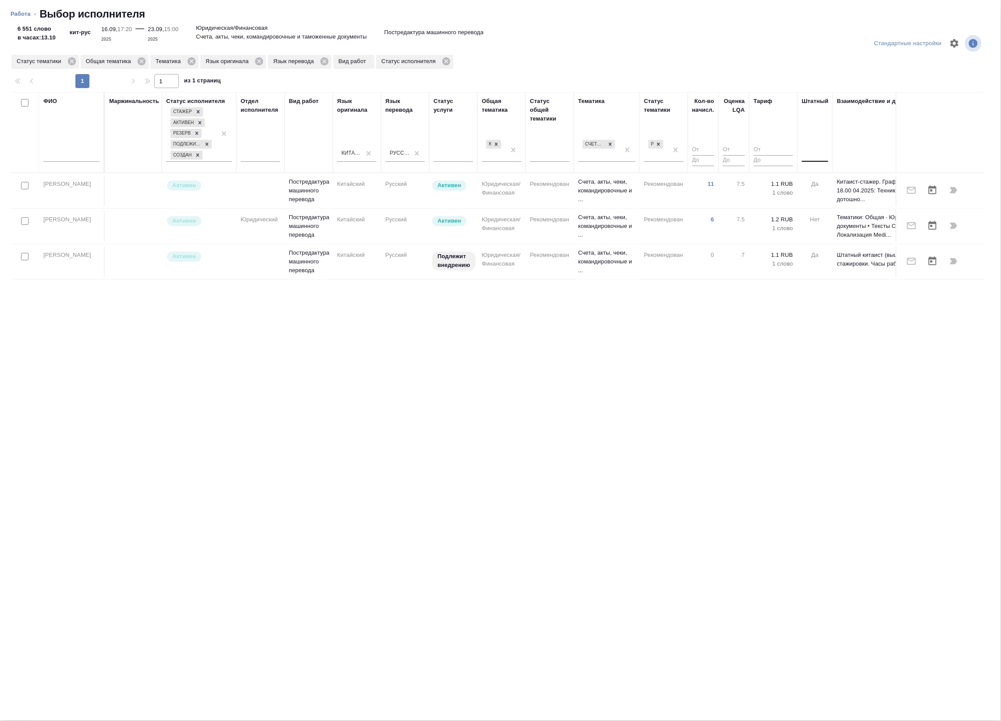
click at [821, 154] on div at bounding box center [815, 153] width 26 height 13
click at [831, 178] on div "Нет" at bounding box center [868, 181] width 132 height 16
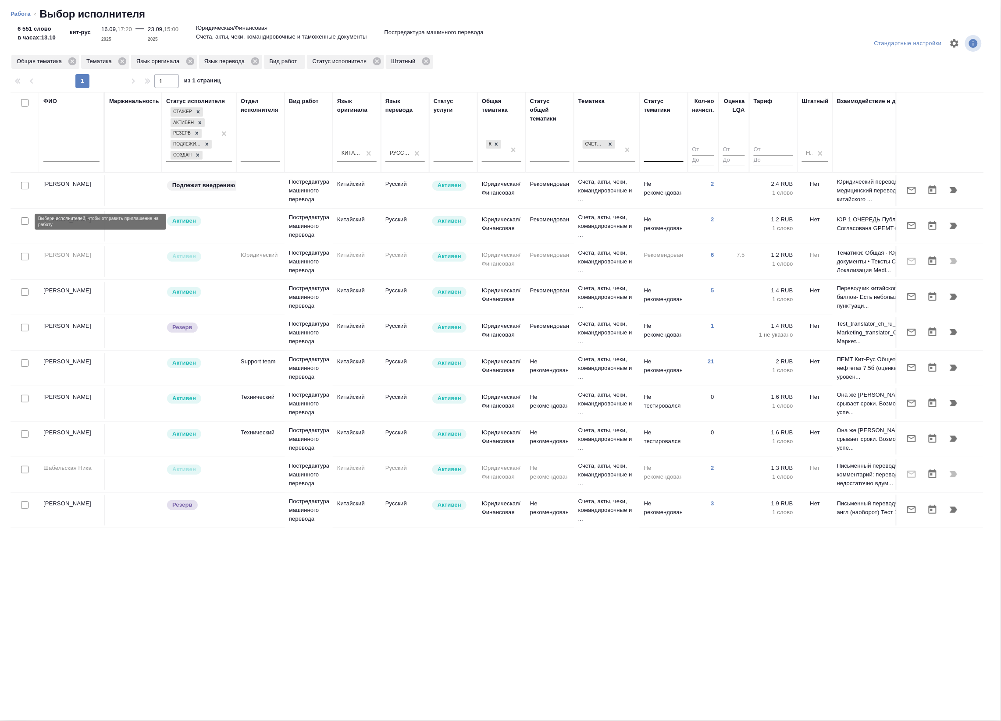
click at [25, 224] on input "checkbox" at bounding box center [24, 220] width 7 height 7
checkbox input "true"
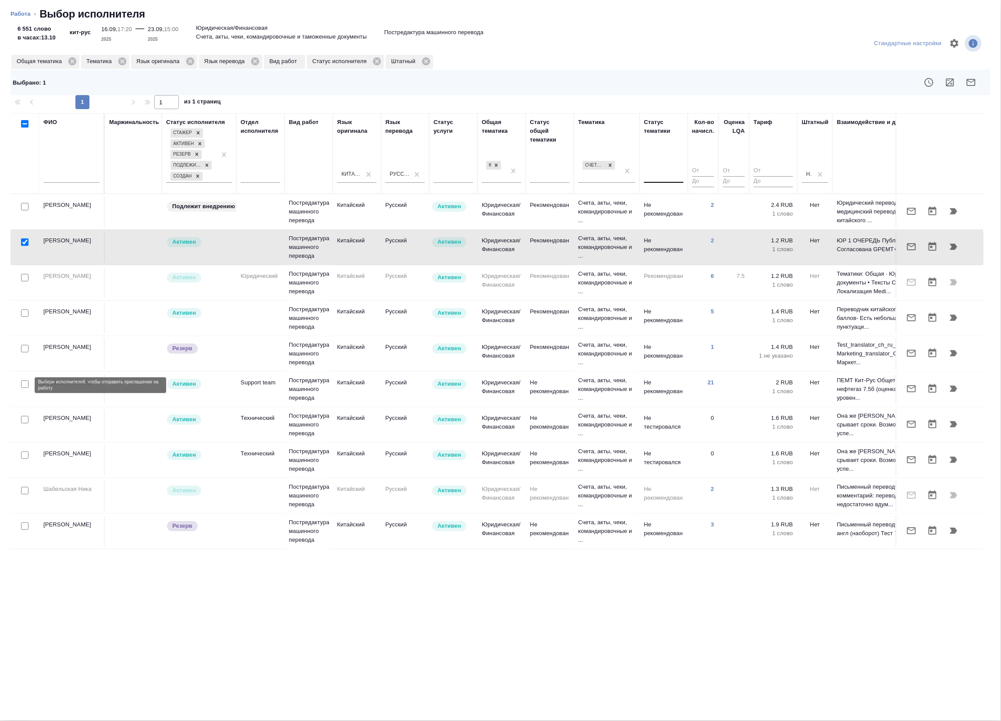
click at [23, 386] on input "checkbox" at bounding box center [24, 384] width 7 height 7
checkbox input "true"
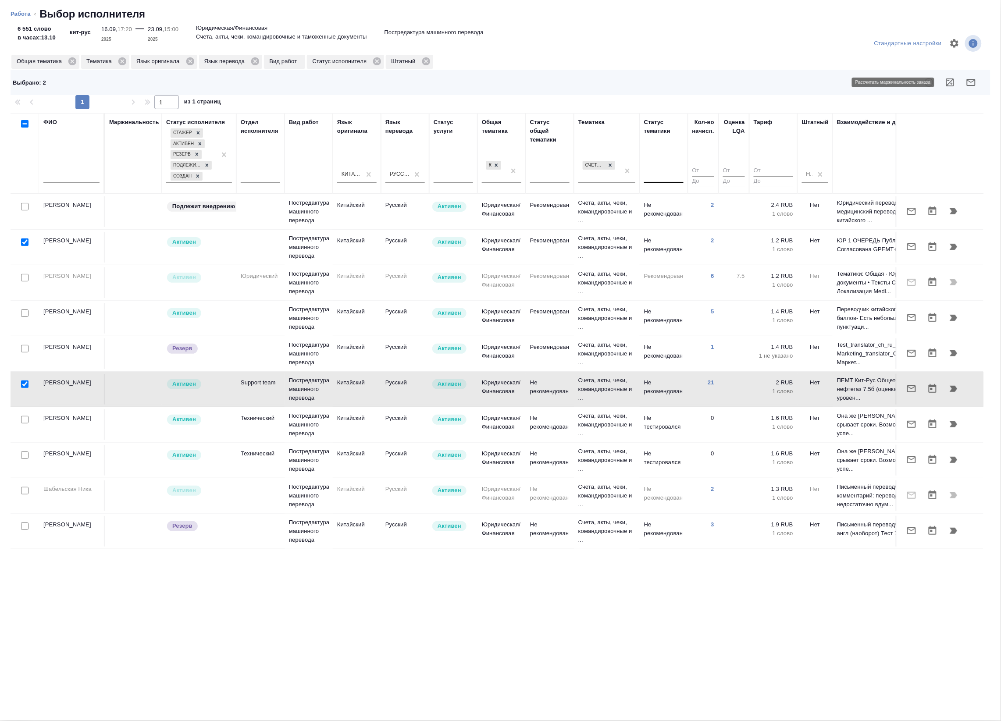
click at [945, 84] on icon "button" at bounding box center [950, 82] width 11 height 11
click at [25, 387] on input "checkbox" at bounding box center [24, 384] width 7 height 7
checkbox input "false"
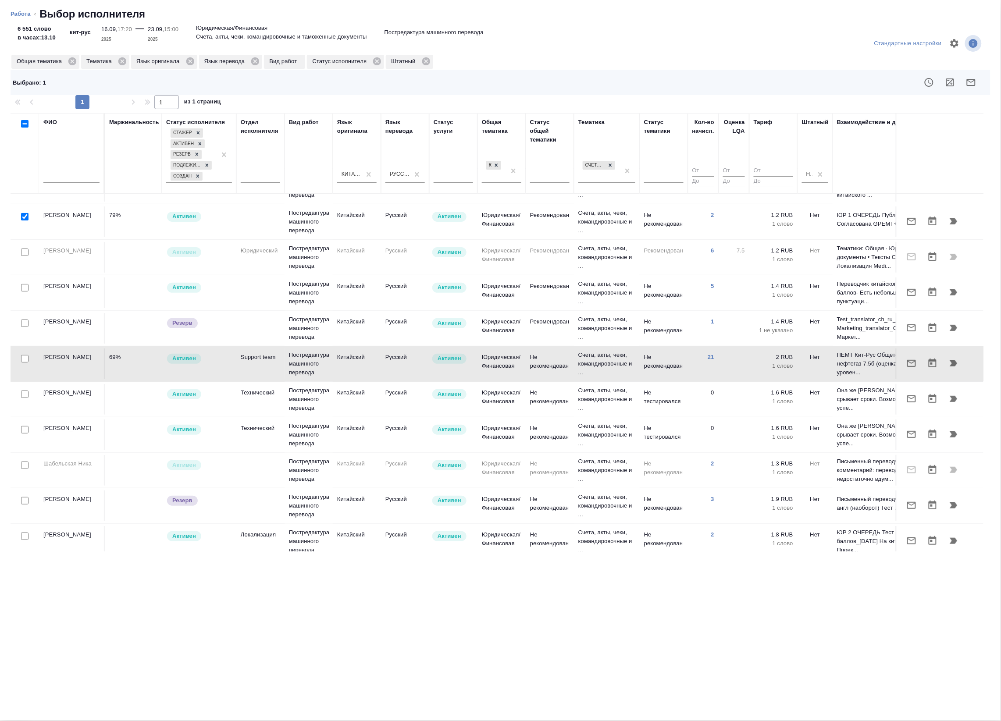
scroll to position [1, 0]
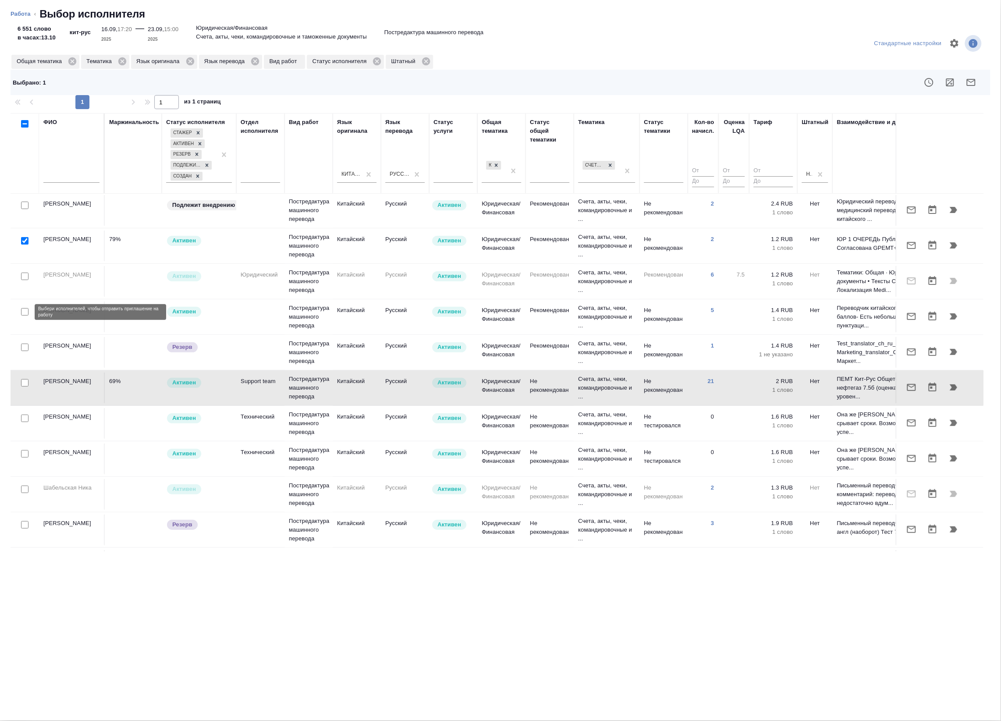
click at [25, 314] on input "checkbox" at bounding box center [24, 311] width 7 height 7
checkbox input "true"
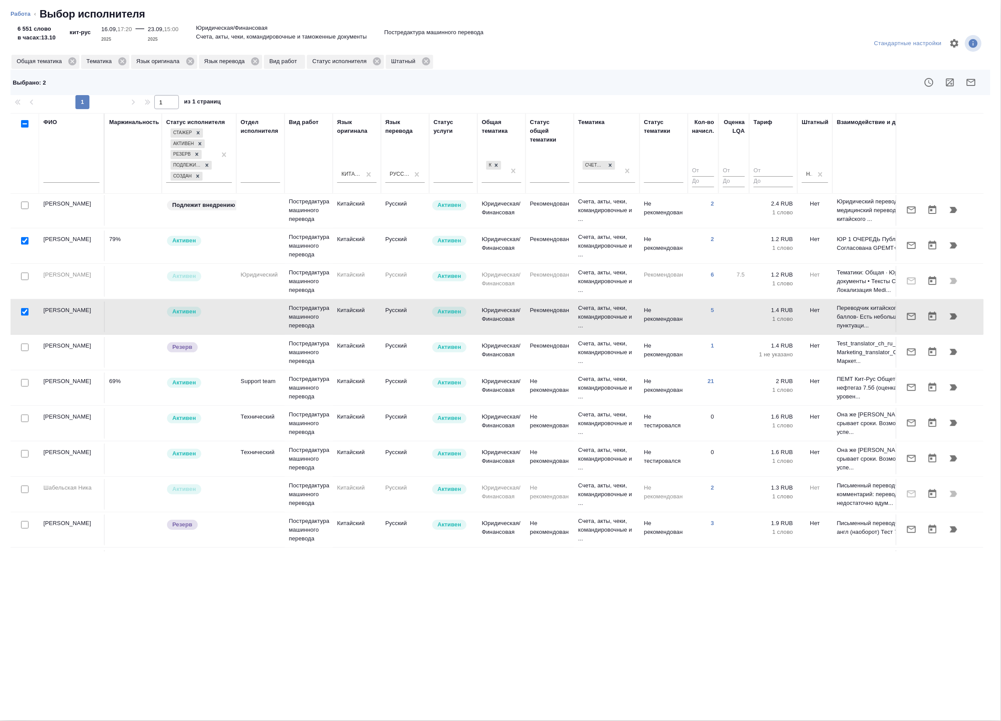
scroll to position [0, 0]
click at [975, 85] on icon "button" at bounding box center [971, 82] width 11 height 11
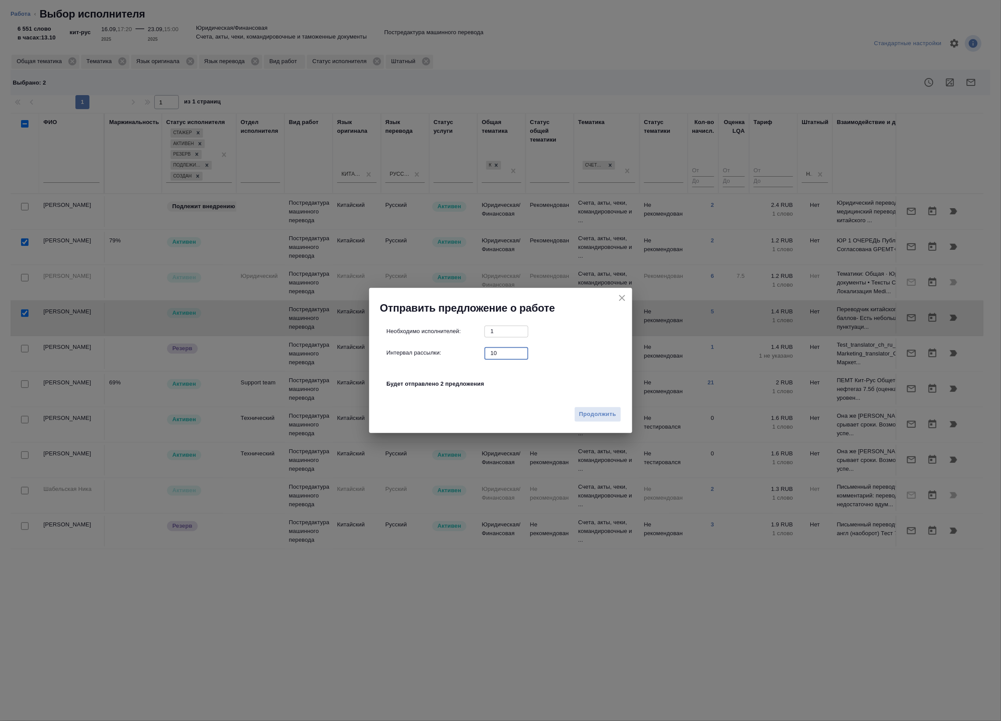
drag, startPoint x: 503, startPoint y: 351, endPoint x: 391, endPoint y: 360, distance: 113.0
click at [391, 360] on div "Необходимо исполнителей: 1 ​ Интервал рассылки: 10 ​ Будет отправлено 2 предлож…" at bounding box center [504, 362] width 235 height 73
type input "0"
click at [615, 418] on span "Продолжить" at bounding box center [597, 415] width 37 height 10
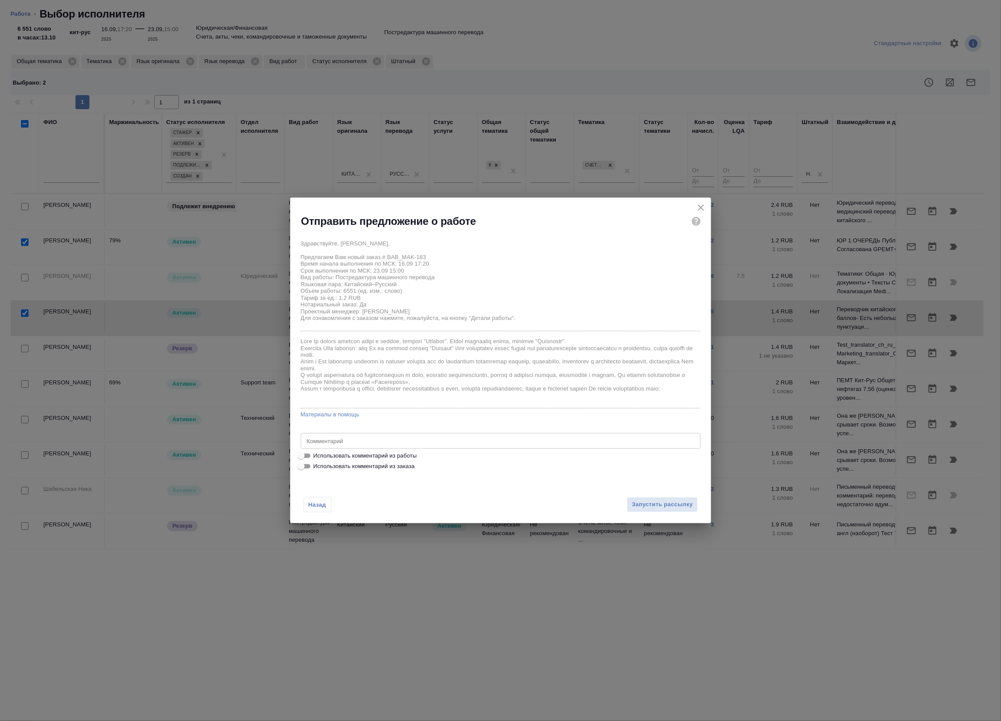
click at [319, 452] on span "Использовать комментарий из работы" at bounding box center [365, 456] width 103 height 9
click at [317, 452] on input "Использовать комментарий из работы" at bounding box center [301, 456] width 32 height 11
checkbox input "true"
type textarea "Под нот оригиналы для сверки:https://drive.awatera.com/s/J7J89osxBxBHond"
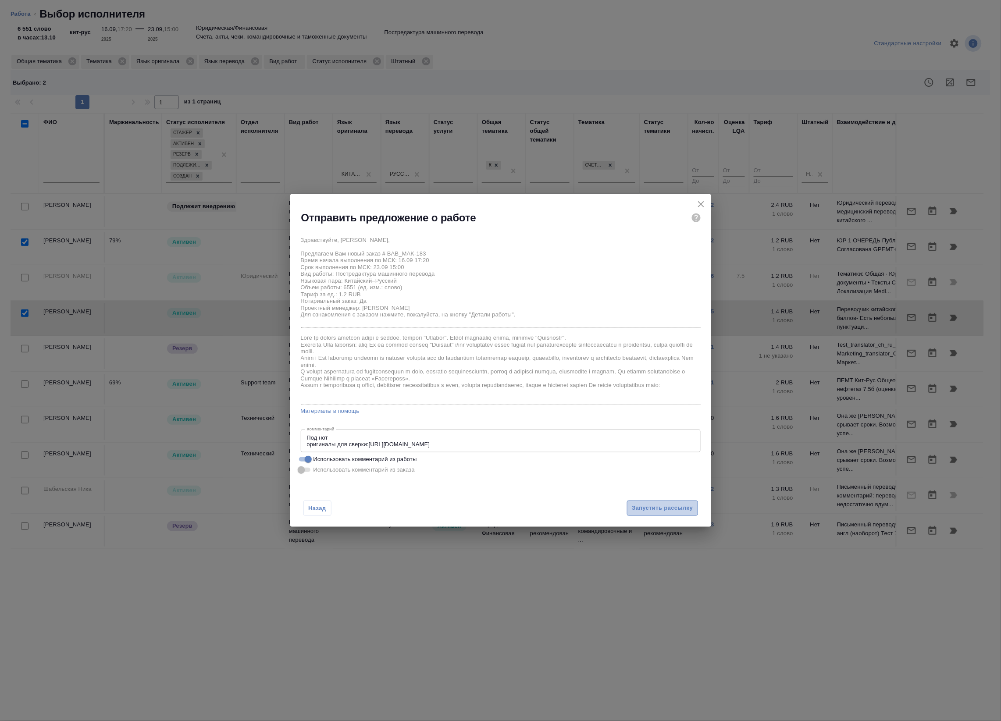
click at [652, 507] on span "Запустить рассылку" at bounding box center [662, 508] width 61 height 10
